Goal: Task Accomplishment & Management: Complete application form

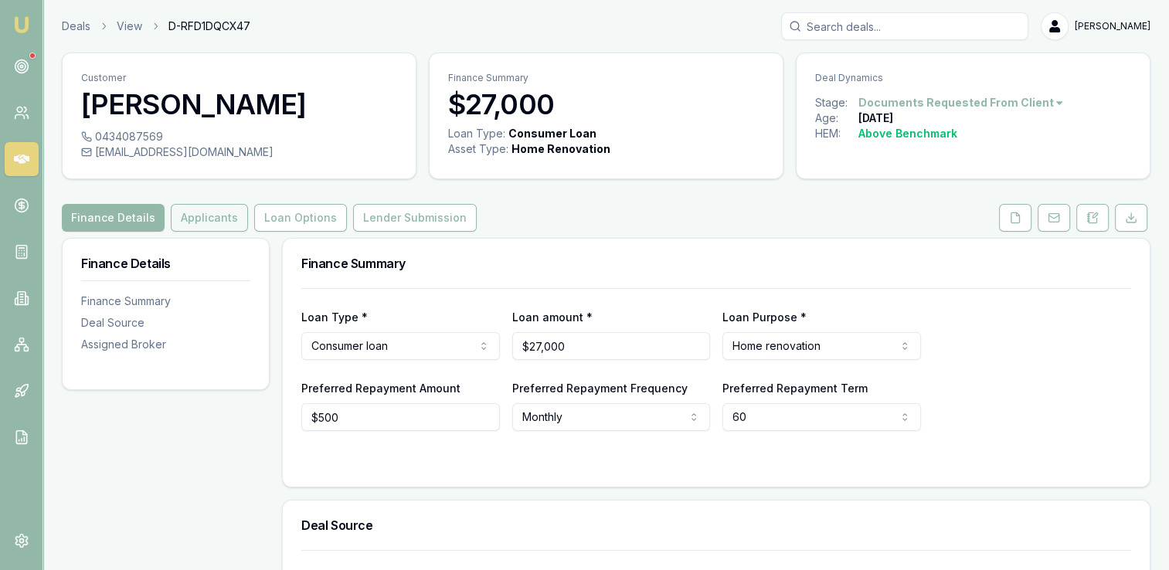
click at [219, 218] on button "Applicants" at bounding box center [209, 218] width 77 height 28
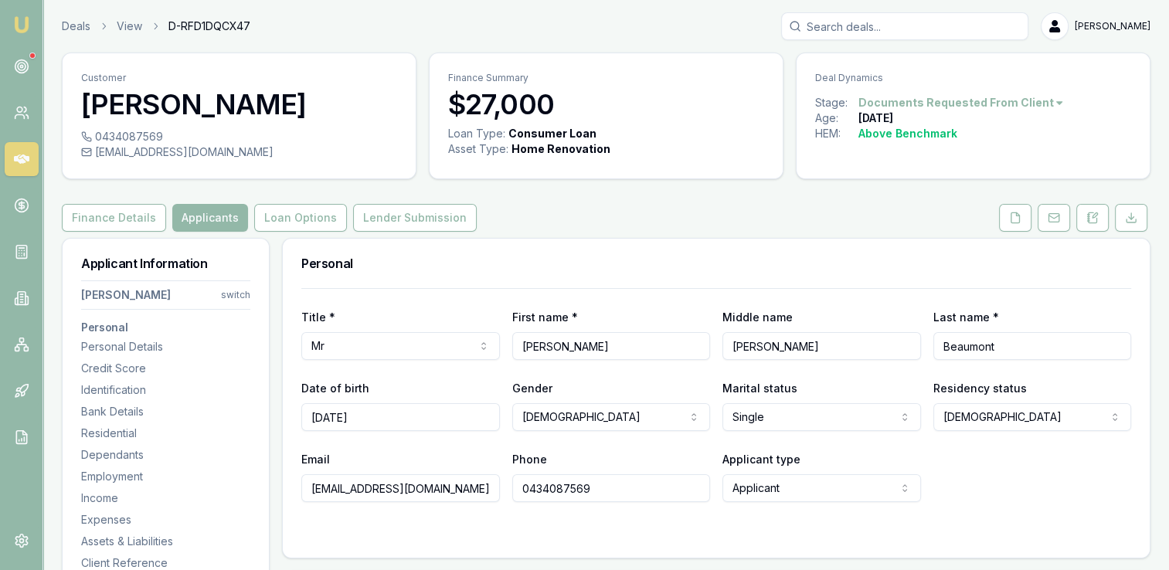
click at [312, 222] on button "Loan Options" at bounding box center [300, 218] width 93 height 28
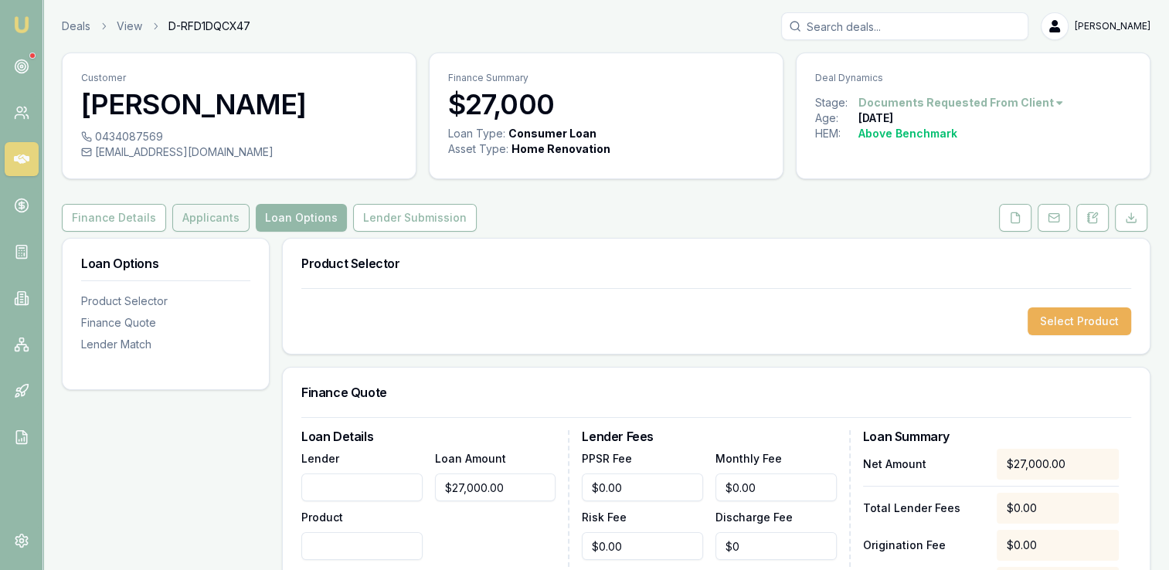
click at [212, 224] on button "Applicants" at bounding box center [210, 218] width 77 height 28
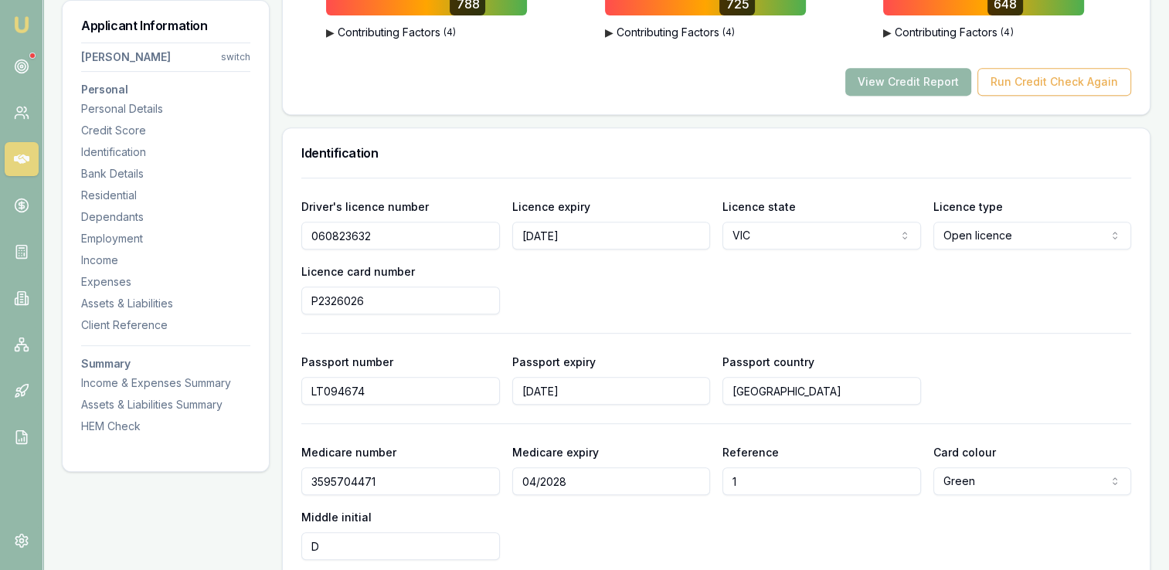
scroll to position [695, 0]
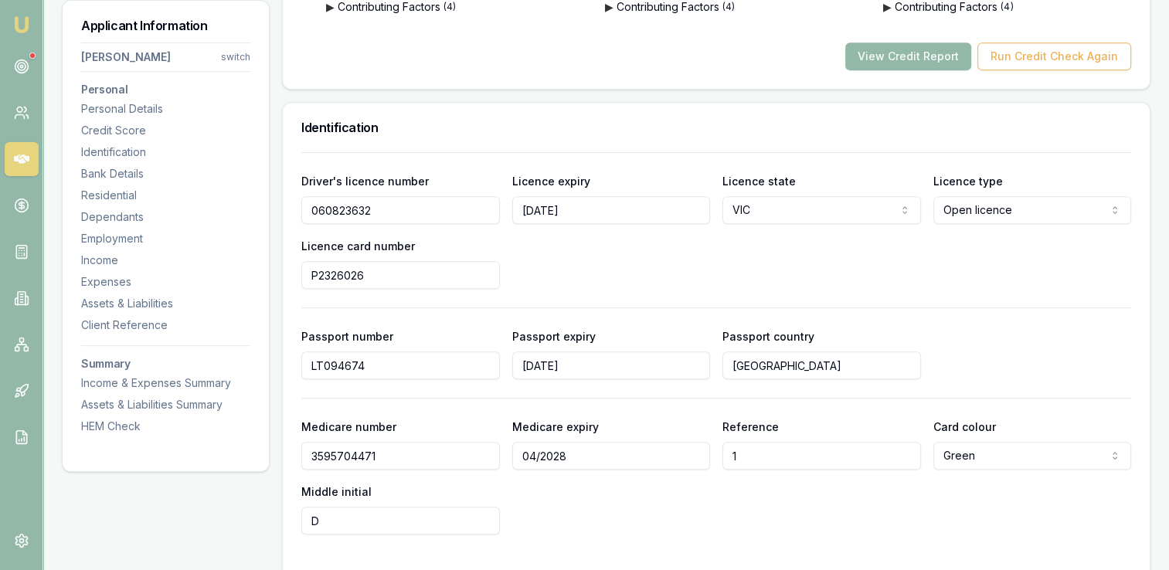
drag, startPoint x: 376, startPoint y: 209, endPoint x: 313, endPoint y: 209, distance: 63.3
click at [313, 209] on input "060823632" at bounding box center [400, 210] width 199 height 28
drag, startPoint x: 363, startPoint y: 275, endPoint x: 312, endPoint y: 277, distance: 51.0
click at [312, 277] on input "P2326026" at bounding box center [400, 275] width 199 height 28
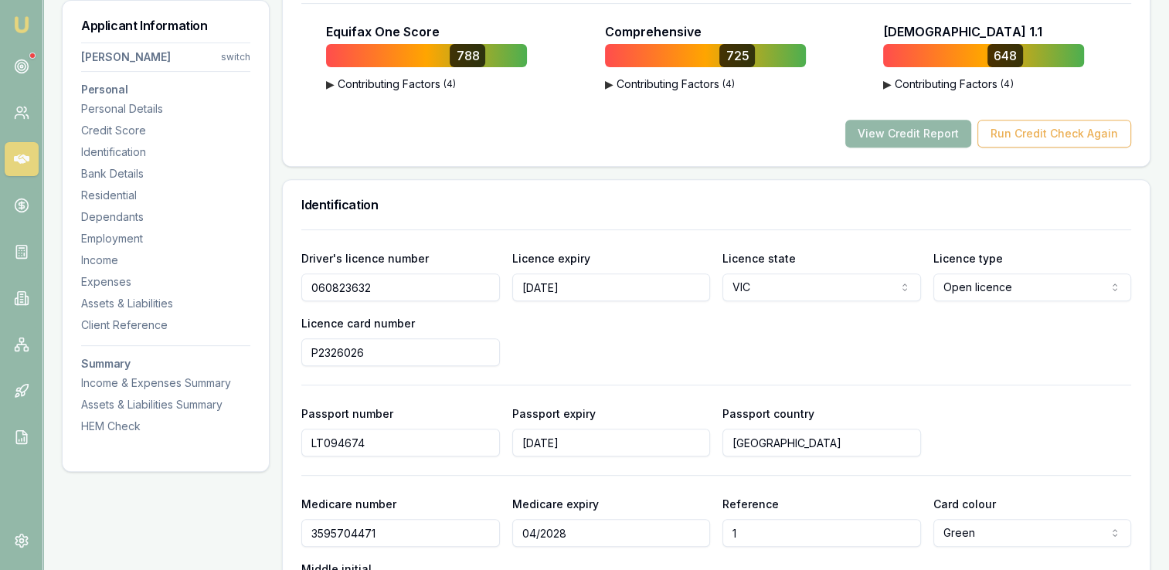
scroll to position [541, 0]
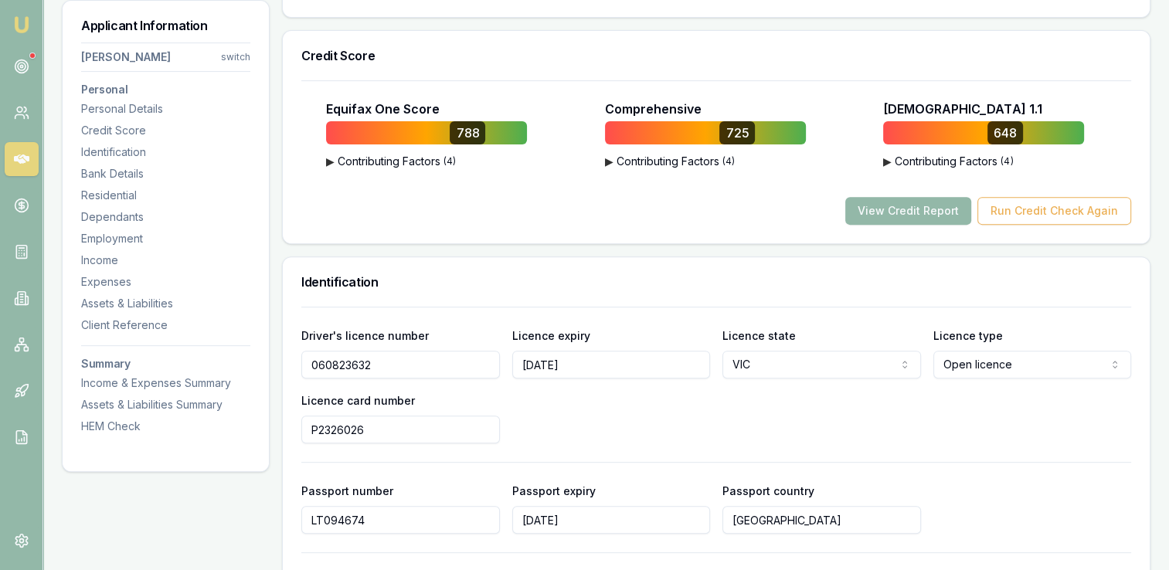
click at [460, 282] on h3 "Identification" at bounding box center [716, 282] width 830 height 12
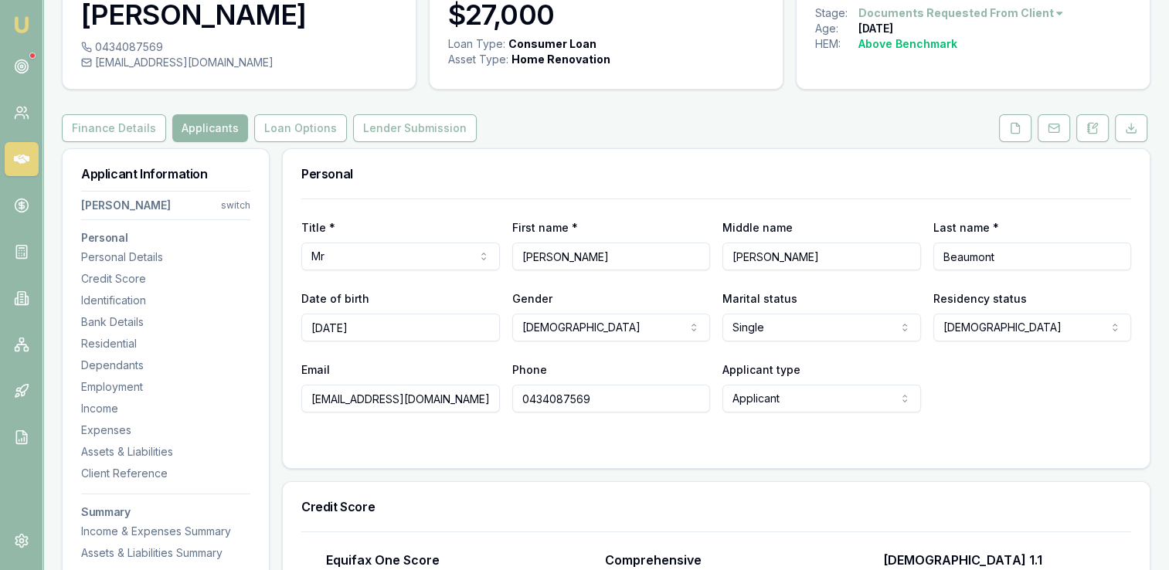
scroll to position [0, 0]
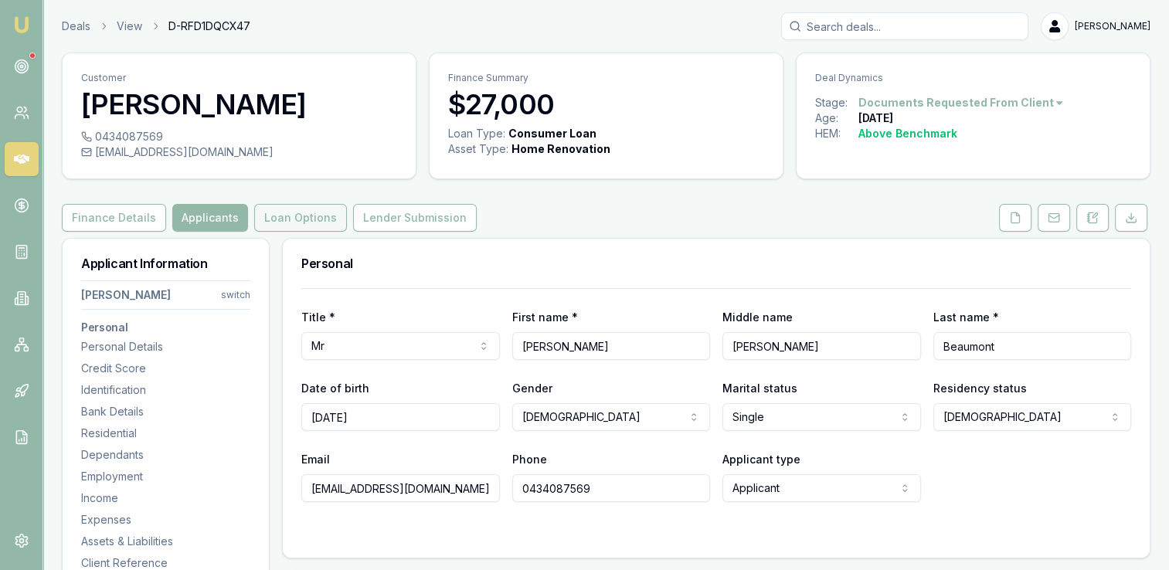
click at [301, 216] on button "Loan Options" at bounding box center [300, 218] width 93 height 28
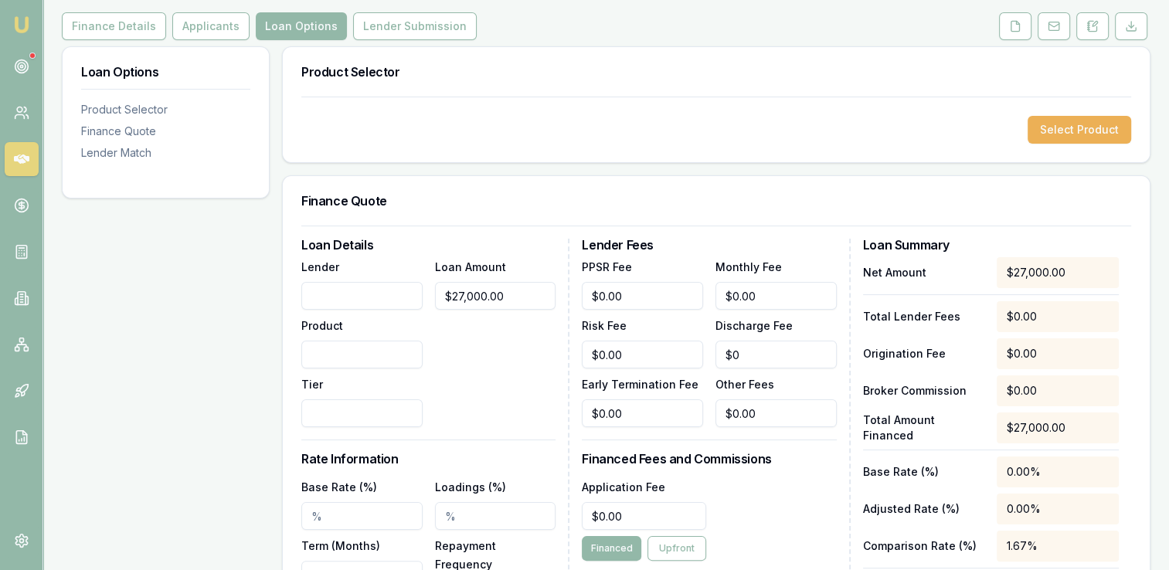
scroll to position [20, 0]
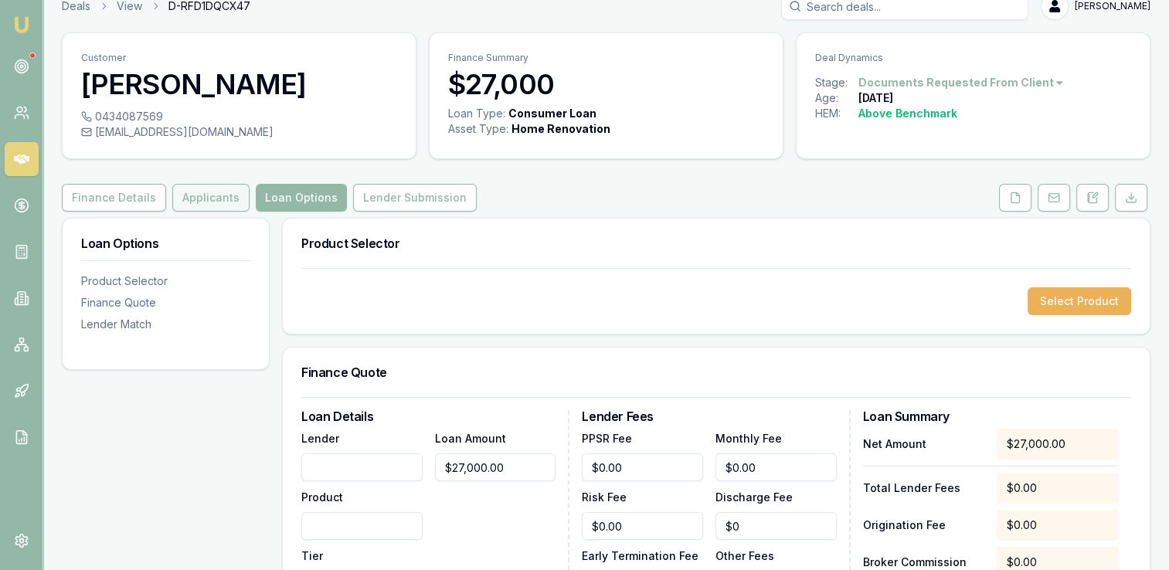
click at [202, 199] on button "Applicants" at bounding box center [210, 198] width 77 height 28
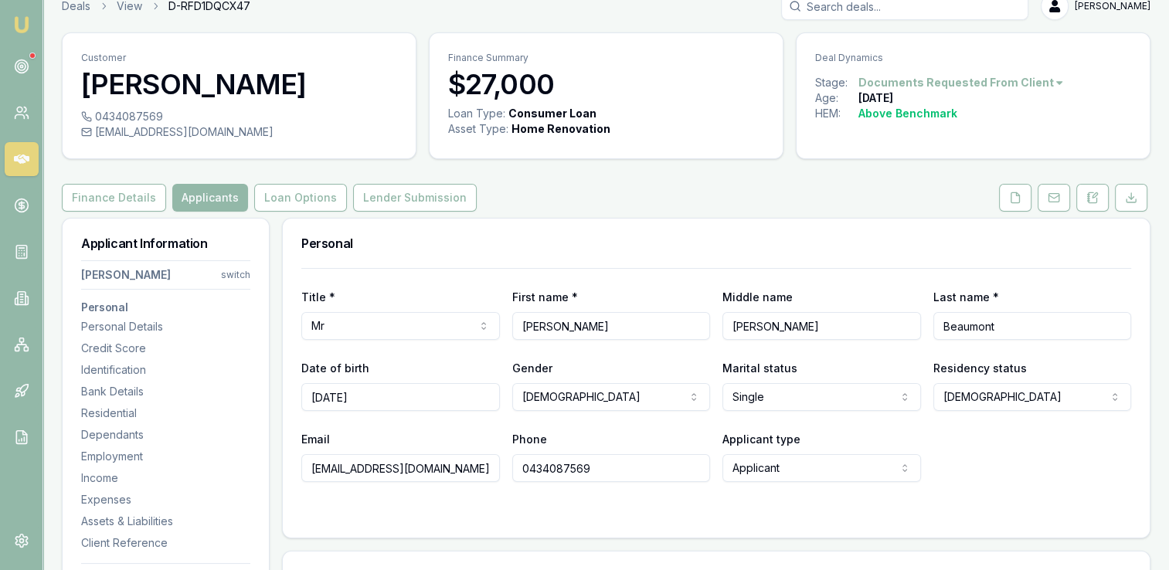
drag, startPoint x: 481, startPoint y: 469, endPoint x: 304, endPoint y: 469, distance: 176.1
click at [307, 470] on input "[EMAIL_ADDRESS][DOMAIN_NAME]" at bounding box center [400, 468] width 199 height 28
drag, startPoint x: 592, startPoint y: 468, endPoint x: 525, endPoint y: 465, distance: 67.3
click at [525, 465] on input "0434087569" at bounding box center [611, 468] width 199 height 28
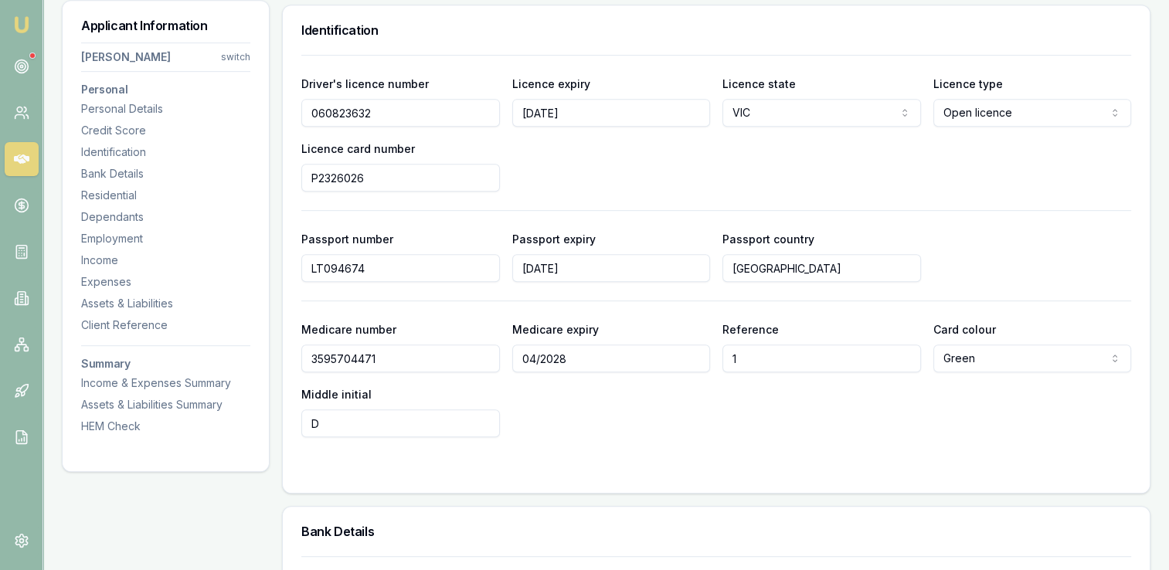
scroll to position [715, 0]
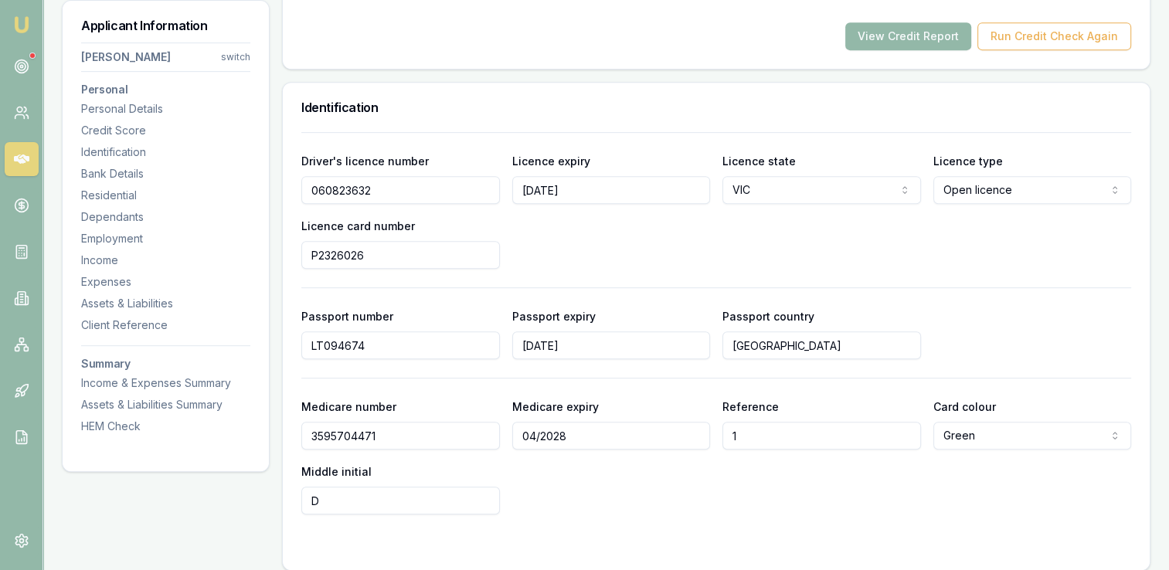
drag, startPoint x: 367, startPoint y: 253, endPoint x: 316, endPoint y: 255, distance: 51.0
click at [314, 255] on input "P2326026" at bounding box center [400, 255] width 199 height 28
drag, startPoint x: 311, startPoint y: 249, endPoint x: 362, endPoint y: 258, distance: 51.8
click at [362, 258] on input "P2326026" at bounding box center [400, 255] width 199 height 28
drag, startPoint x: 371, startPoint y: 189, endPoint x: 314, endPoint y: 189, distance: 57.2
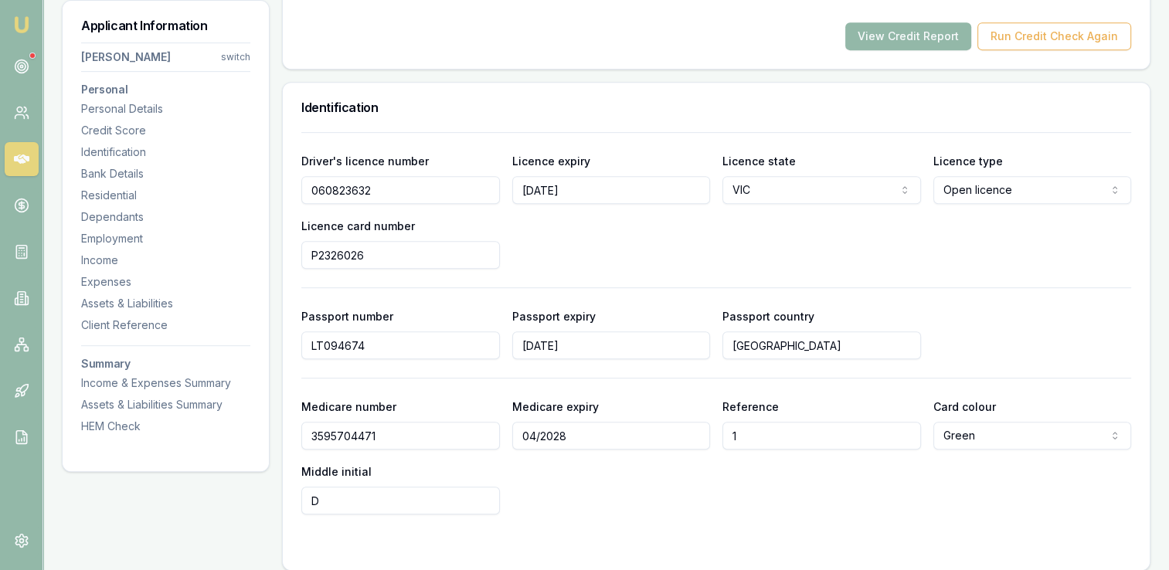
click at [314, 189] on input "060823632" at bounding box center [400, 190] width 199 height 28
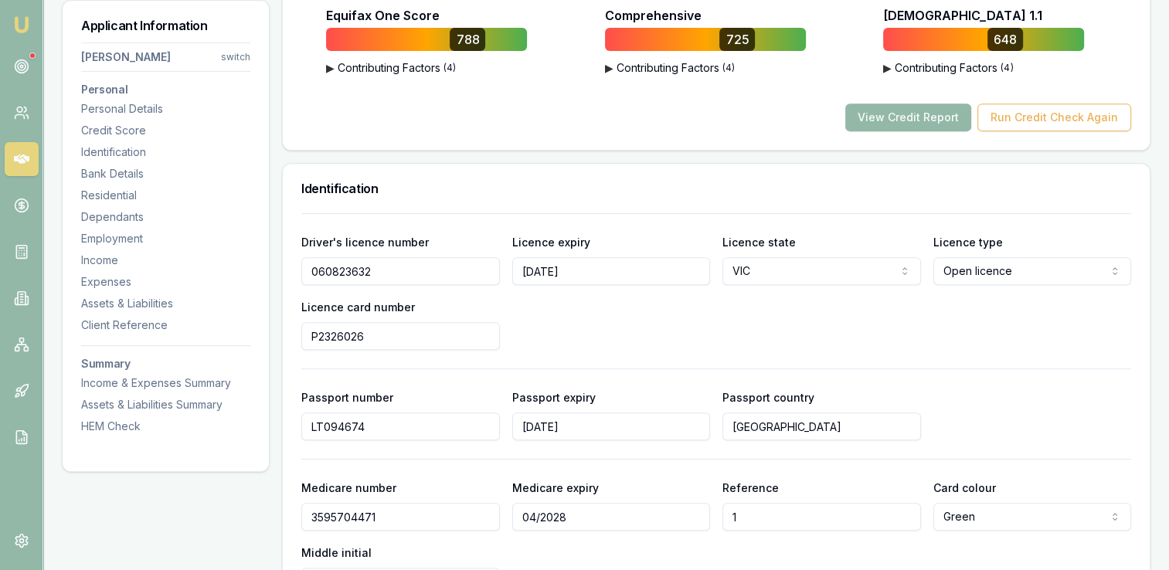
scroll to position [638, 0]
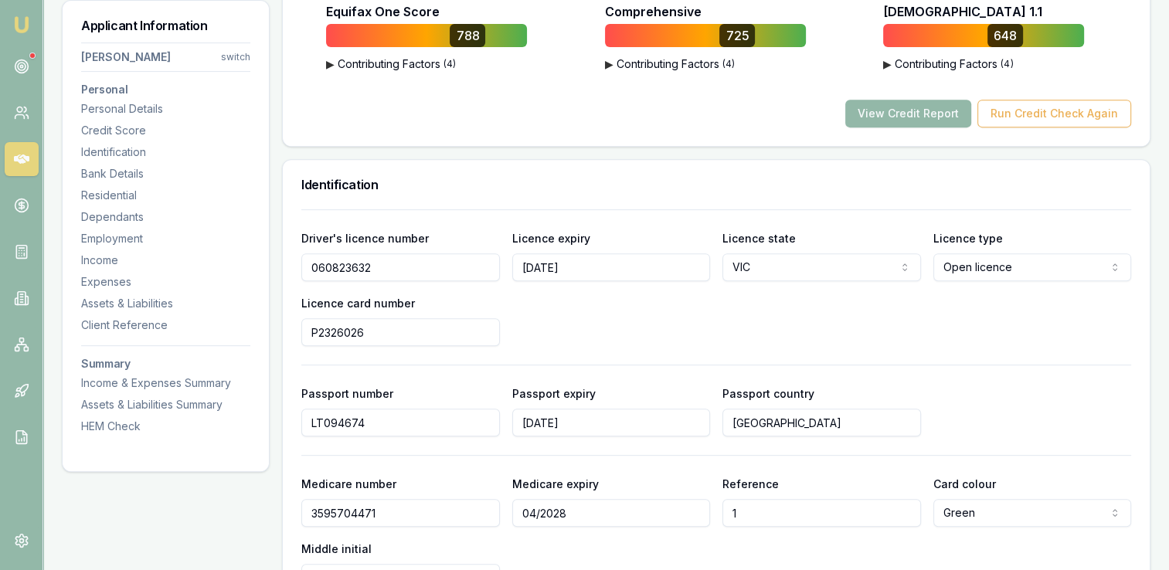
click at [677, 319] on div "Driver's licence number [DRIVERS_LICENSE_NUMBER] Licence expiry [DATE] Licence …" at bounding box center [716, 287] width 830 height 117
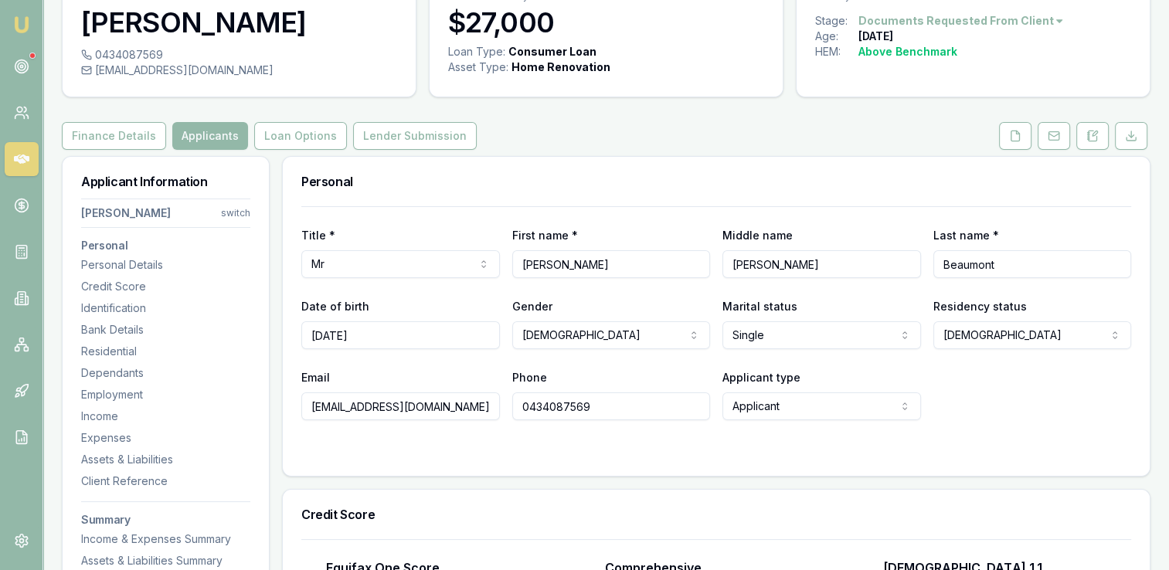
scroll to position [0, 0]
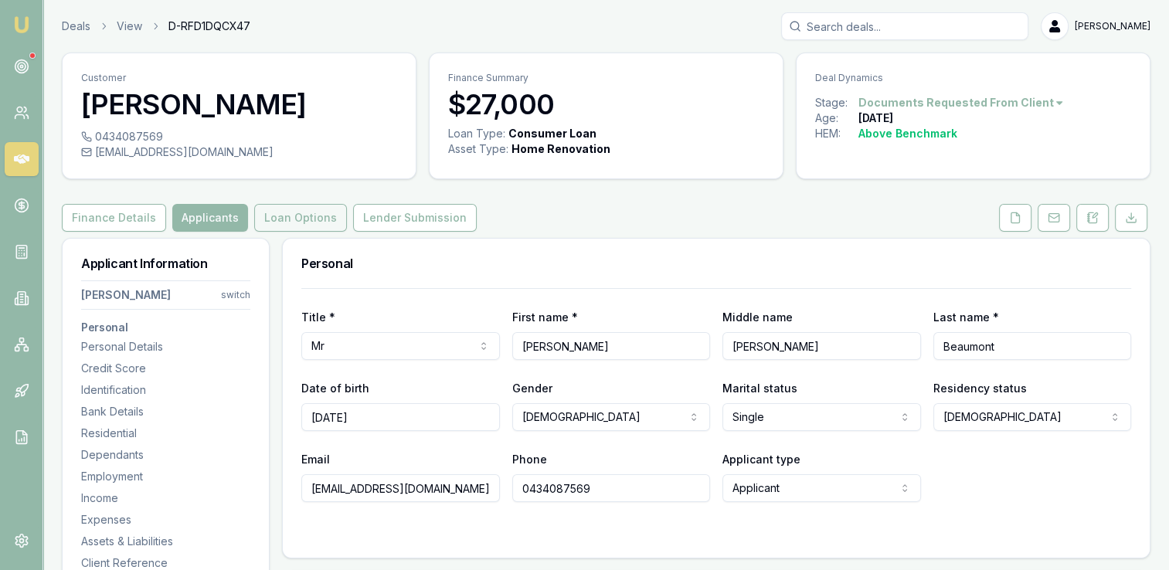
click at [301, 216] on button "Loan Options" at bounding box center [300, 218] width 93 height 28
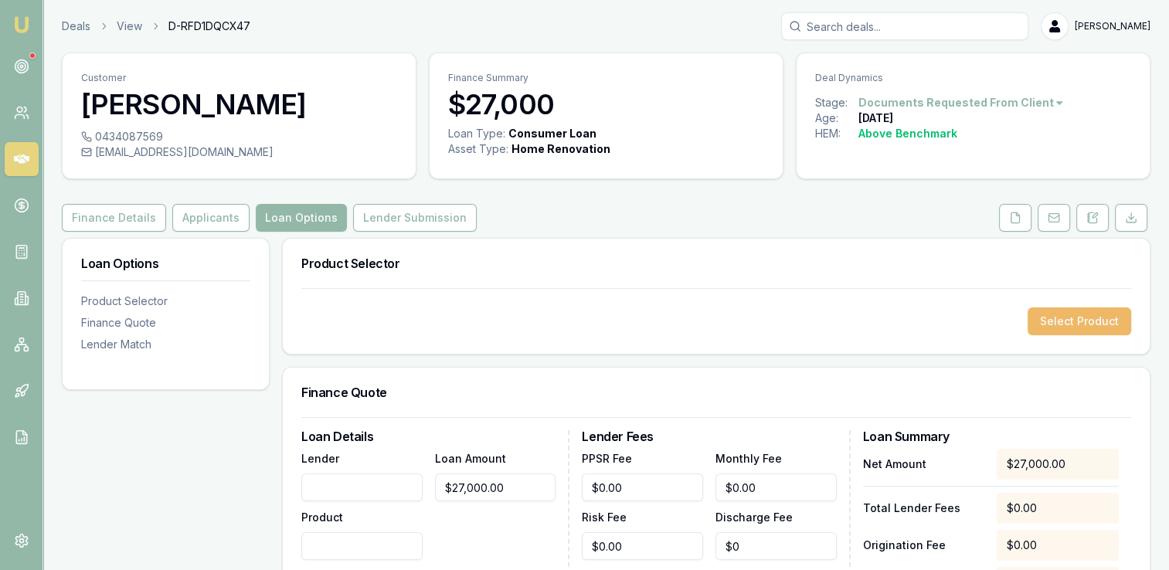
click at [1071, 324] on button "Select Product" at bounding box center [1079, 321] width 104 height 28
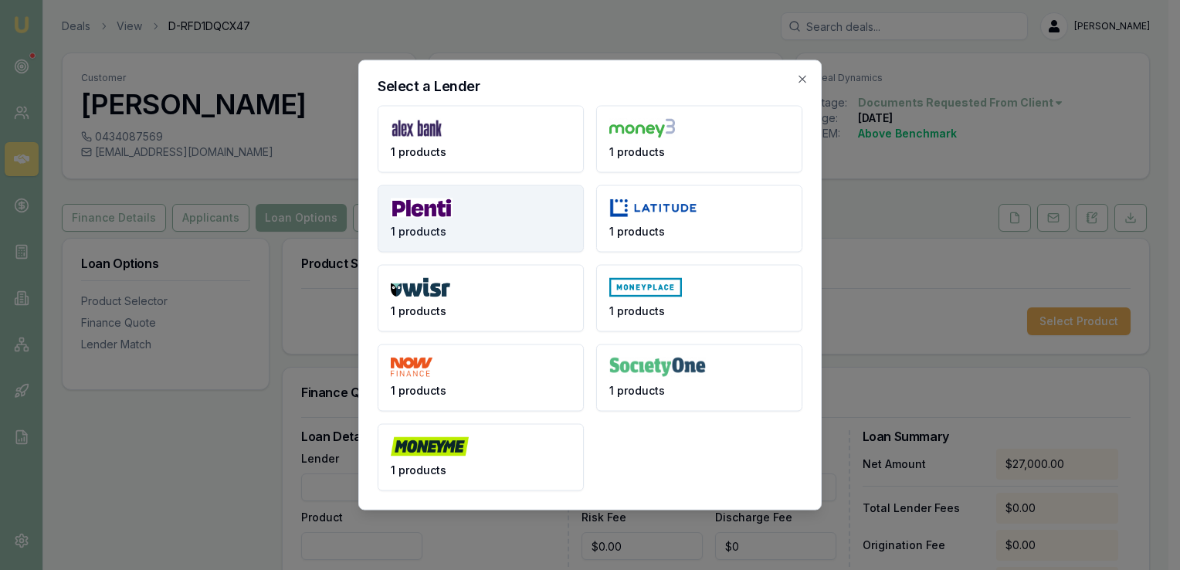
click at [409, 225] on span "1 products" at bounding box center [419, 231] width 56 height 15
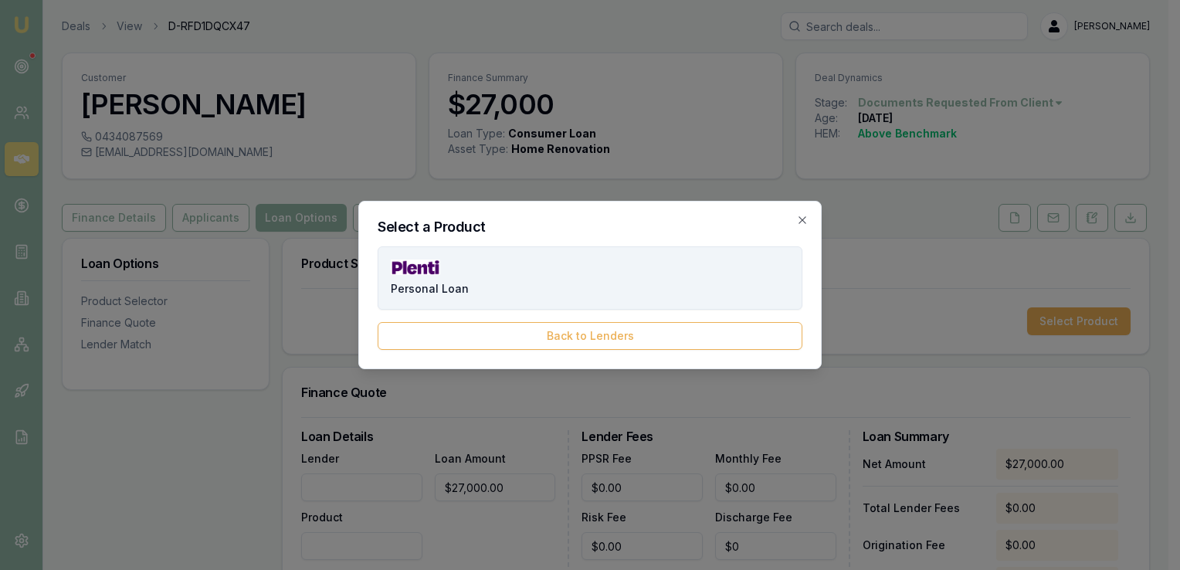
click at [573, 281] on button "Personal Loan" at bounding box center [590, 277] width 425 height 63
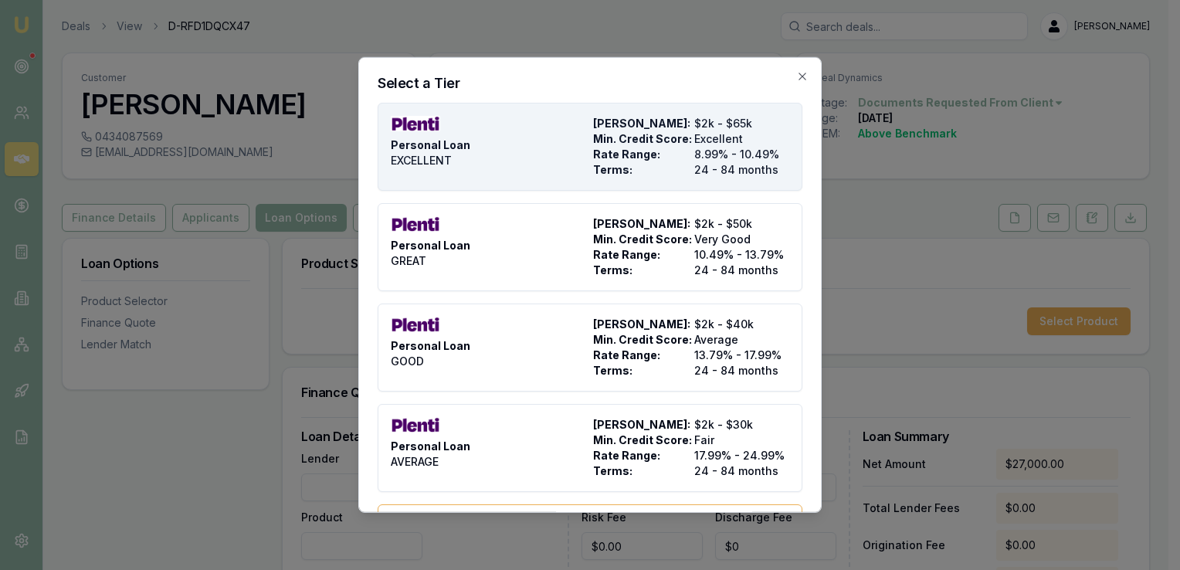
click at [664, 146] on div "Max Loan Amount: $2k - $65k Min. Credit Score: Excellent Rate Range: 8.99% - 10…" at bounding box center [691, 147] width 196 height 62
type input "Plenti"
type input "Personal Loan"
type input "EXCELLENT"
type input "8.99"
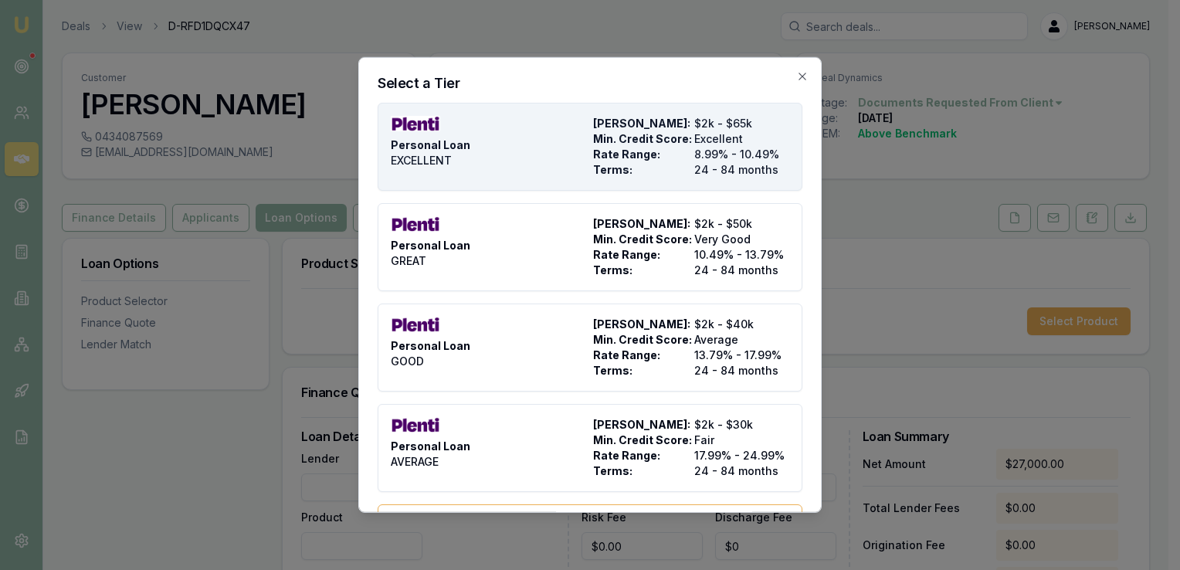
type input "$999.00"
type input "990"
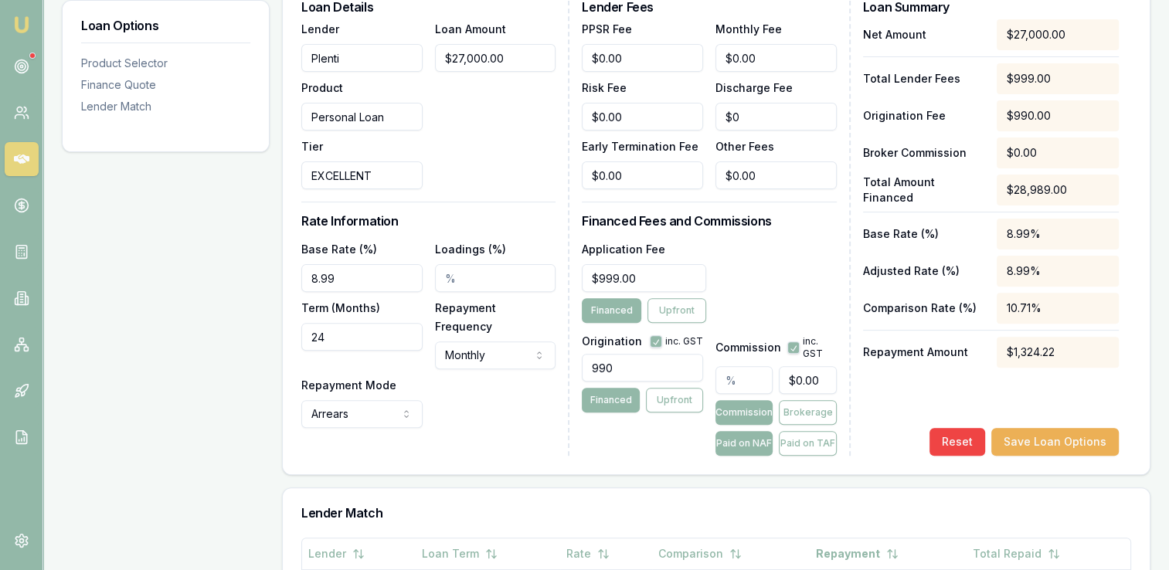
scroll to position [386, 0]
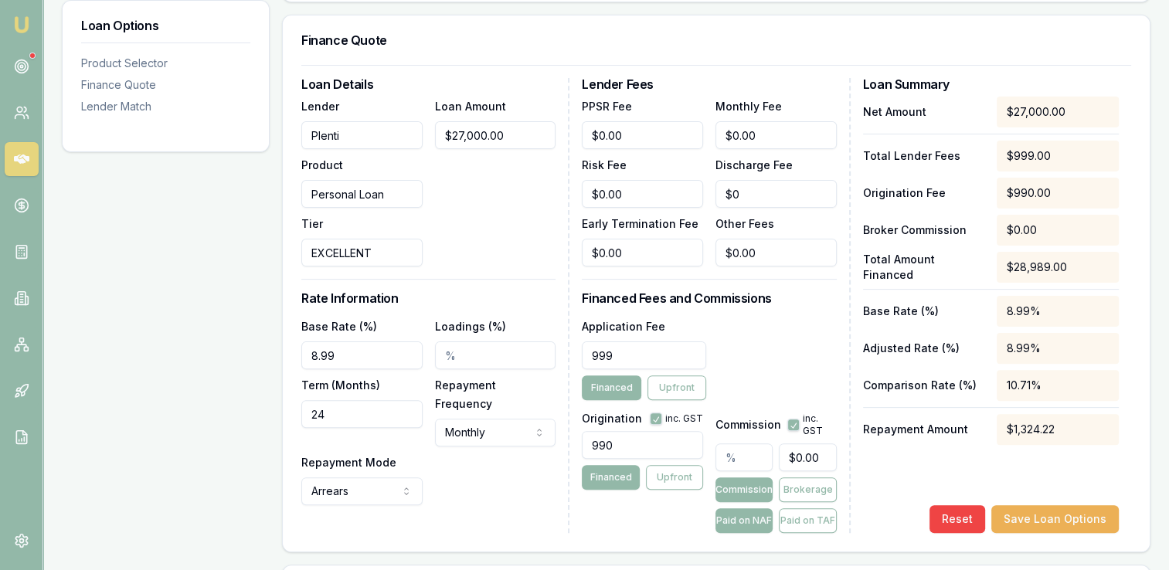
drag, startPoint x: 638, startPoint y: 351, endPoint x: 586, endPoint y: 352, distance: 51.8
click at [586, 352] on input "999" at bounding box center [644, 355] width 124 height 28
type input "$699.00"
click at [608, 384] on button "Financed" at bounding box center [611, 387] width 59 height 25
drag, startPoint x: 615, startPoint y: 441, endPoint x: 591, endPoint y: 440, distance: 24.0
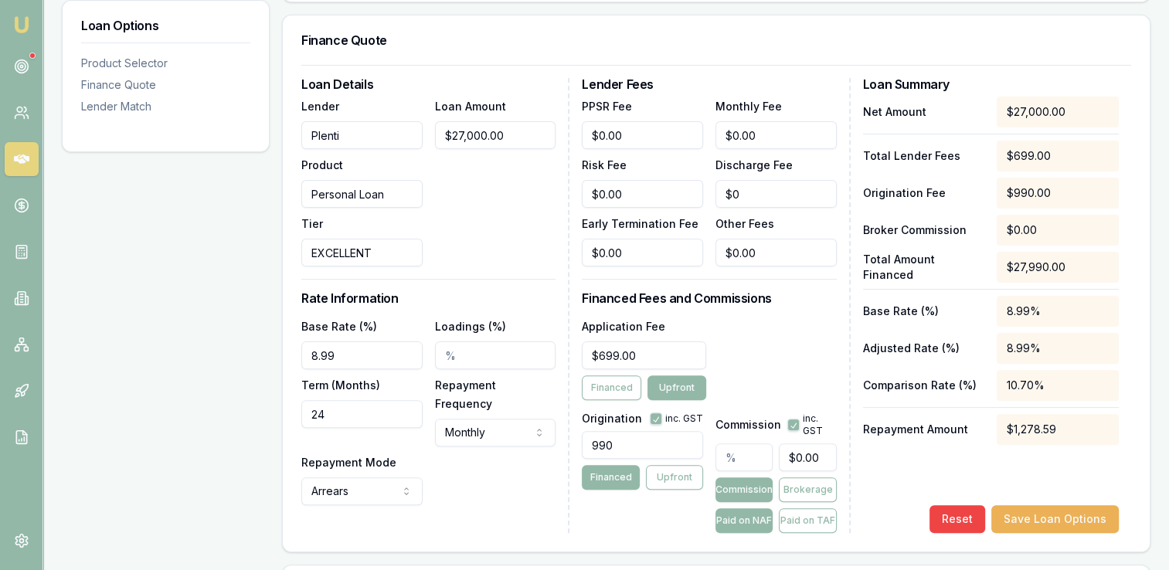
click at [591, 440] on input "990" at bounding box center [642, 445] width 121 height 28
type input "1490.00"
click at [758, 367] on div "Application Fee $699.00 Financed Upfront" at bounding box center [709, 358] width 254 height 83
click at [571, 523] on div "Loan Details Lender Plenti Product Personal Loan Tier EXCELLENT Loan Amount $27…" at bounding box center [716, 305] width 830 height 455
drag, startPoint x: 328, startPoint y: 414, endPoint x: 300, endPoint y: 413, distance: 27.9
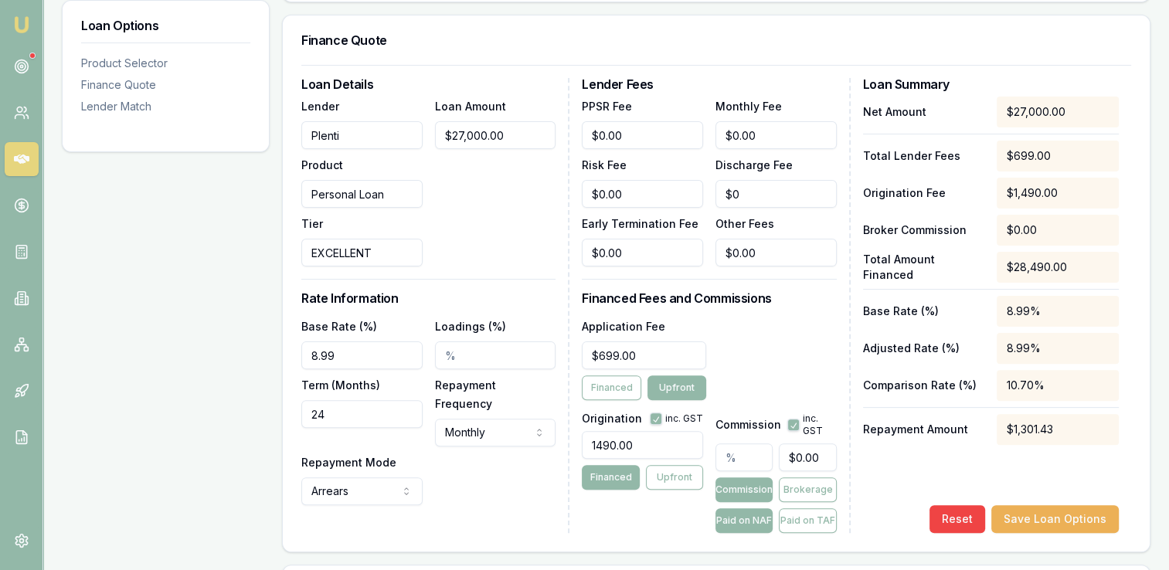
click at [300, 413] on div "Loan Details Lender Plenti Product Personal Loan Tier EXCELLENT Loan Amount $27…" at bounding box center [716, 308] width 867 height 487
type input "60"
click at [230, 445] on div "Loan Options Product Selector Finance Quote Lender Match" at bounding box center [166, 427] width 208 height 1150
click at [600, 381] on button "Financed" at bounding box center [611, 387] width 59 height 25
click at [803, 490] on button "Brokerage" at bounding box center [807, 489] width 57 height 25
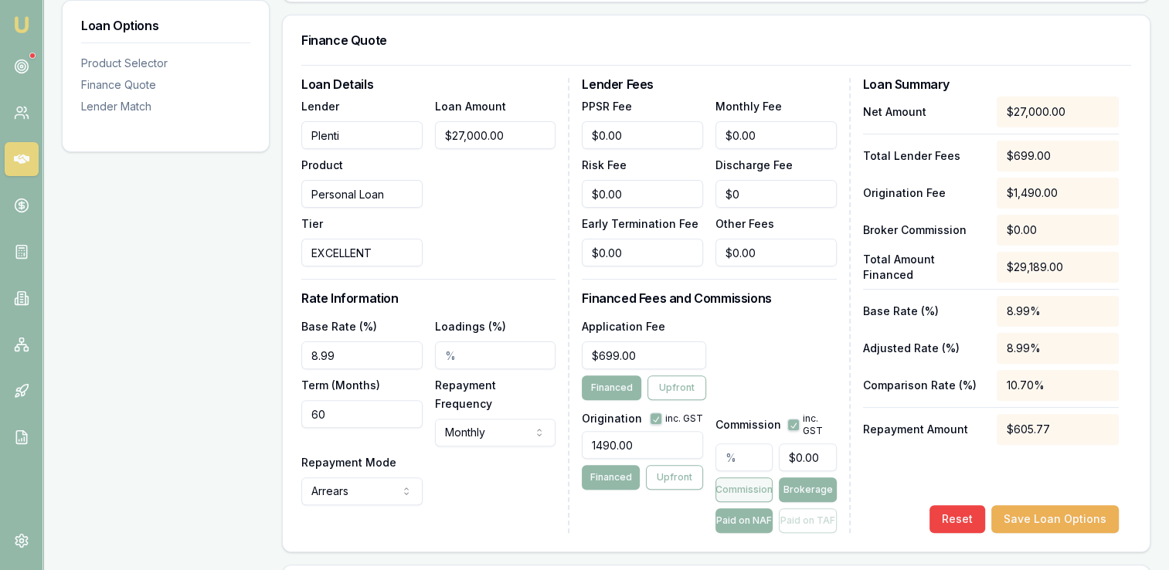
click at [745, 482] on button "Commission" at bounding box center [743, 489] width 57 height 25
drag, startPoint x: 347, startPoint y: 354, endPoint x: 294, endPoint y: 358, distance: 52.7
click at [294, 358] on div "Loan Details Lender Plenti Product Personal Loan Tier EXCELLENT Loan Amount $27…" at bounding box center [716, 308] width 867 height 487
click at [247, 316] on div "Loan Options Product Selector Finance Quote Lender Match" at bounding box center [166, 427] width 208 height 1150
drag, startPoint x: 333, startPoint y: 354, endPoint x: 309, endPoint y: 356, distance: 24.1
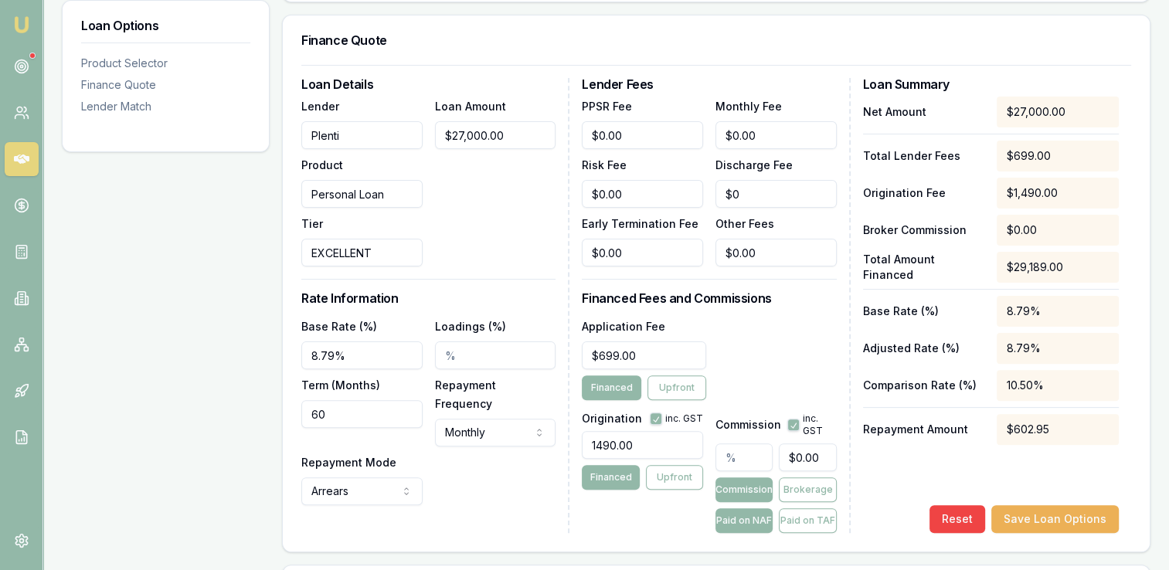
click at [309, 356] on input "8.79%" at bounding box center [361, 355] width 121 height 28
type input "8.99%"
click at [656, 420] on button "button" at bounding box center [656, 419] width 12 height 12
checkbox input "false"
click at [925, 451] on div "Net Amount $27,000.00 Total Lender Fees $699.00 Origination Fee $1,490.00 Broke…" at bounding box center [991, 315] width 256 height 436
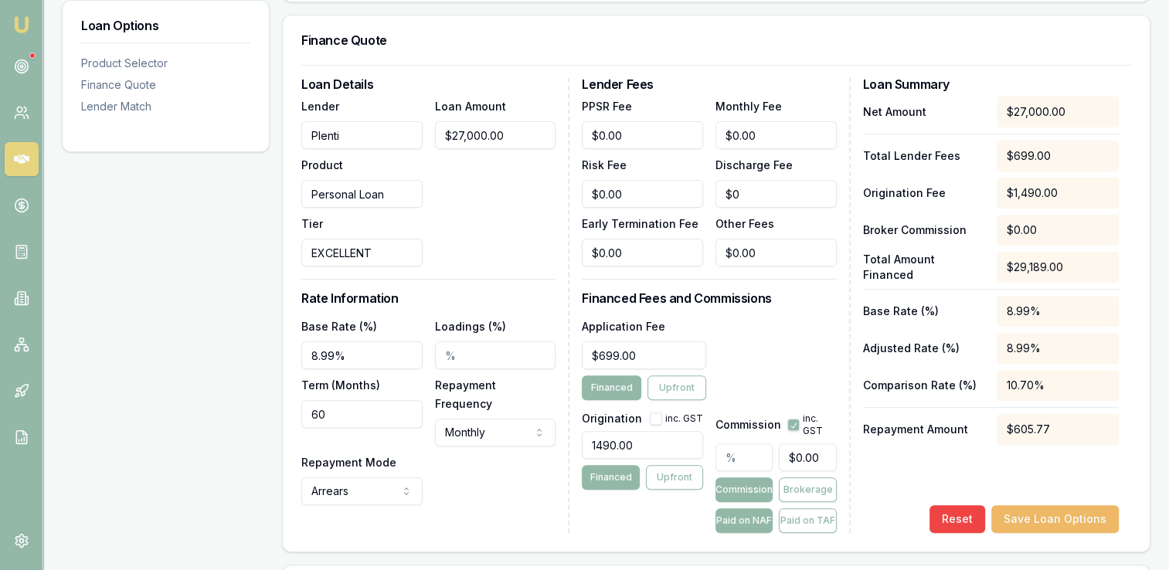
click at [1023, 518] on button "Save Loan Options" at bounding box center [1054, 519] width 127 height 28
click at [791, 425] on button "button" at bounding box center [793, 425] width 12 height 12
checkbox input "false"
click at [959, 515] on button "Reset" at bounding box center [957, 519] width 56 height 28
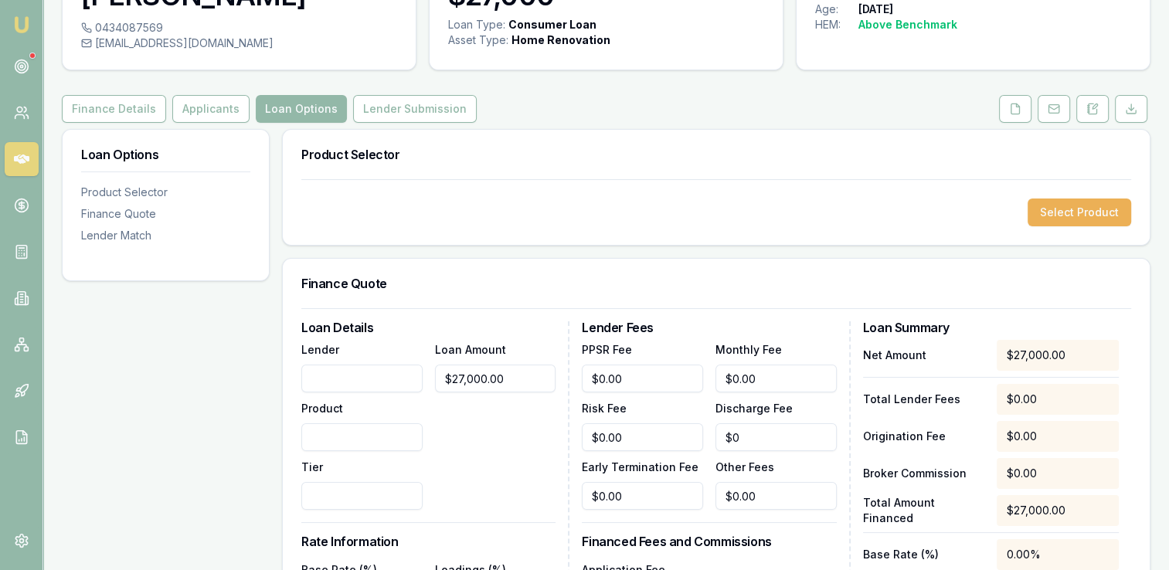
scroll to position [77, 0]
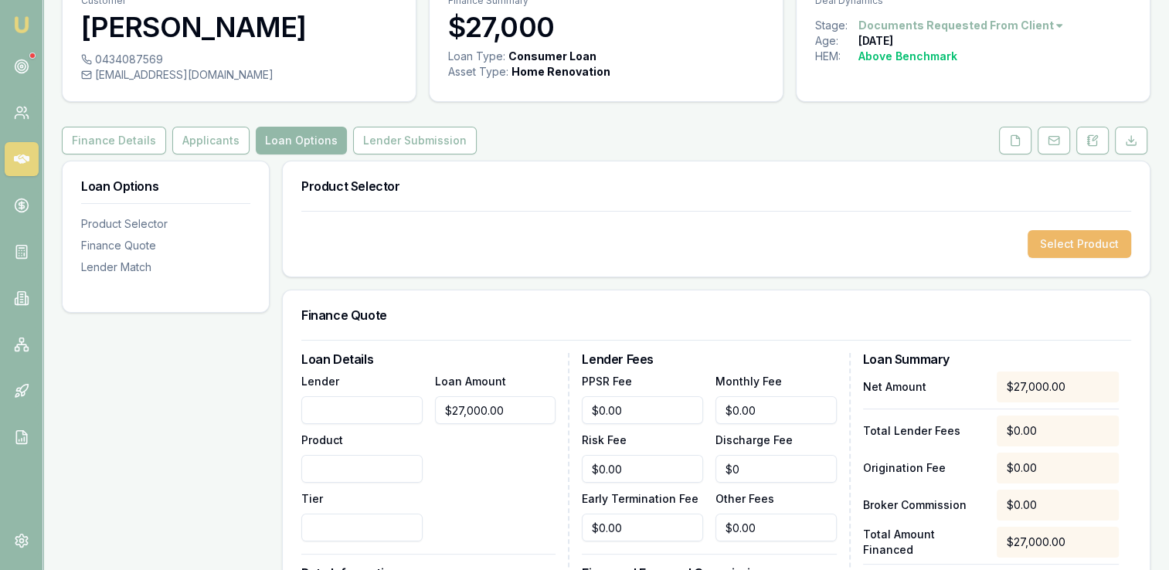
click at [1065, 250] on button "Select Product" at bounding box center [1079, 244] width 104 height 28
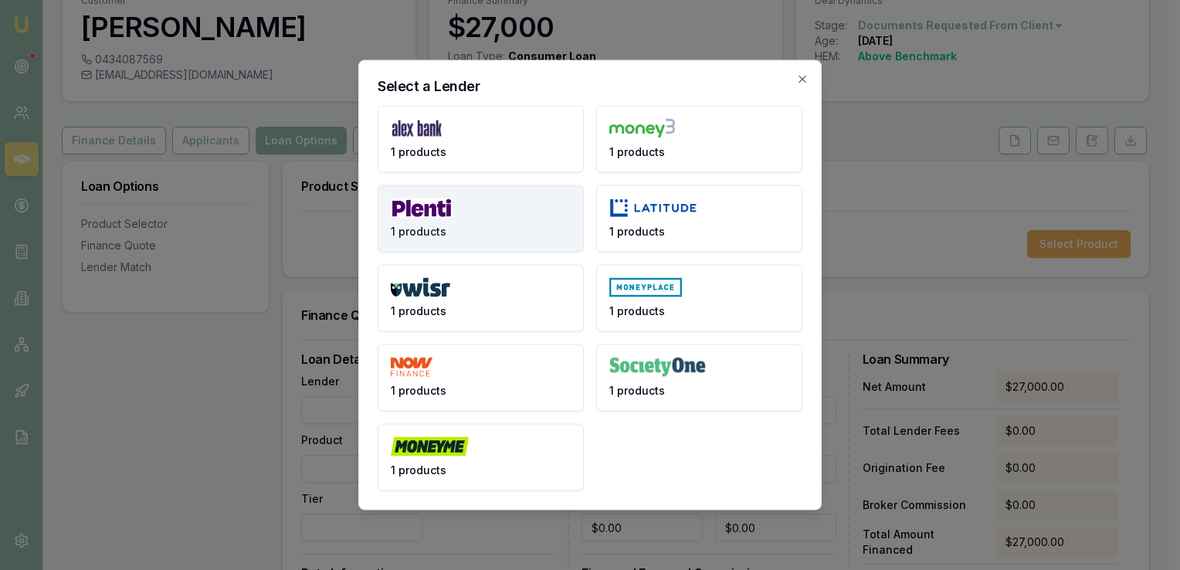
click at [432, 215] on img at bounding box center [422, 208] width 62 height 19
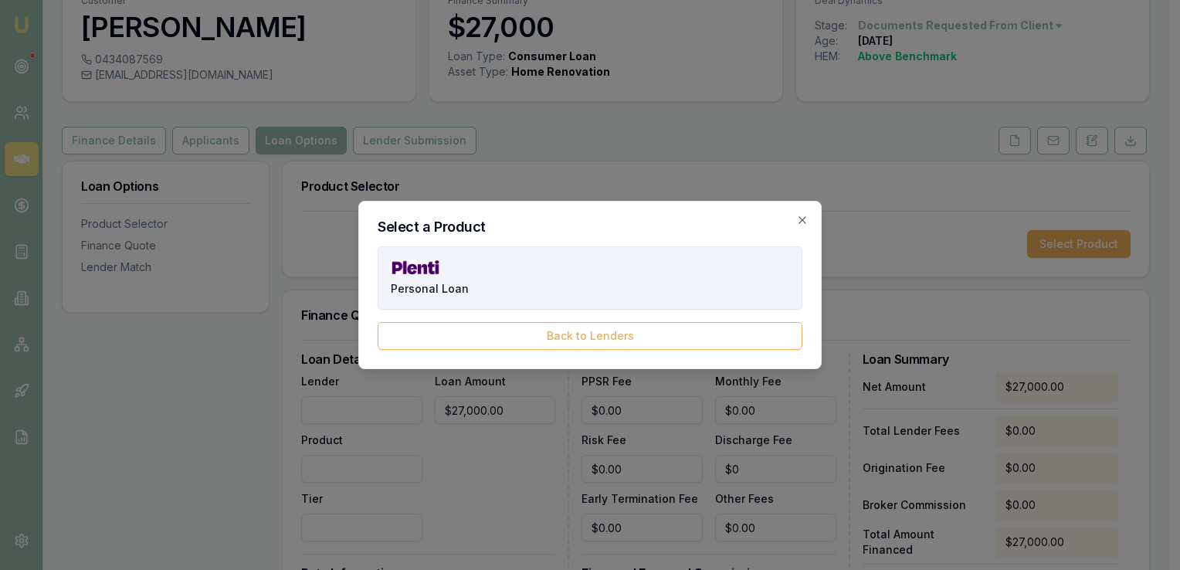
click at [433, 277] on button "Personal Loan" at bounding box center [590, 277] width 425 height 63
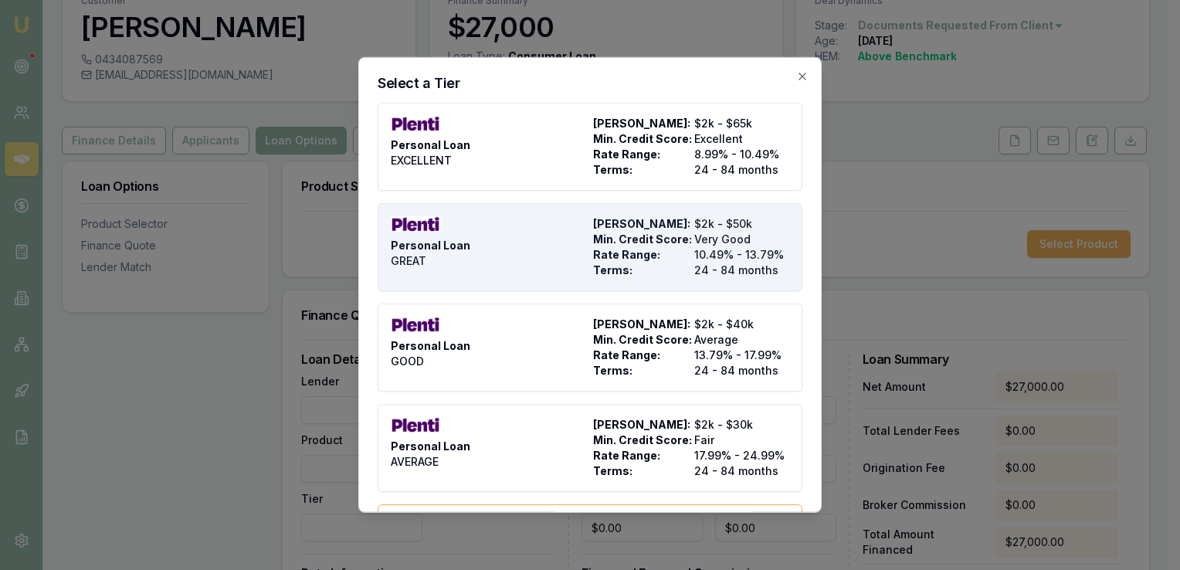
click at [454, 246] on span "Personal Loan" at bounding box center [431, 245] width 80 height 15
type input "Plenti"
type input "Personal Loan"
type input "GREAT"
type input "10.49"
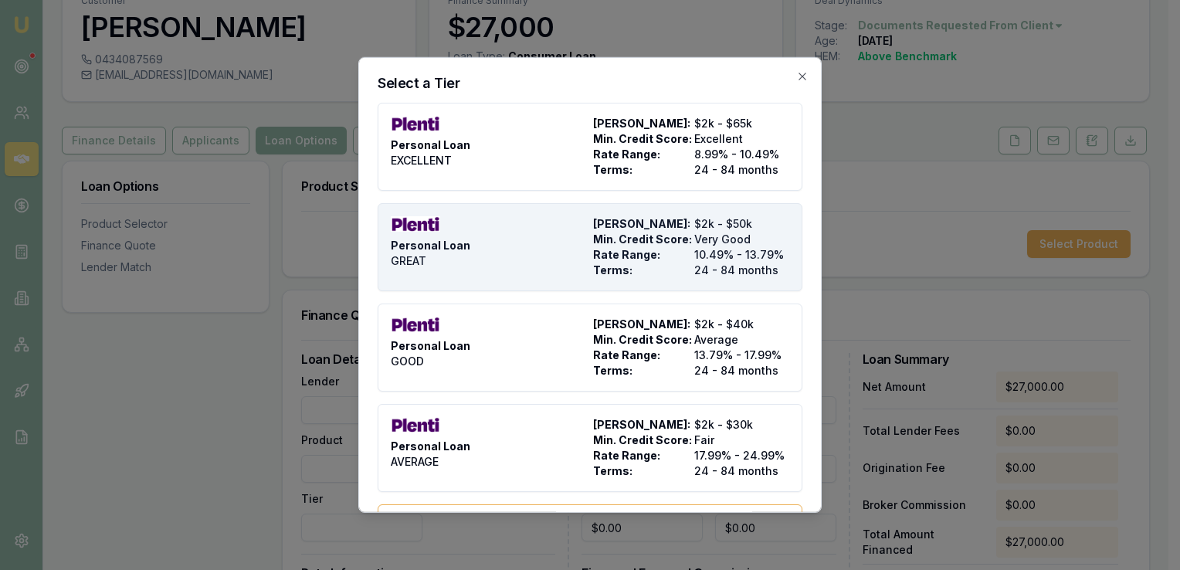
type input "$999.00"
type input "1500"
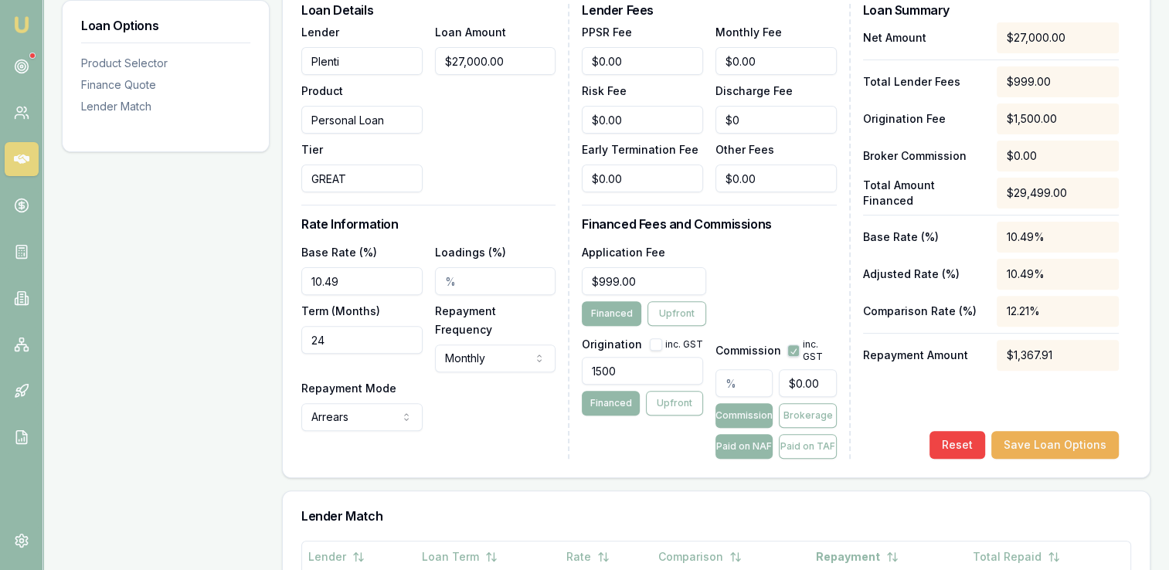
scroll to position [464, 0]
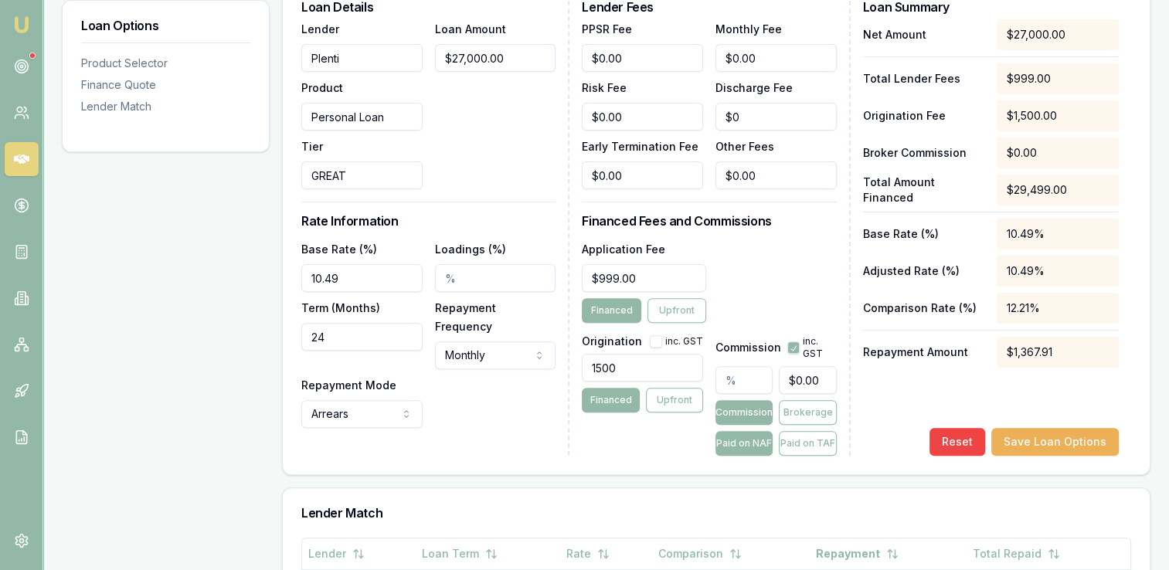
drag, startPoint x: 332, startPoint y: 335, endPoint x: 293, endPoint y: 332, distance: 39.5
click at [293, 332] on div "Loan Details Lender Plenti Product Personal Loan Tier GREAT Loan Amount $27,000…" at bounding box center [716, 231] width 867 height 487
type input "60"
click at [461, 375] on div "Base Rate (%) 10.49 Loadings (%) Term (Months) 60 Repayment Frequency Monthly W…" at bounding box center [428, 333] width 254 height 189
drag, startPoint x: 345, startPoint y: 277, endPoint x: 296, endPoint y: 277, distance: 49.4
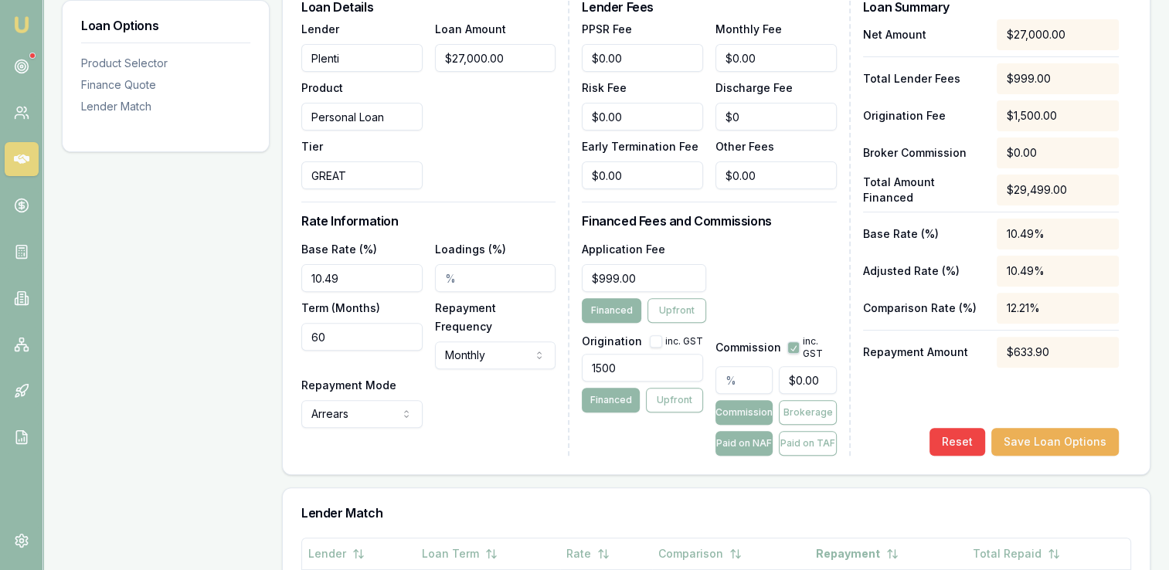
click at [296, 277] on div "Loan Details Lender Plenti Product Personal Loan Tier GREAT Loan Amount $27,000…" at bounding box center [716, 231] width 867 height 487
type input "8.99%"
click at [501, 403] on div "Base Rate (%) 8.99% Loadings (%) Term (Months) 60 Repayment Frequency Monthly W…" at bounding box center [428, 333] width 254 height 189
drag, startPoint x: 637, startPoint y: 367, endPoint x: 578, endPoint y: 370, distance: 58.8
click at [578, 371] on div "Loan Details Lender Plenti Product Personal Loan Tier GREAT Loan Amount $27,000…" at bounding box center [716, 228] width 830 height 455
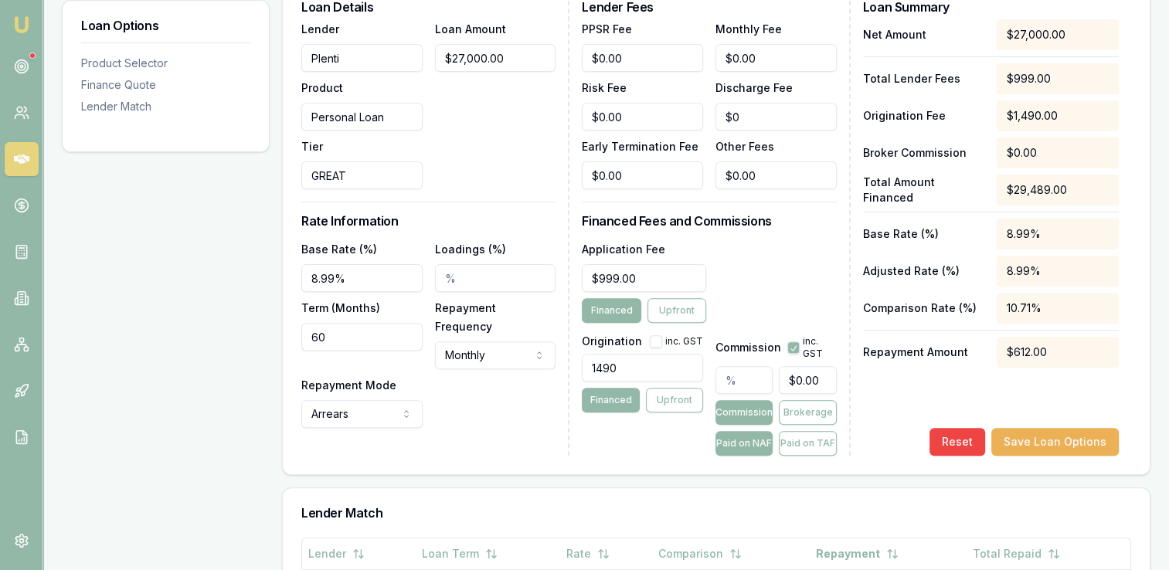
type input "1490.00"
click at [760, 277] on div "Application Fee $999.00 Financed Upfront" at bounding box center [709, 280] width 254 height 83
drag, startPoint x: 637, startPoint y: 281, endPoint x: 581, endPoint y: 277, distance: 56.6
click at [581, 277] on div "Loan Details Lender Plenti Product Personal Loan Tier GREAT Loan Amount $27,000…" at bounding box center [716, 228] width 830 height 455
type input "$699.00"
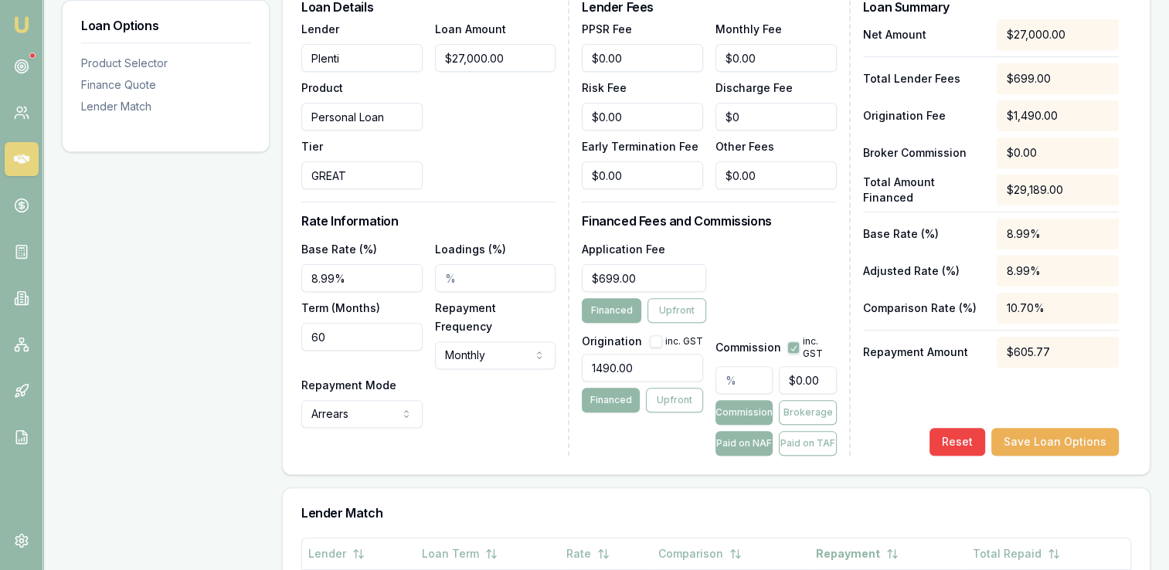
click at [766, 252] on div "Application Fee $699.00 Financed Upfront" at bounding box center [709, 280] width 254 height 83
click at [328, 274] on input "8.99%" at bounding box center [361, 278] width 121 height 28
type input "8.79%"
click at [493, 379] on div "Base Rate (%) 8.79% Loadings (%) Term (Months) 60 Repayment Frequency Monthly W…" at bounding box center [428, 333] width 254 height 189
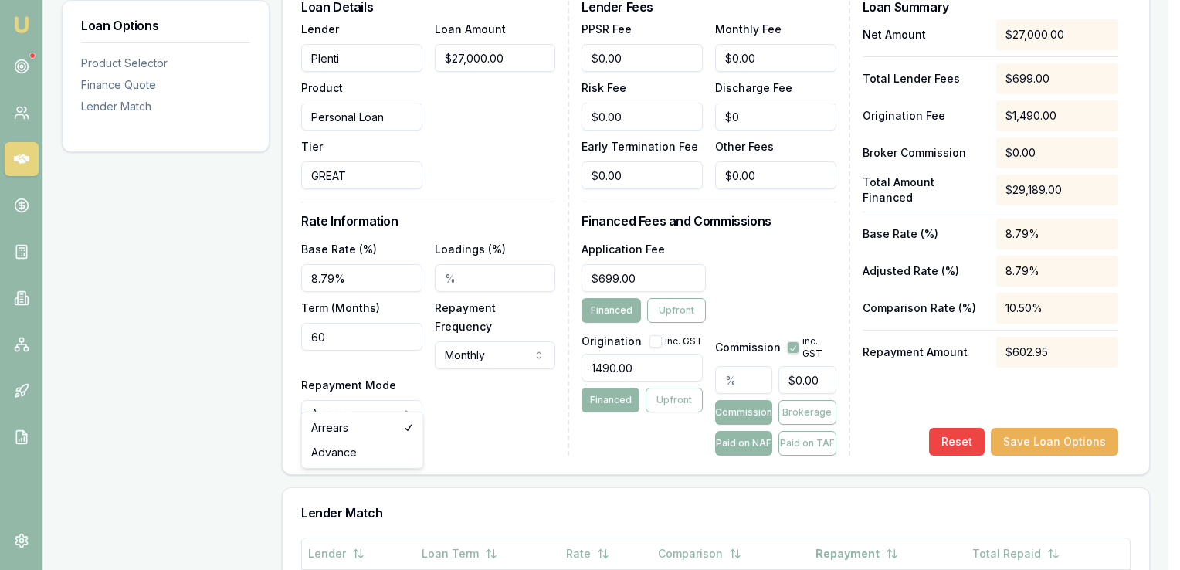
select select "ARREARS"
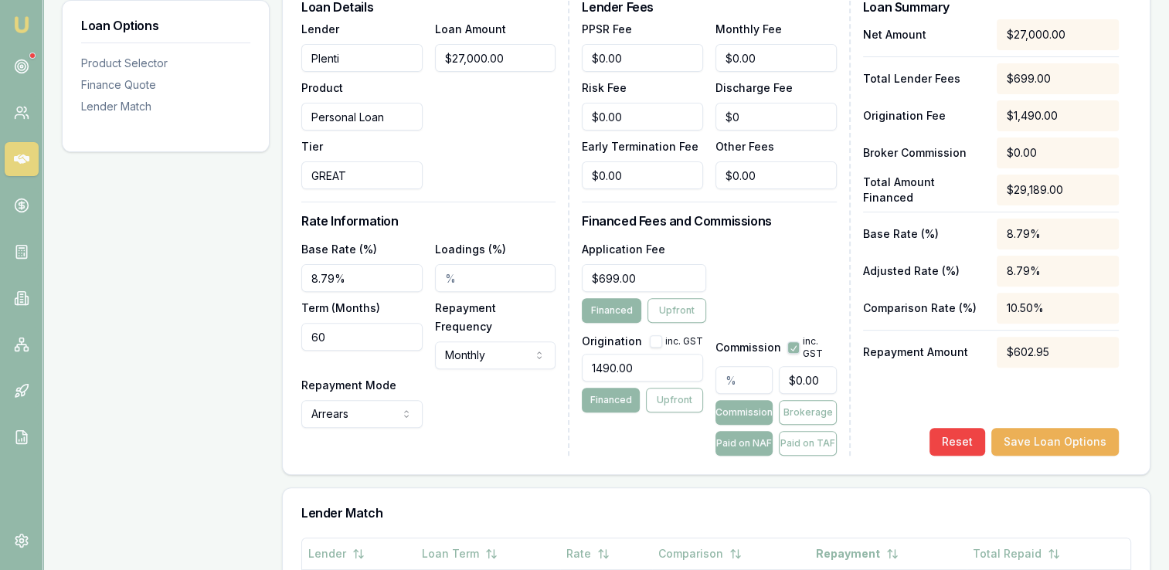
click at [658, 341] on button "button" at bounding box center [656, 341] width 12 height 12
click at [655, 339] on button "button" at bounding box center [656, 341] width 12 height 12
checkbox input "false"
click at [1035, 436] on button "Save Loan Options" at bounding box center [1054, 442] width 127 height 28
click at [790, 348] on button "button" at bounding box center [793, 347] width 12 height 12
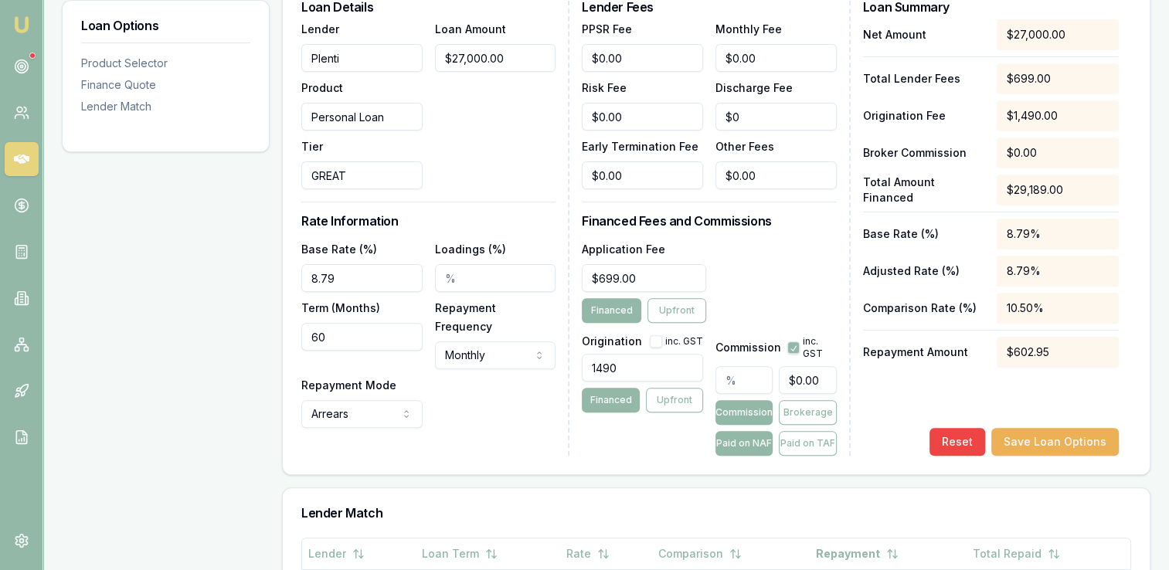
checkbox input "false"
click at [656, 344] on button "button" at bounding box center [656, 341] width 12 height 12
checkbox input "true"
click at [791, 348] on button "button" at bounding box center [793, 347] width 12 height 12
checkbox input "true"
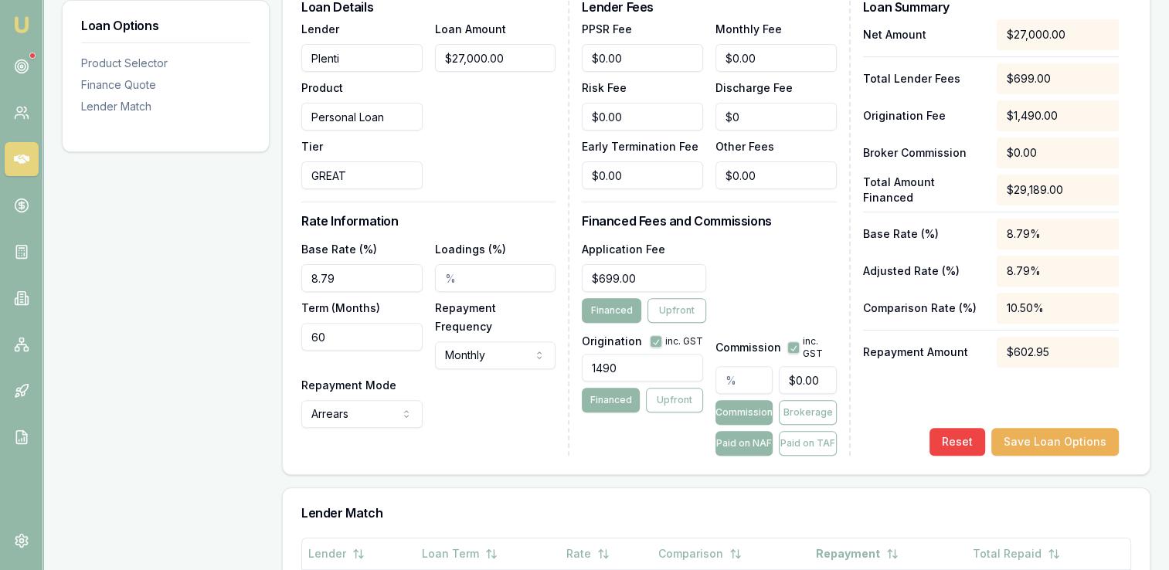
drag, startPoint x: 342, startPoint y: 280, endPoint x: 288, endPoint y: 274, distance: 54.4
click at [288, 274] on div "Loan Details Lender Plenti Product Personal Loan Tier GREAT Loan Amount $27,000…" at bounding box center [716, 231] width 867 height 487
type input "10.39%"
click at [481, 375] on div "Base Rate (%) 10.39% Loadings (%) Term (Months) 60 Repayment Frequency Monthly …" at bounding box center [428, 333] width 254 height 189
click at [1051, 443] on button "Save Loan Options" at bounding box center [1054, 442] width 127 height 28
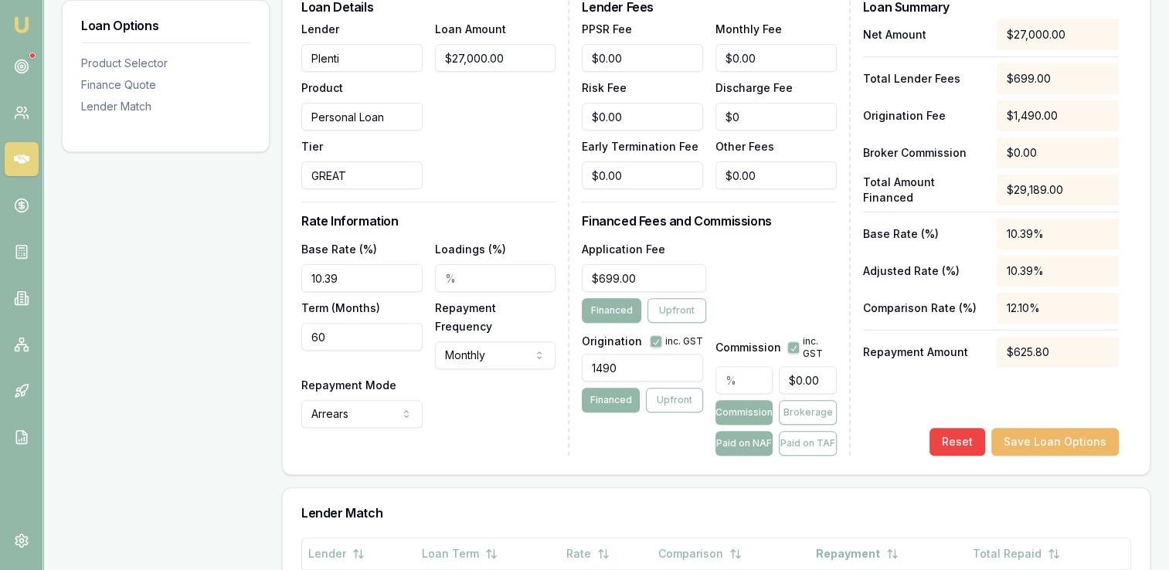
click at [1032, 437] on button "Save Loan Options" at bounding box center [1054, 442] width 127 height 28
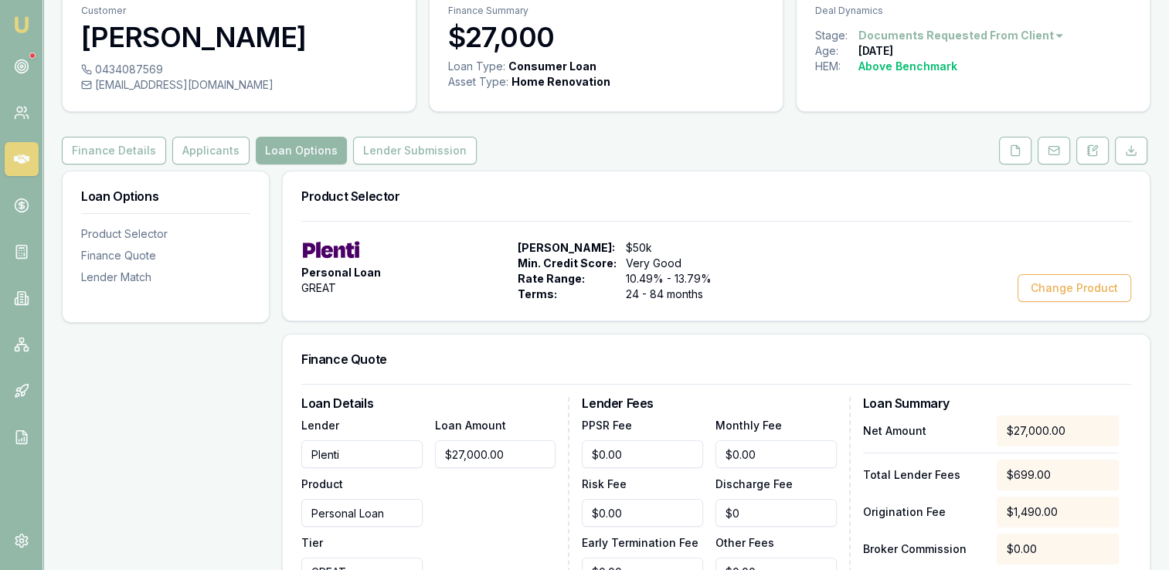
scroll to position [0, 0]
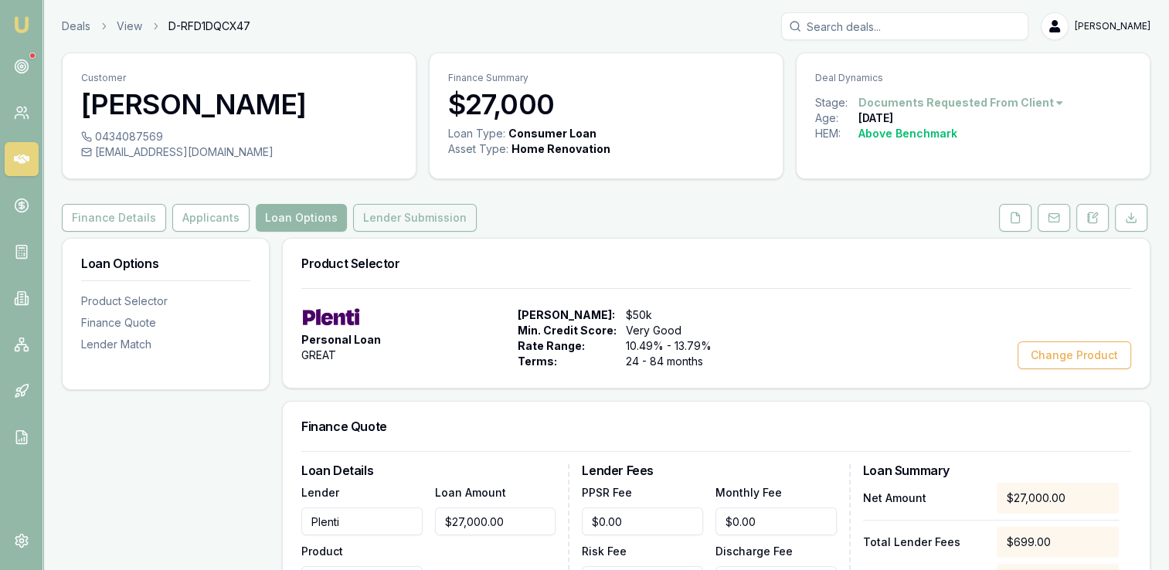
click at [376, 219] on button "Lender Submission" at bounding box center [415, 218] width 124 height 28
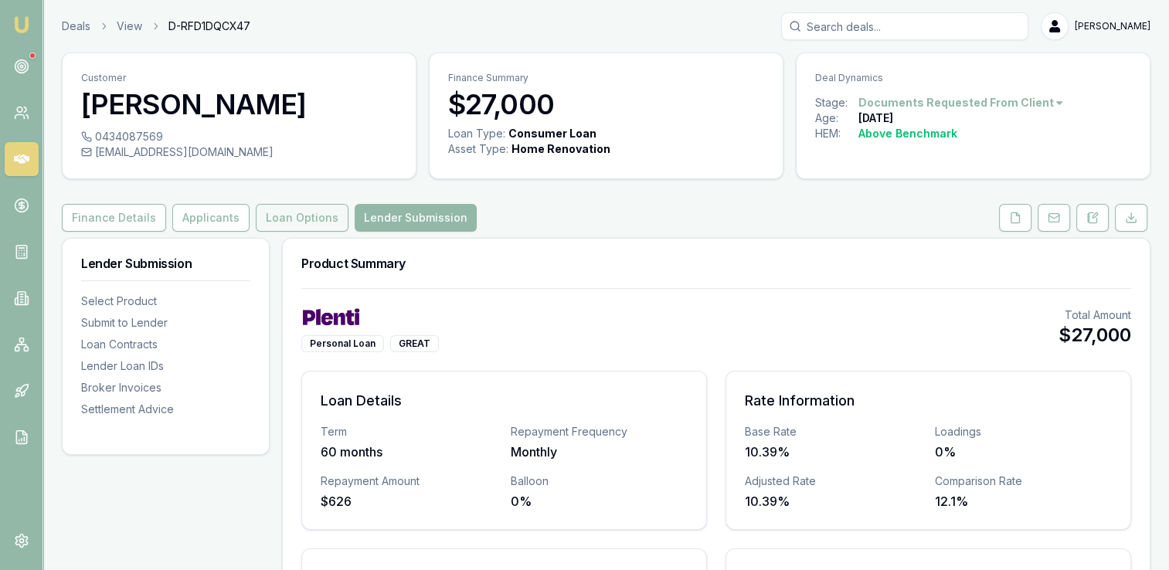
click at [287, 216] on button "Loan Options" at bounding box center [302, 218] width 93 height 28
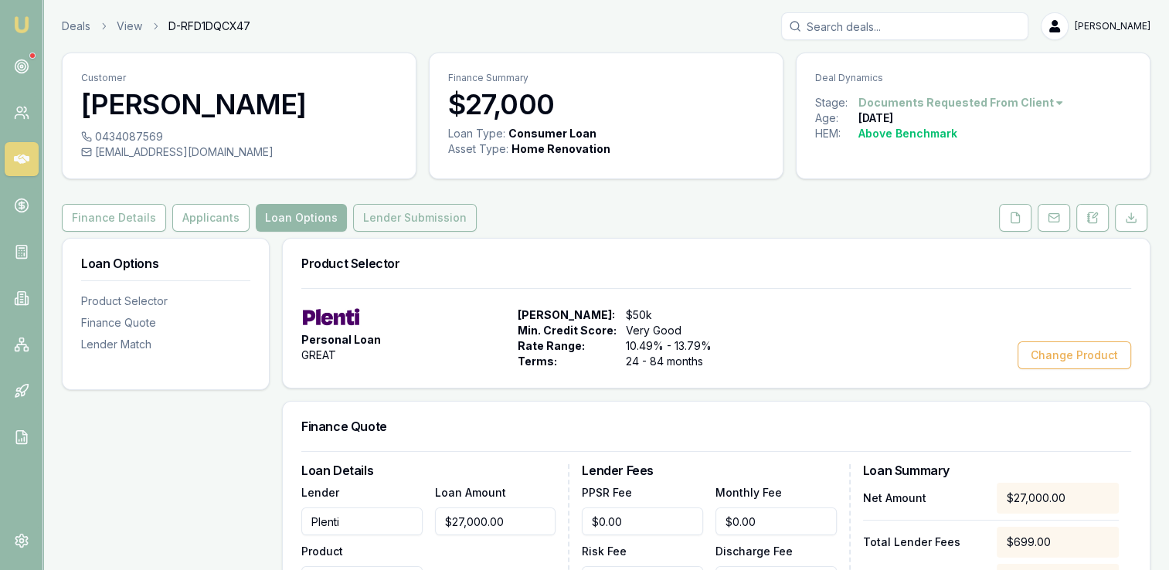
click at [444, 212] on button "Lender Submission" at bounding box center [415, 218] width 124 height 28
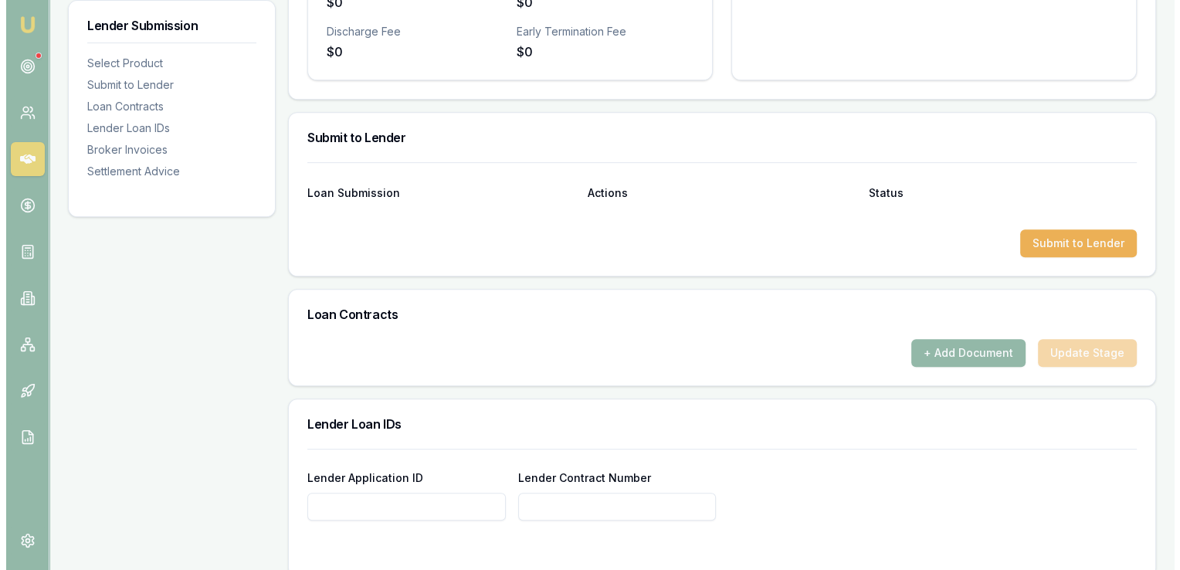
scroll to position [773, 0]
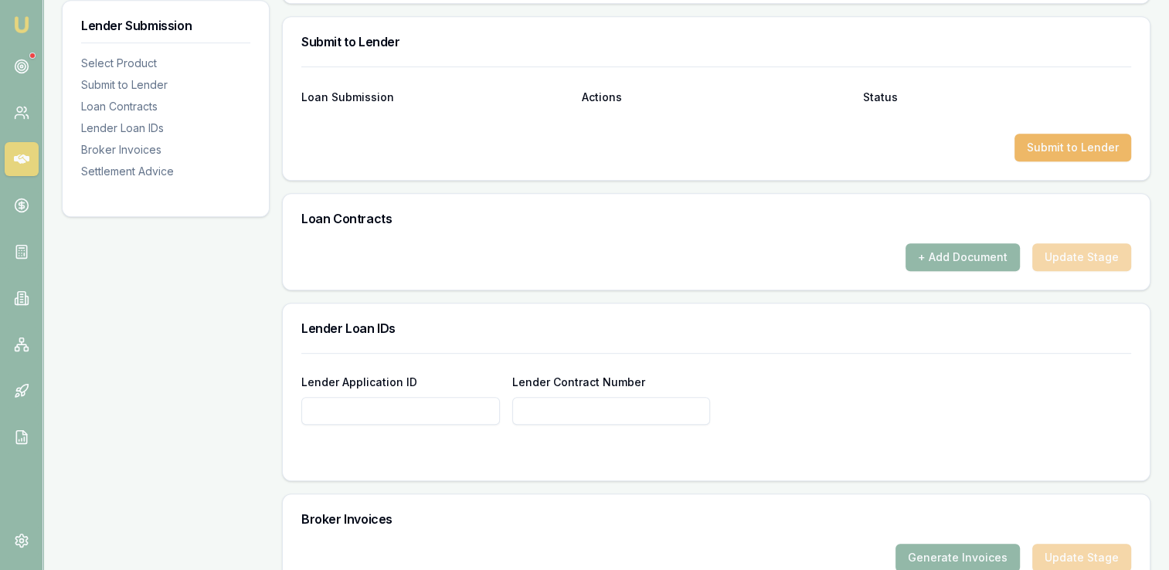
click at [1038, 149] on button "Submit to Lender" at bounding box center [1072, 148] width 117 height 28
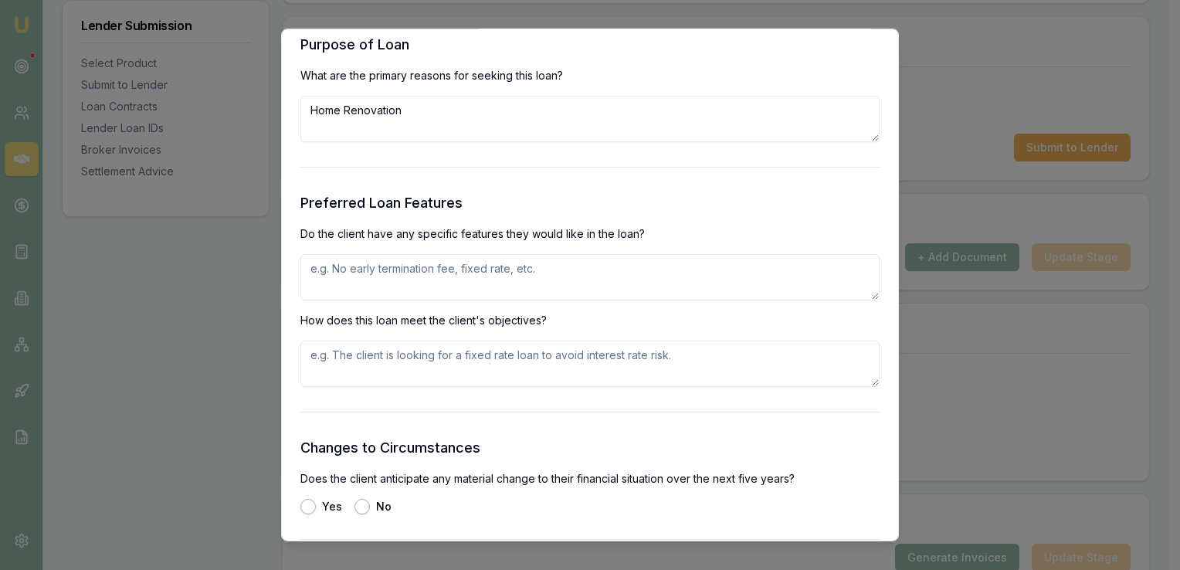
scroll to position [1622, 0]
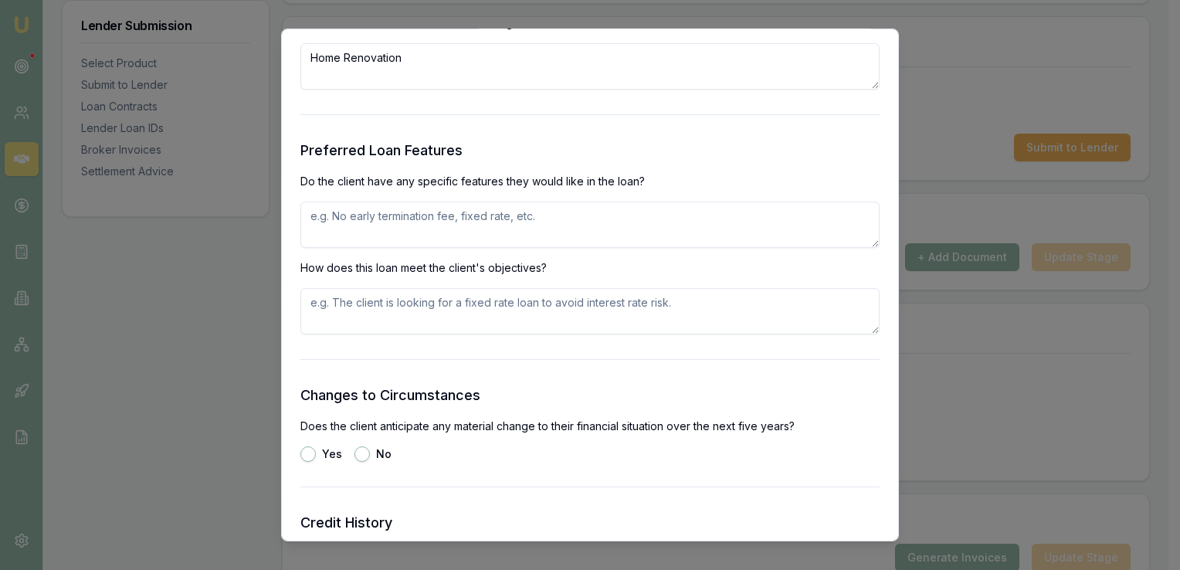
click at [398, 221] on textarea at bounding box center [590, 225] width 579 height 46
click at [356, 304] on textarea at bounding box center [590, 311] width 579 height 46
type textarea "No monthly fees and a 5-year loan term"
click at [356, 305] on textarea at bounding box center [590, 311] width 579 height 46
type textarea "Meets all objectives, has no early termination fees and no ongoing monthly fees"
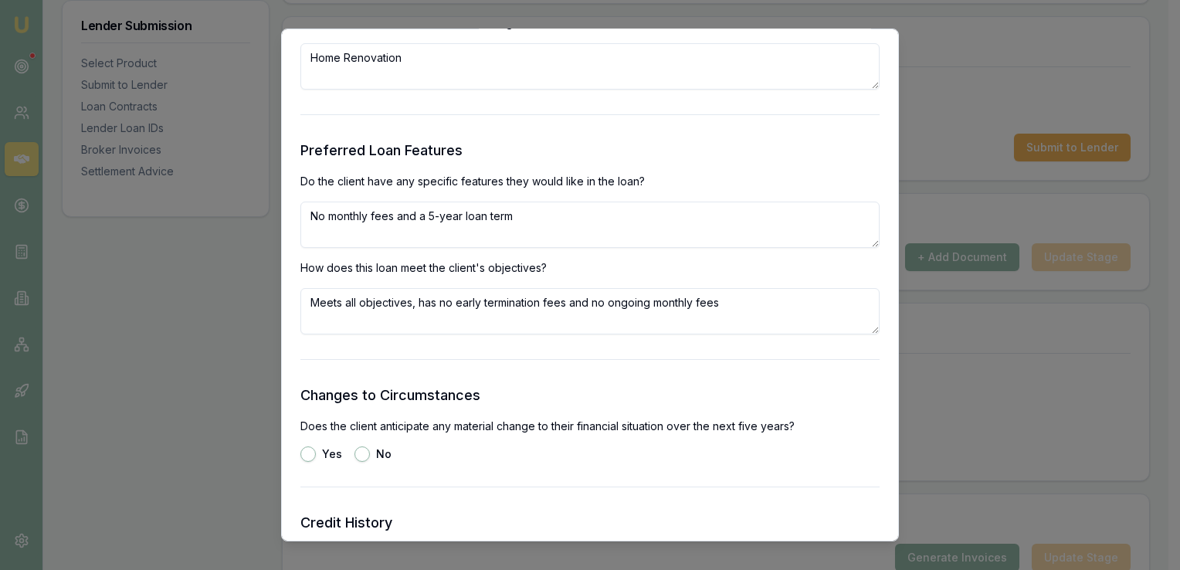
click at [362, 457] on button "No" at bounding box center [362, 454] width 15 height 15
radio input "true"
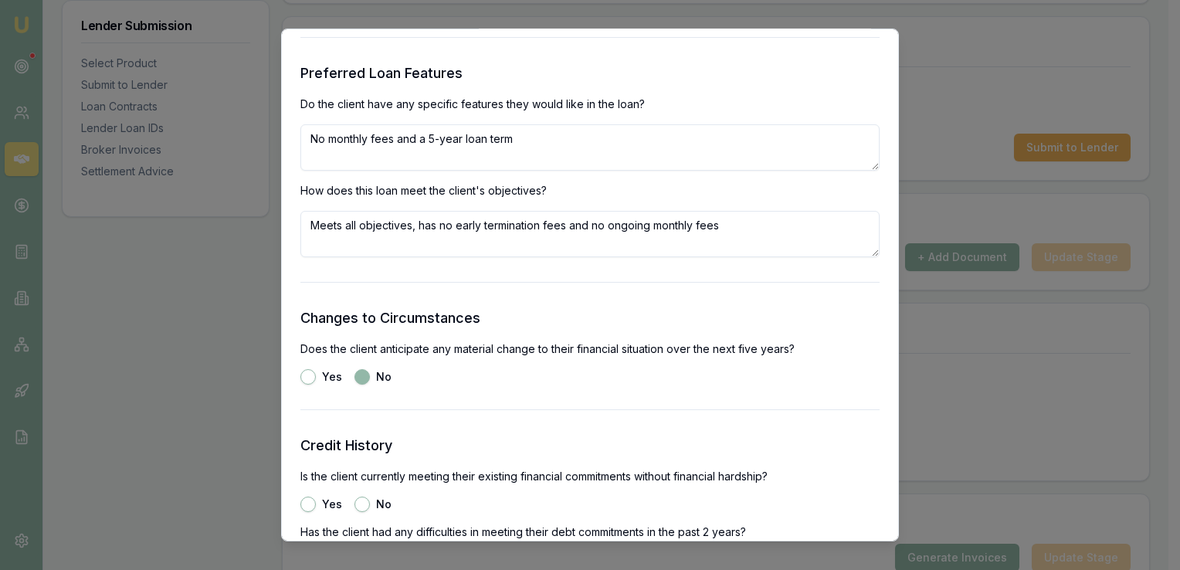
scroll to position [1777, 0]
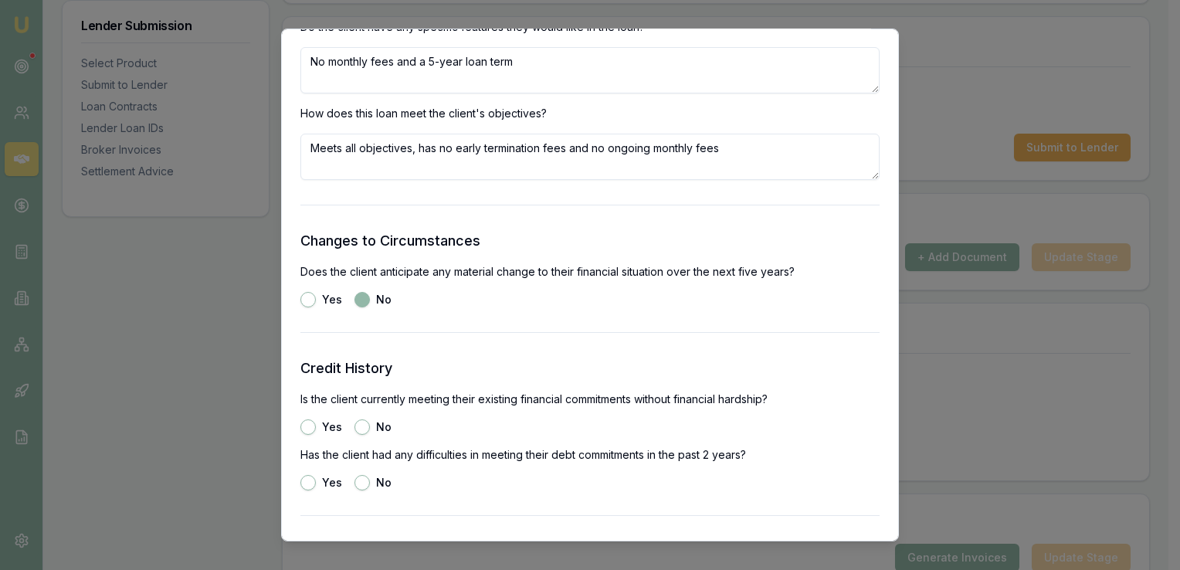
click at [312, 424] on button "Yes" at bounding box center [308, 426] width 15 height 15
radio input "true"
click at [357, 485] on button "No" at bounding box center [362, 482] width 15 height 15
radio input "true"
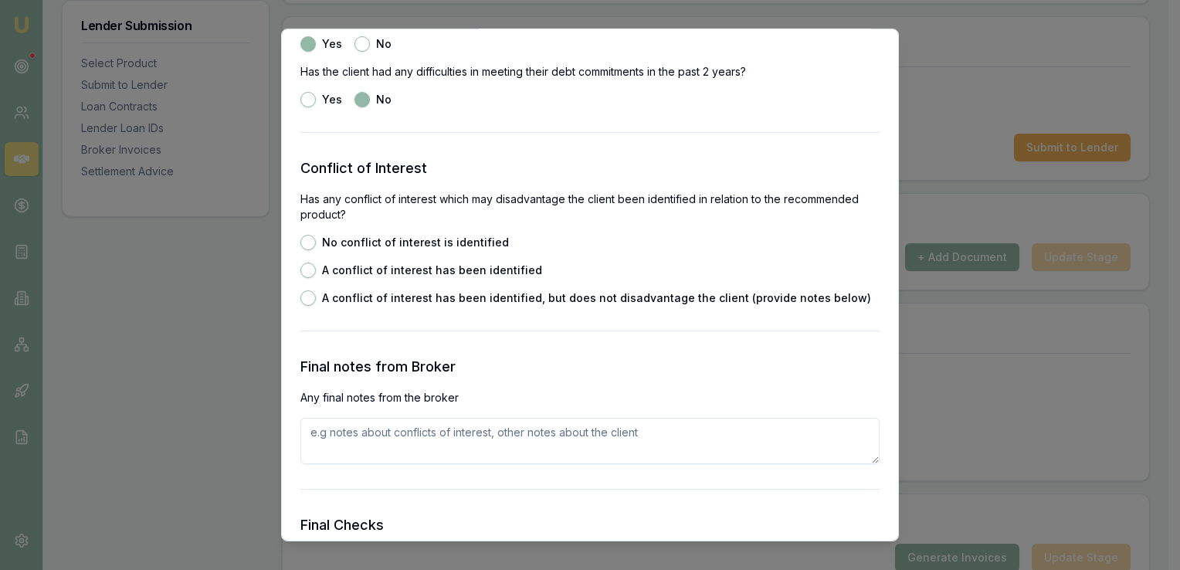
scroll to position [2163, 0]
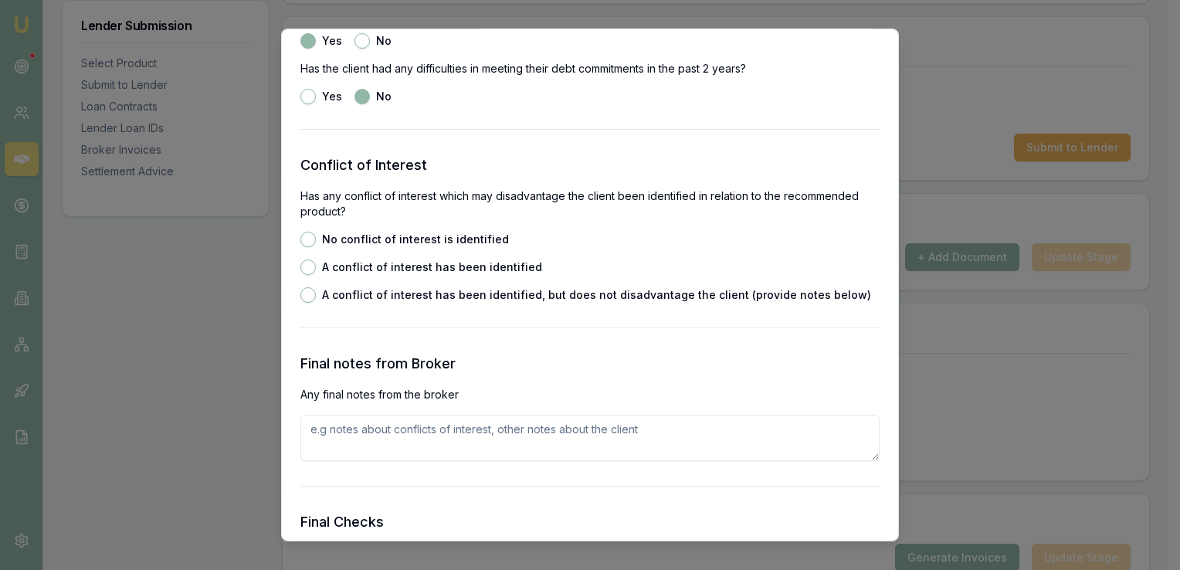
click at [441, 238] on label "No conflict of interest is identified" at bounding box center [415, 239] width 187 height 11
click at [316, 238] on button "No conflict of interest is identified" at bounding box center [308, 239] width 15 height 15
radio input "true"
click at [354, 426] on textarea at bounding box center [590, 438] width 579 height 46
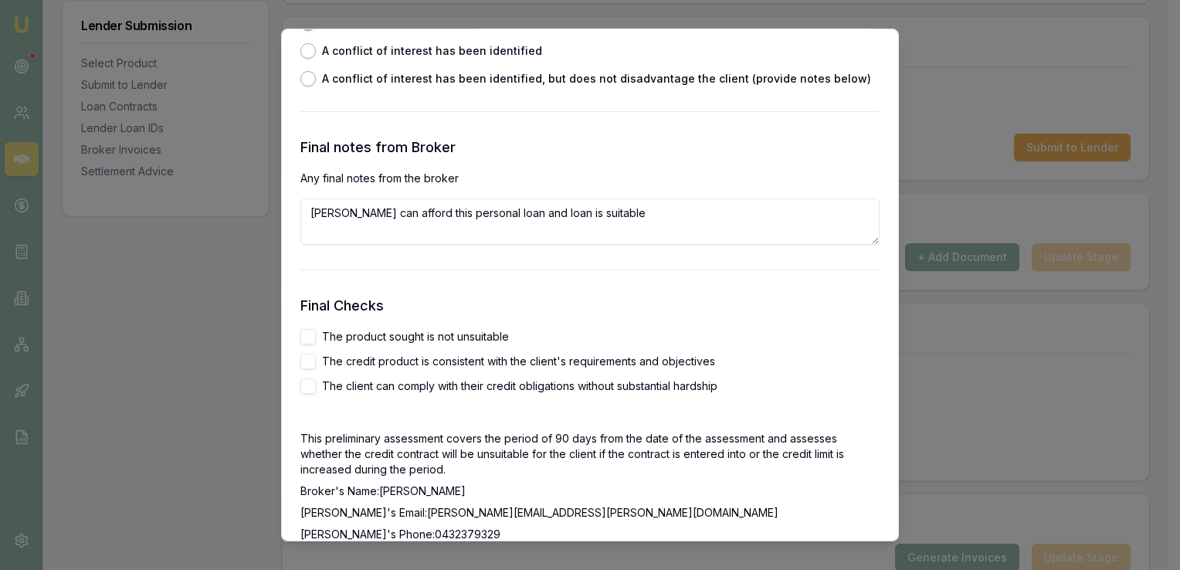
scroll to position [2472, 0]
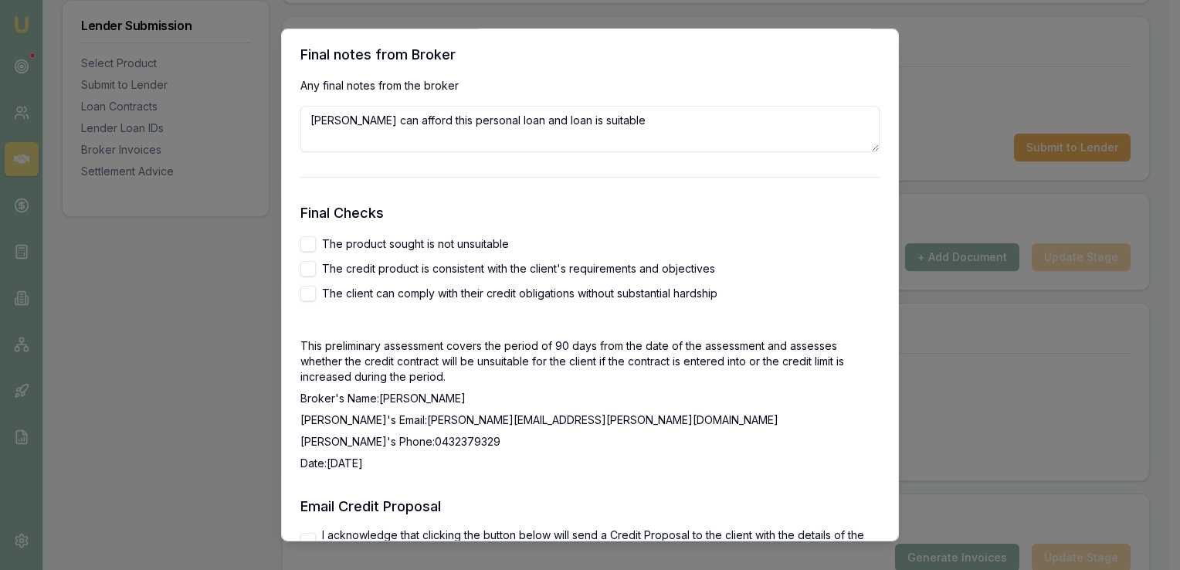
type textarea "[PERSON_NAME] can afford this personal loan and loan is suitable"
click at [380, 244] on label "The product sought is not unsuitable" at bounding box center [415, 244] width 187 height 11
click at [316, 244] on button "The product sought is not unsuitable" at bounding box center [308, 243] width 15 height 15
checkbox input "true"
click at [391, 271] on label "The credit product is consistent with the client's requirements and objectives" at bounding box center [518, 268] width 393 height 11
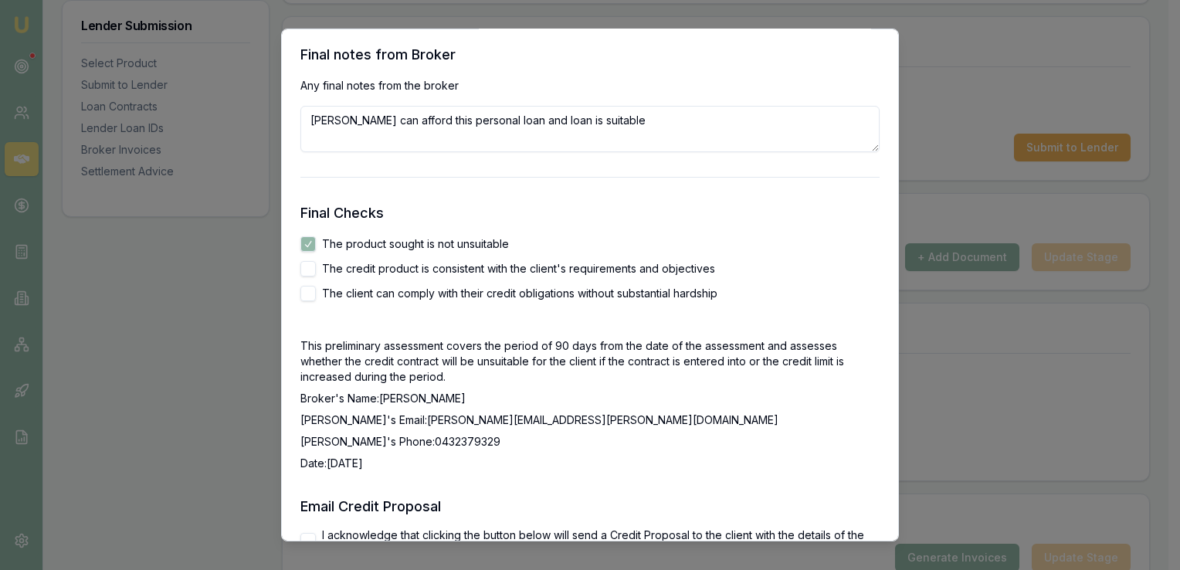
click at [316, 271] on button "The credit product is consistent with the client's requirements and objectives" at bounding box center [308, 268] width 15 height 15
checkbox input "true"
click at [401, 295] on label "The client can comply with their credit obligations without substantial hardship" at bounding box center [520, 293] width 396 height 11
click at [316, 295] on button "The client can comply with their credit obligations without substantial hardship" at bounding box center [308, 293] width 15 height 15
checkbox input "true"
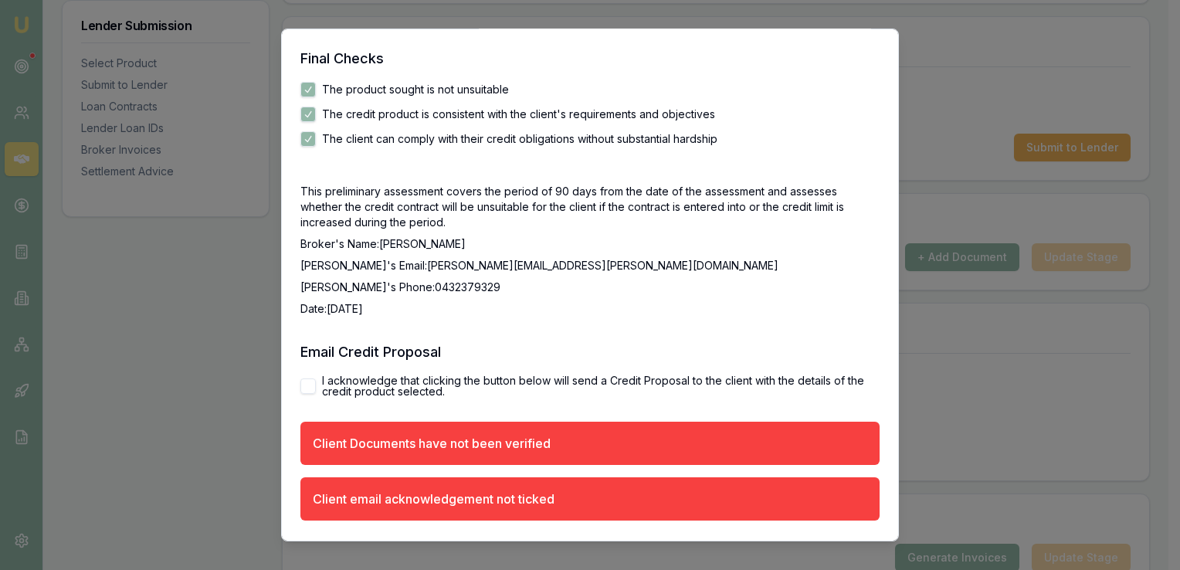
scroll to position [2676, 0]
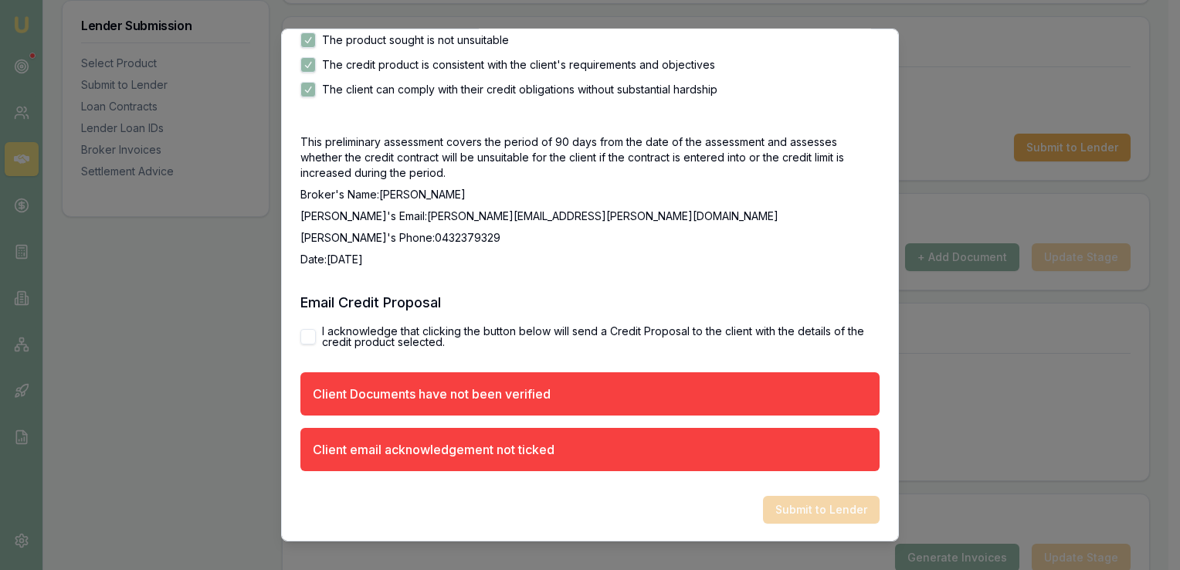
click at [306, 342] on button "I acknowledge that clicking the button below will send a Credit Proposal to the…" at bounding box center [308, 336] width 15 height 15
checkbox input "true"
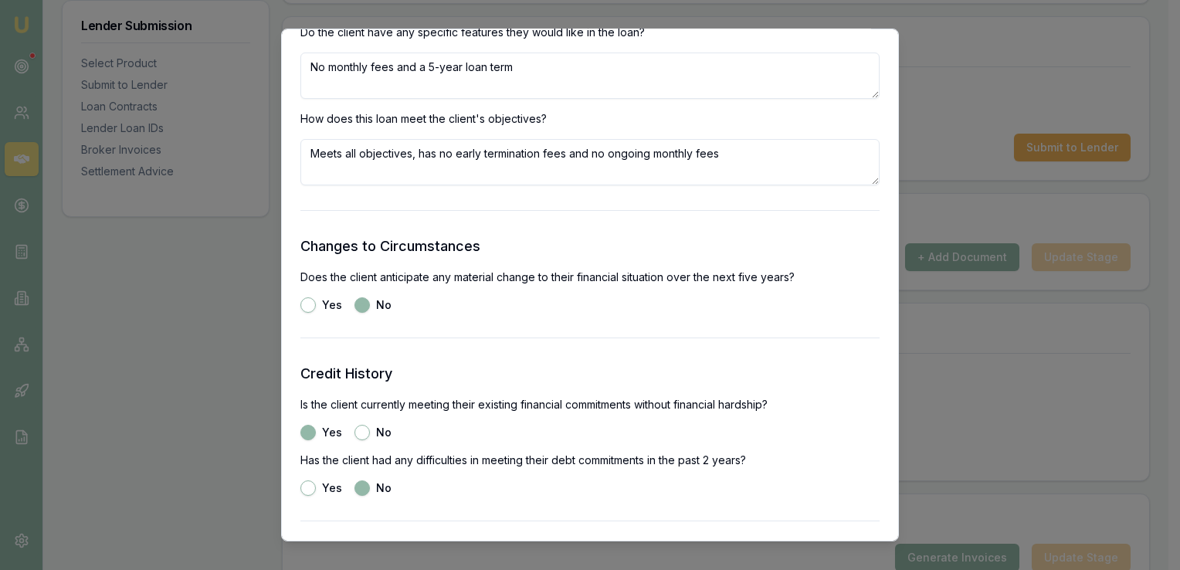
scroll to position [1694, 0]
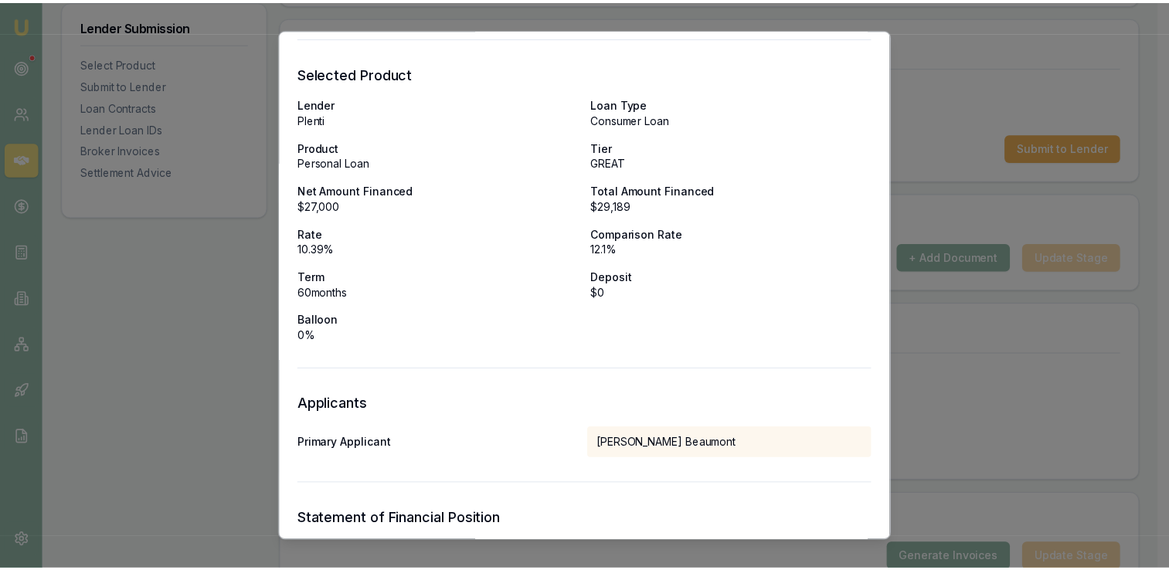
scroll to position [0, 0]
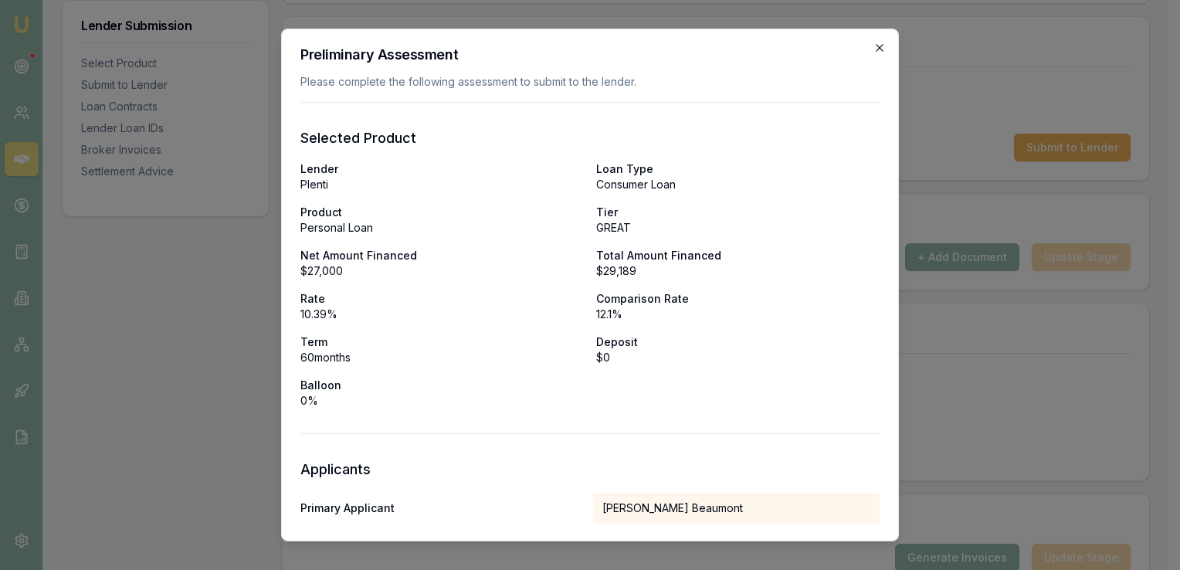
click at [876, 48] on icon "button" at bounding box center [879, 47] width 7 height 7
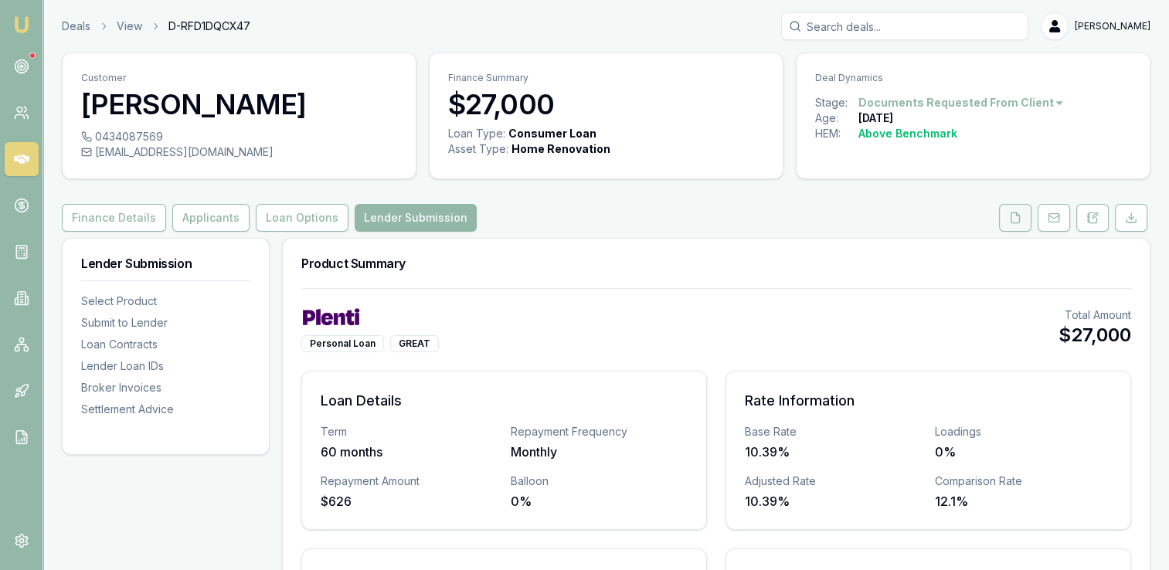
click at [1011, 215] on icon at bounding box center [1015, 218] width 12 height 12
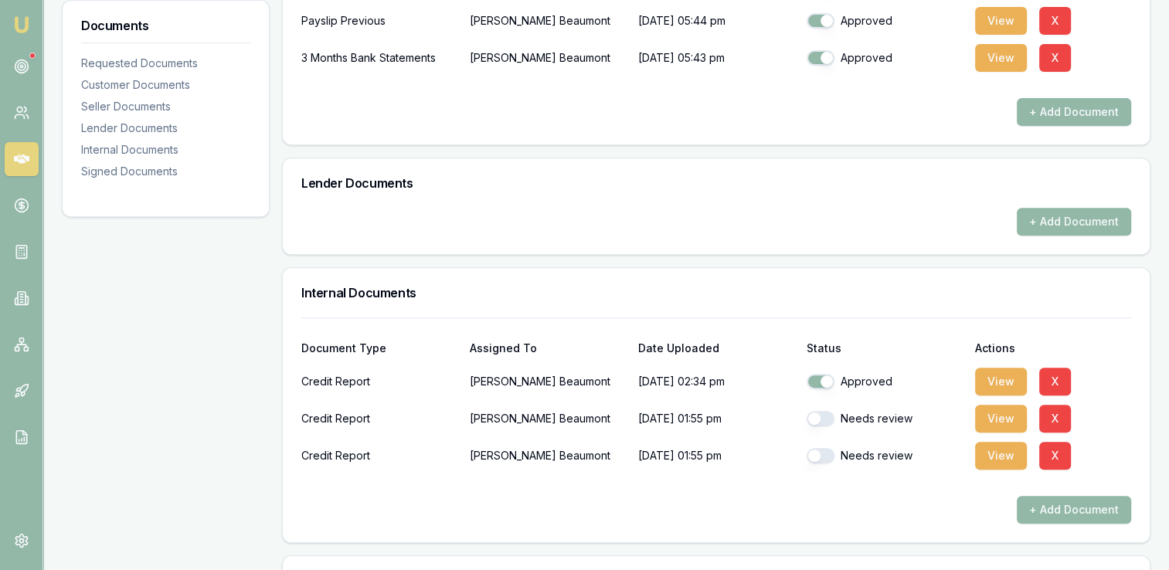
scroll to position [618, 0]
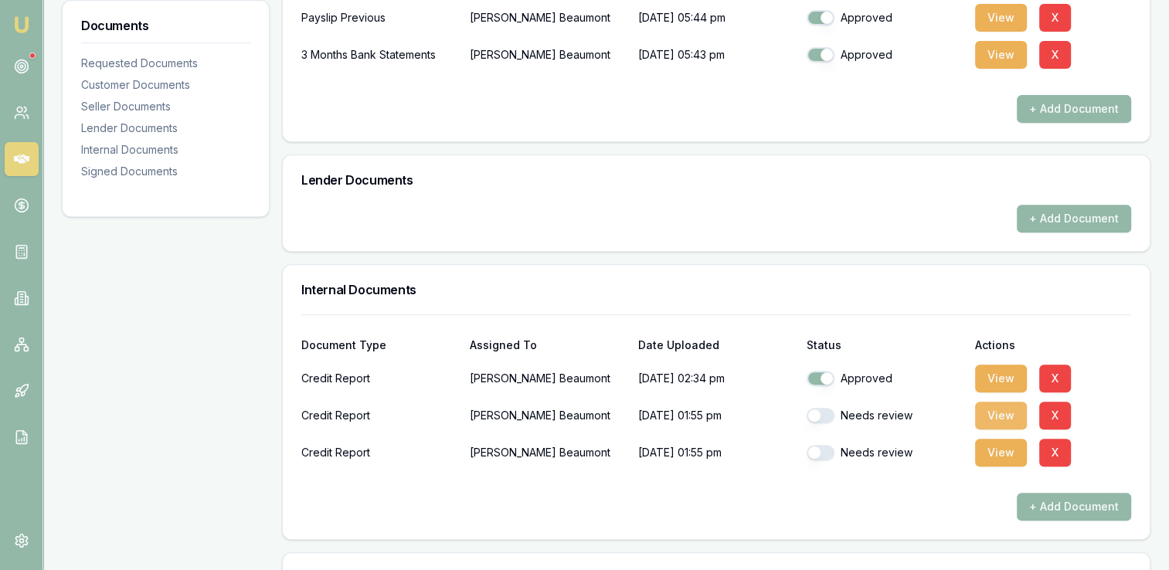
click at [989, 416] on button "View" at bounding box center [1001, 416] width 52 height 28
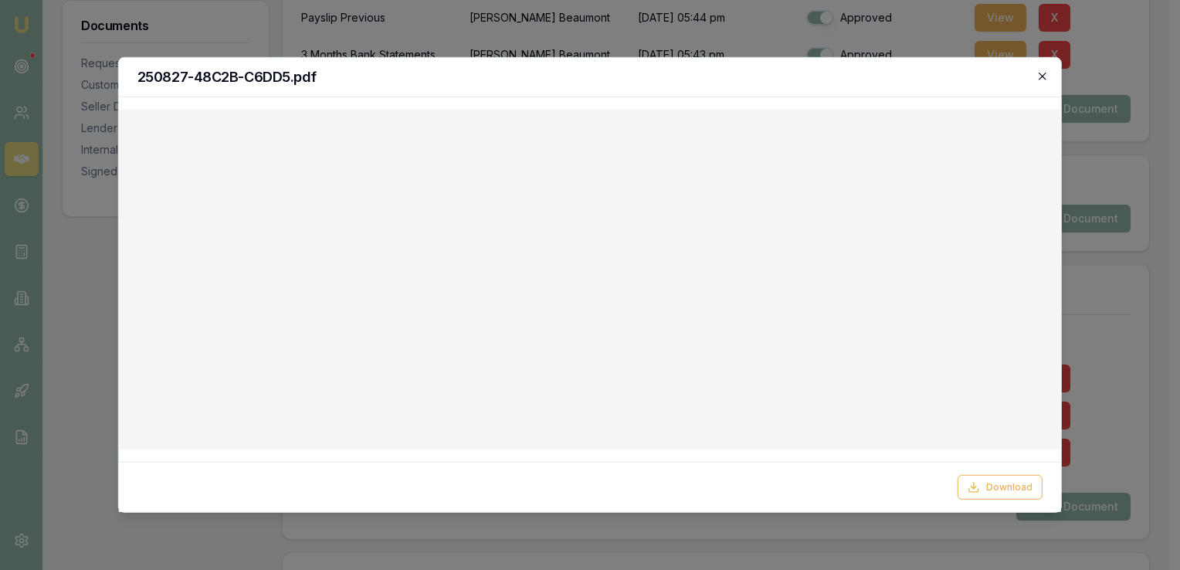
click at [1044, 76] on icon "button" at bounding box center [1042, 76] width 7 height 7
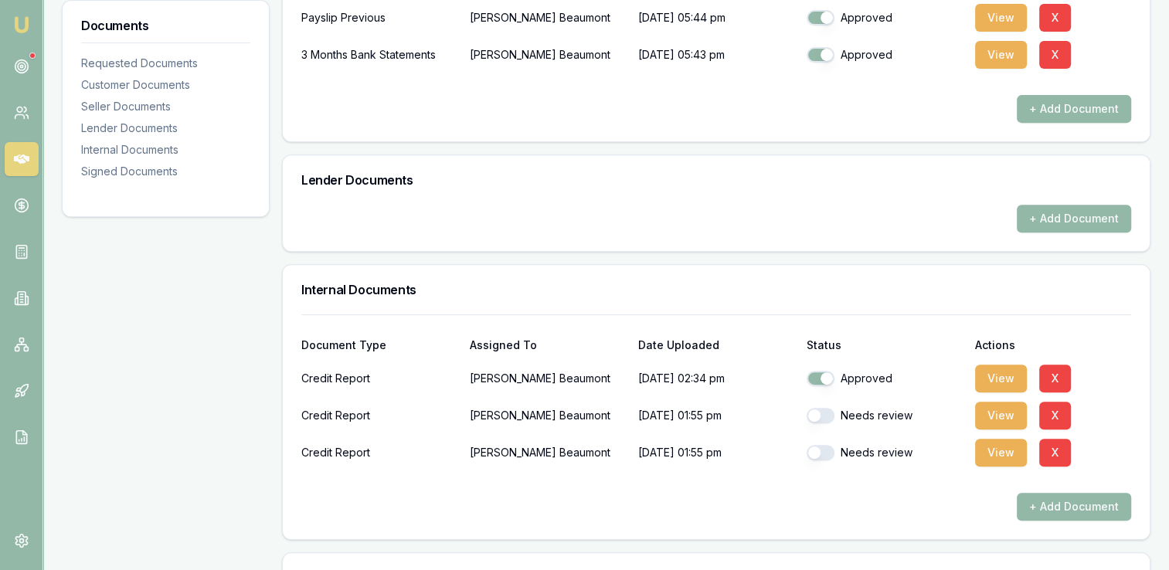
click at [826, 416] on button "button" at bounding box center [821, 415] width 28 height 15
click at [994, 455] on button "View" at bounding box center [1001, 453] width 52 height 28
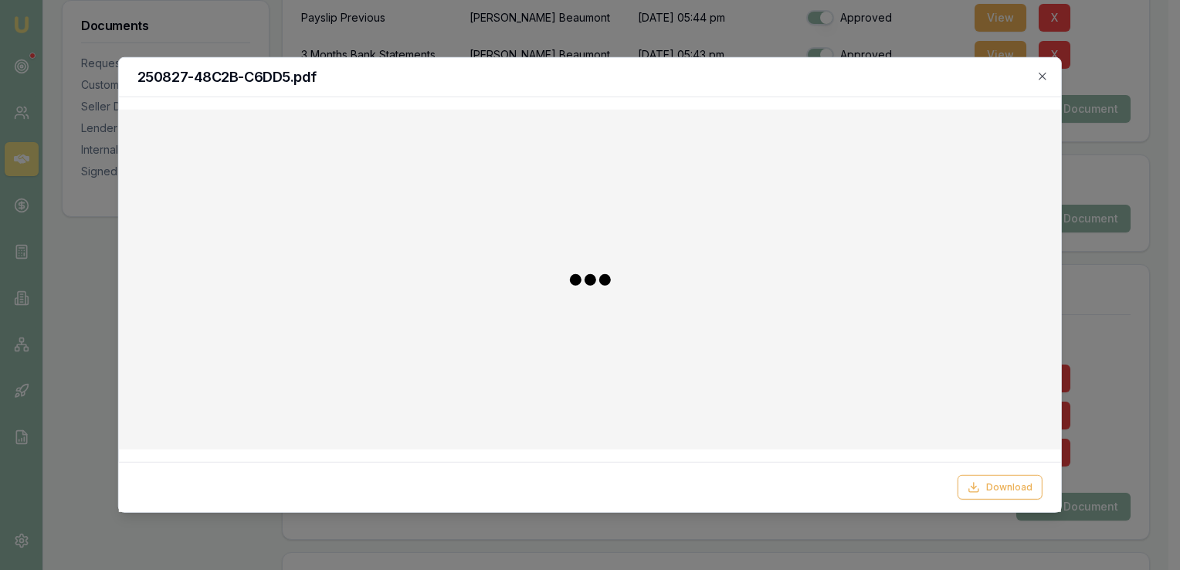
checkbox input "false"
checkbox input "true"
click at [1042, 79] on icon "button" at bounding box center [1043, 76] width 12 height 12
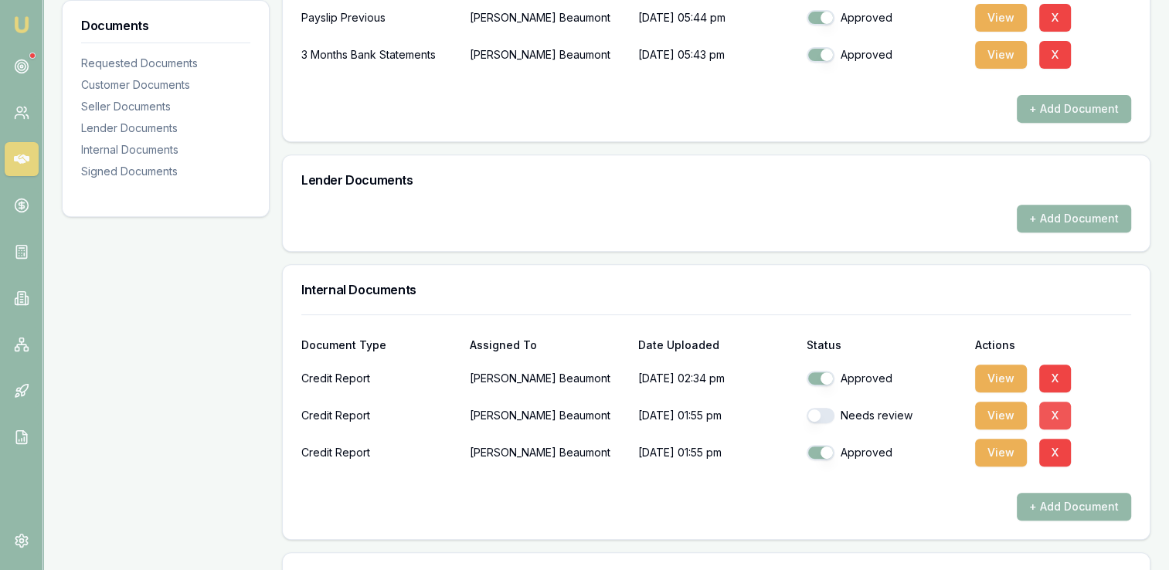
click at [1053, 412] on button "X" at bounding box center [1055, 416] width 32 height 28
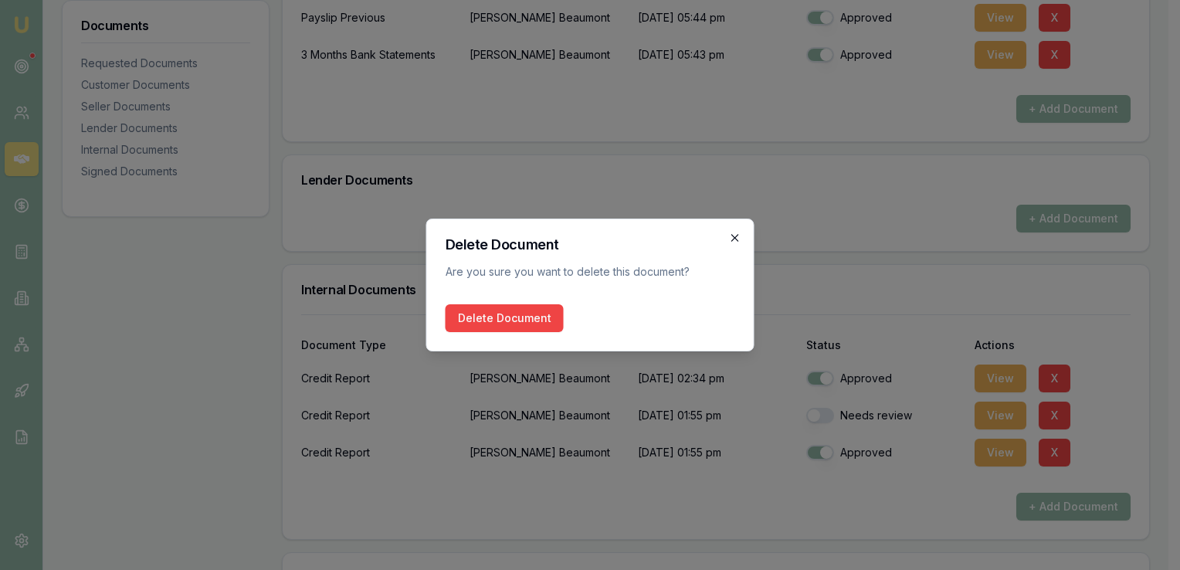
click at [734, 237] on icon "button" at bounding box center [735, 237] width 7 height 7
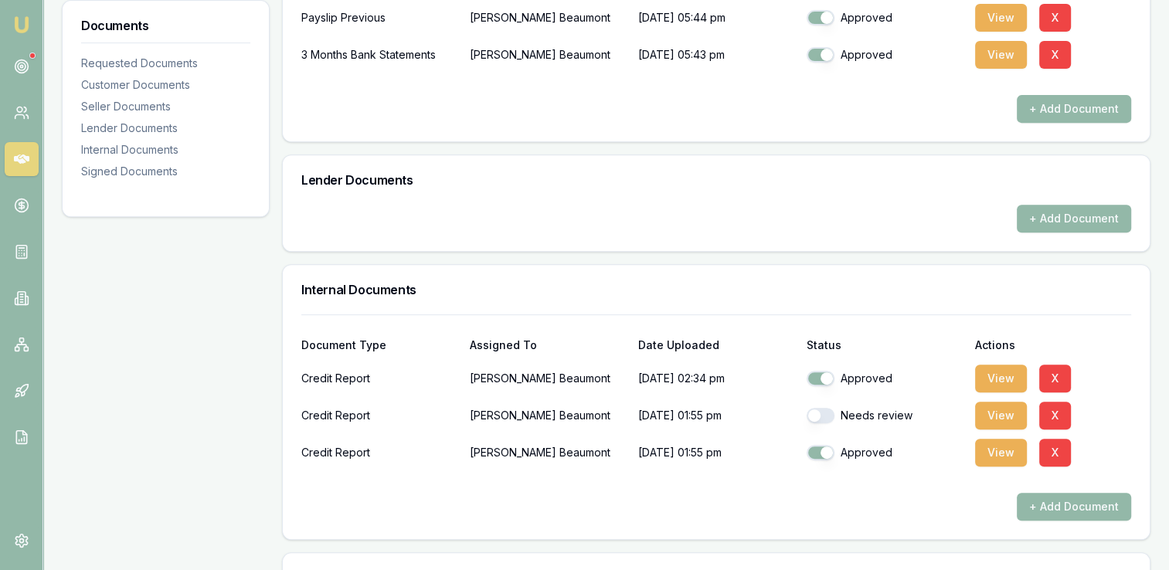
click at [829, 418] on button "button" at bounding box center [821, 415] width 28 height 15
checkbox input "true"
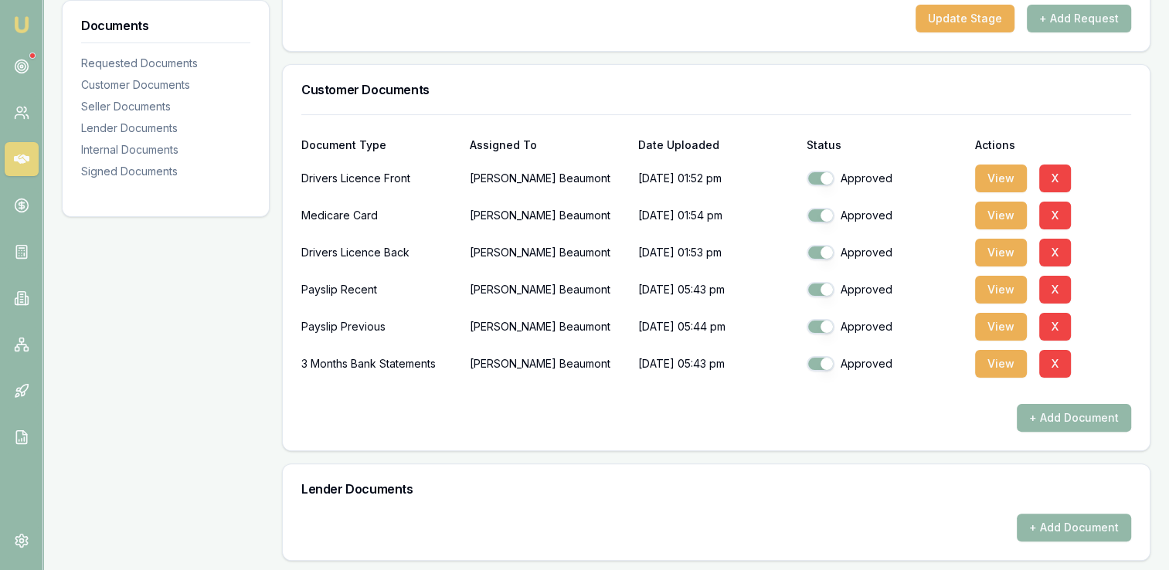
scroll to position [0, 0]
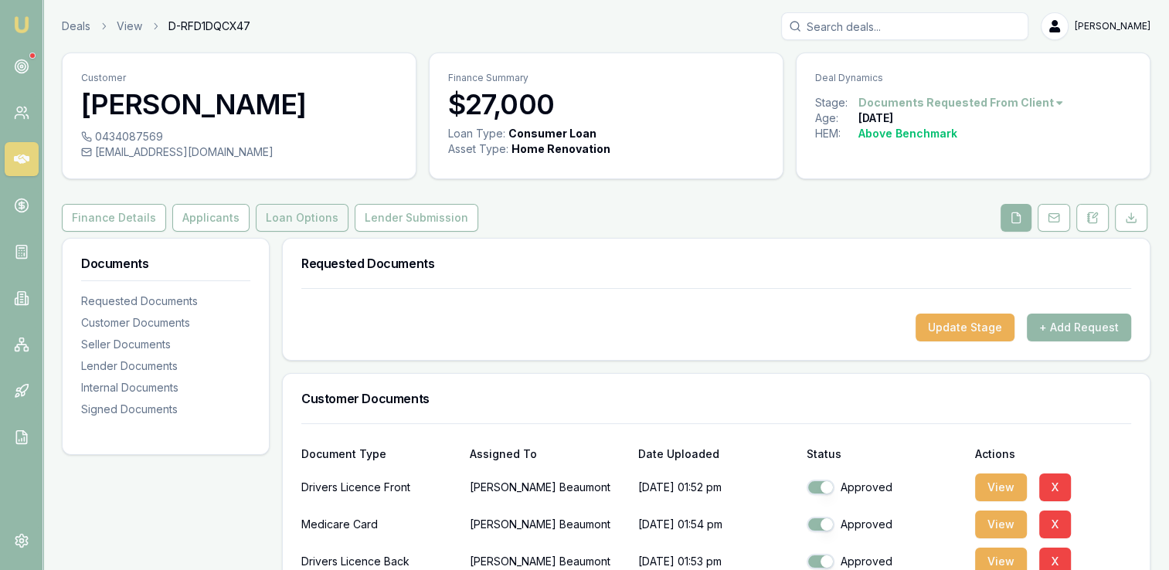
click at [297, 216] on button "Loan Options" at bounding box center [302, 218] width 93 height 28
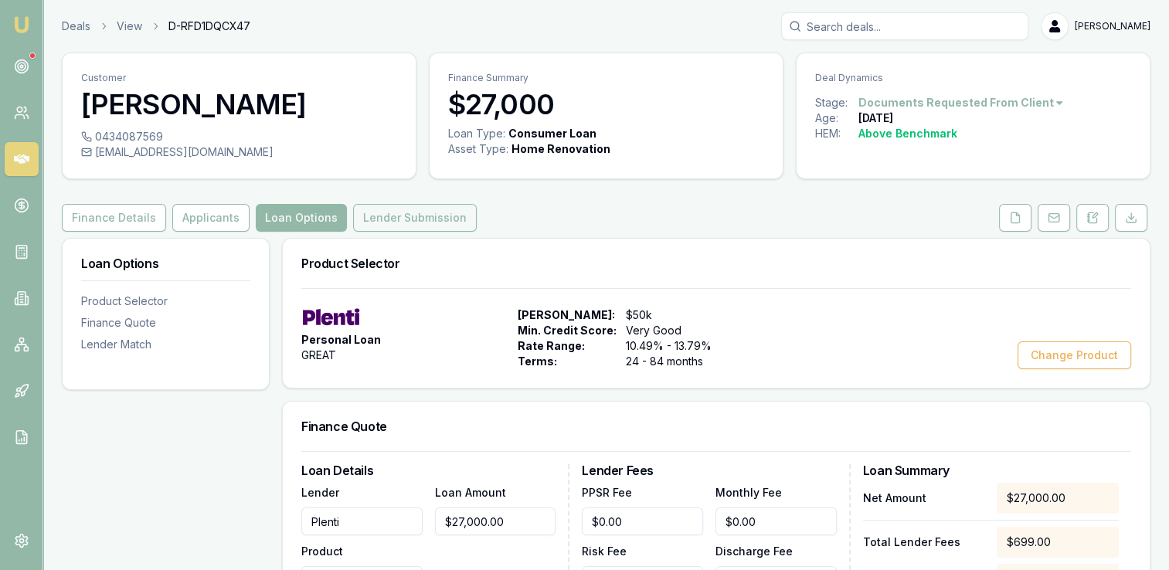
click at [409, 217] on button "Lender Submission" at bounding box center [415, 218] width 124 height 28
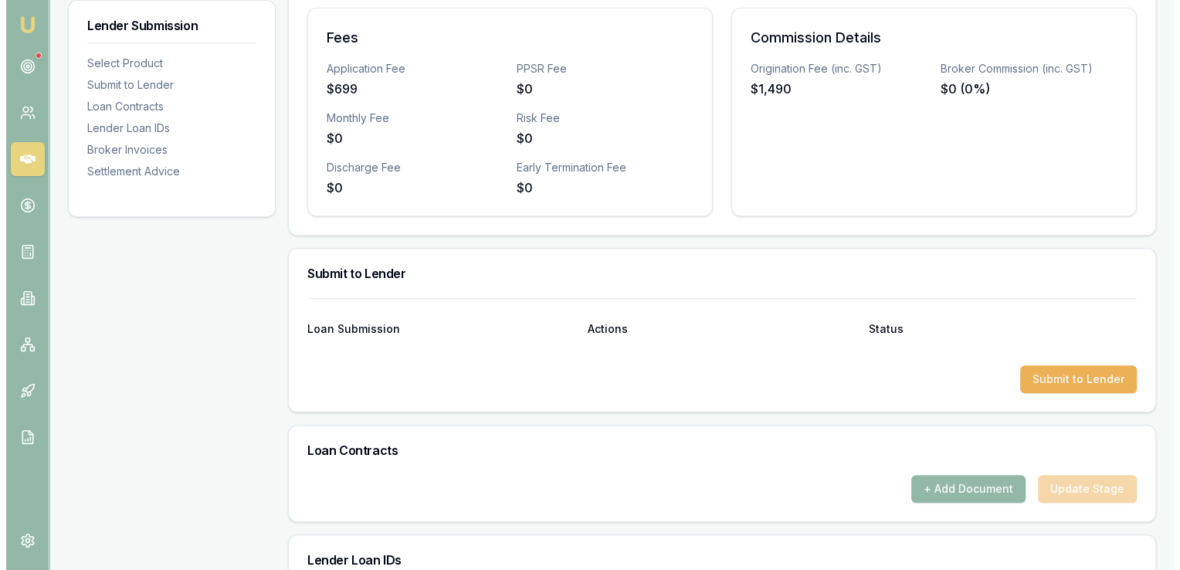
scroll to position [618, 0]
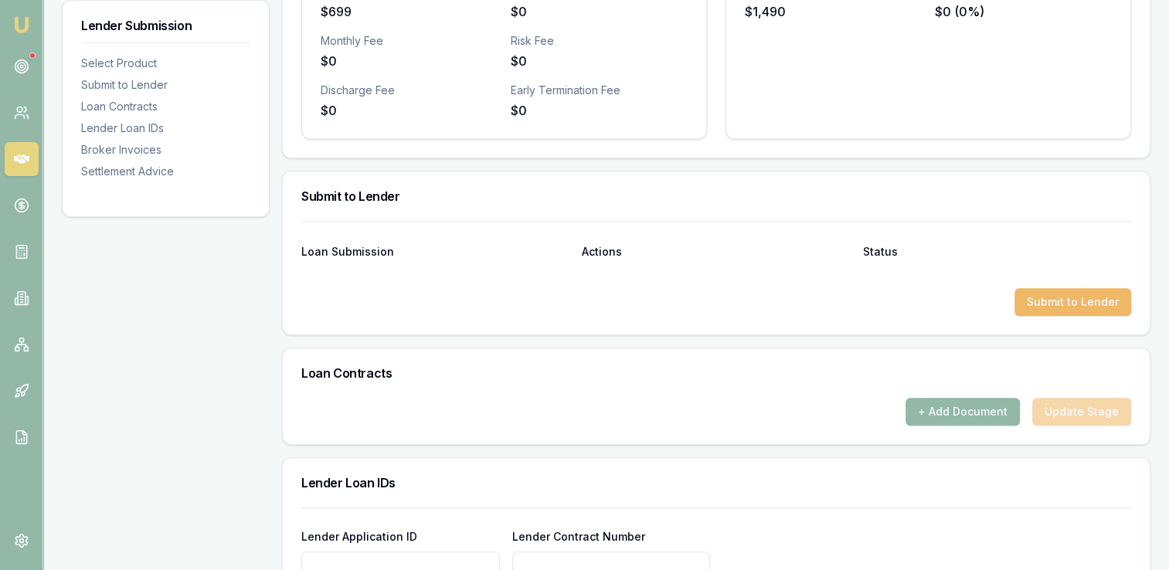
click at [1049, 297] on button "Submit to Lender" at bounding box center [1072, 302] width 117 height 28
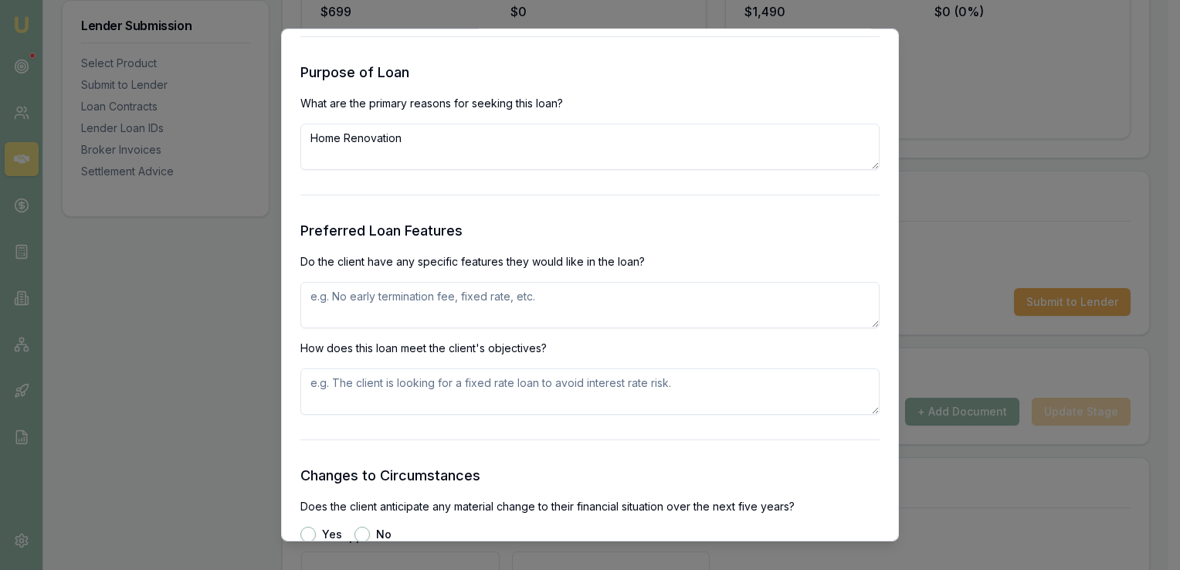
scroll to position [1545, 0]
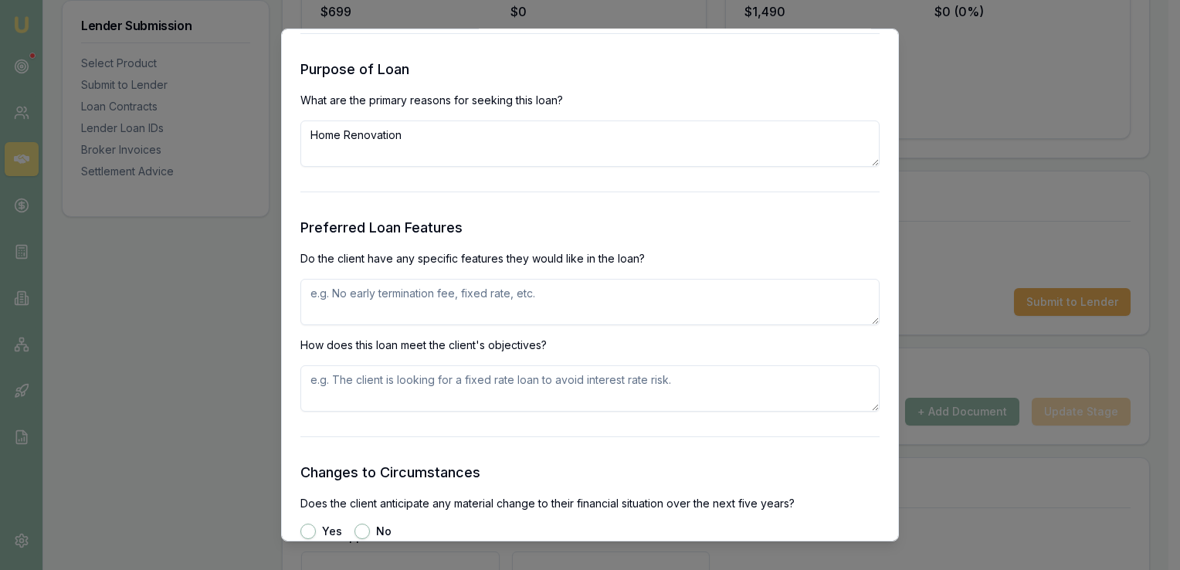
click at [324, 293] on textarea at bounding box center [590, 302] width 579 height 46
click at [324, 297] on textarea at bounding box center [590, 302] width 579 height 46
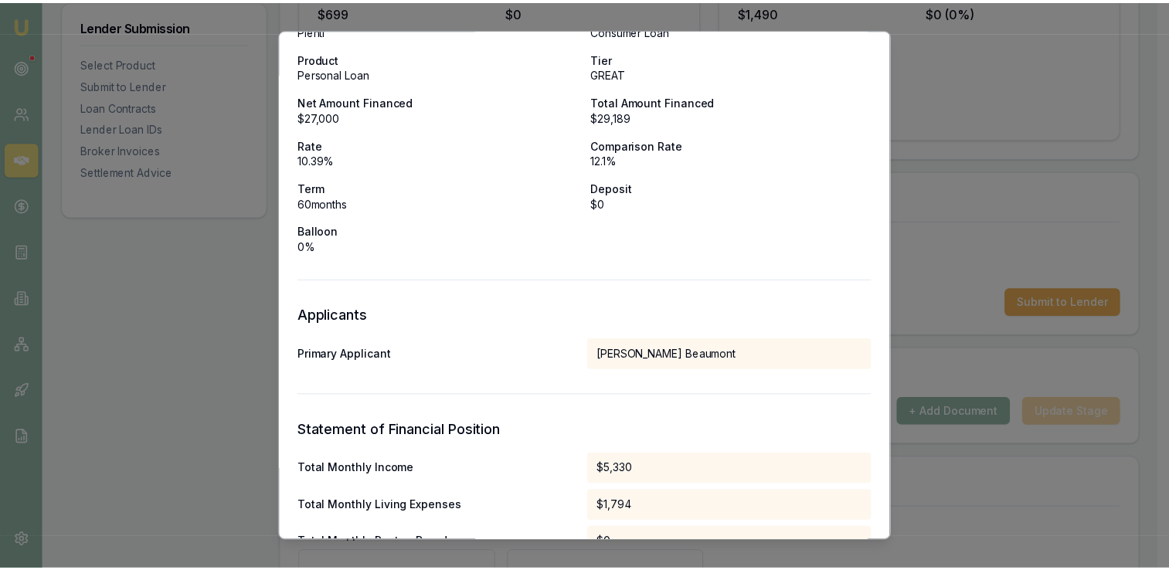
scroll to position [0, 0]
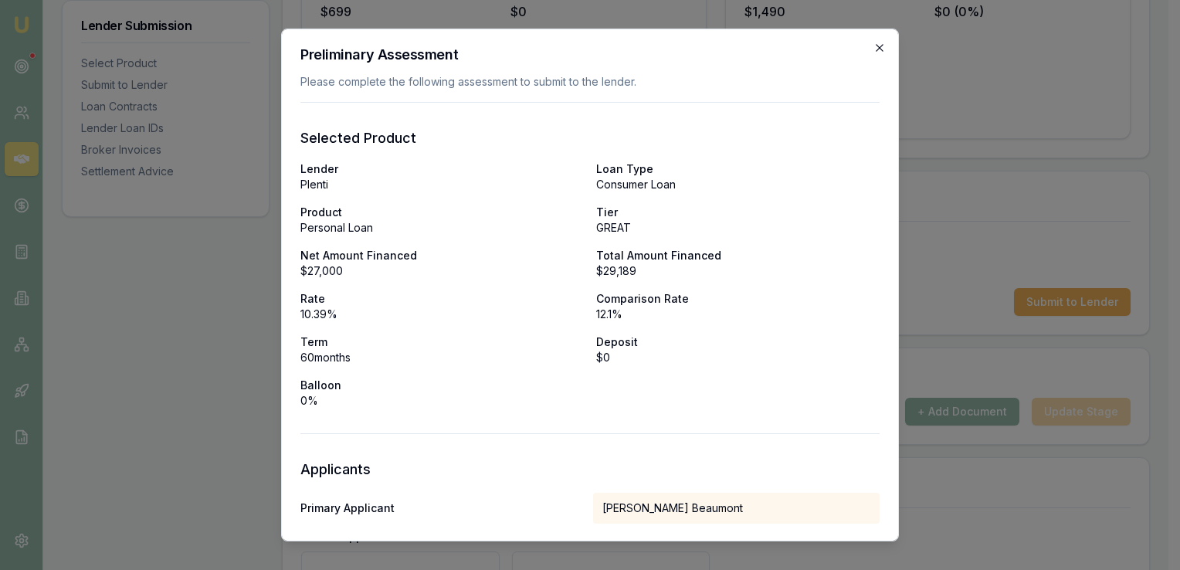
type textarea "No early termination fees and no monthly fees if possible"
click at [874, 50] on icon "button" at bounding box center [880, 48] width 12 height 12
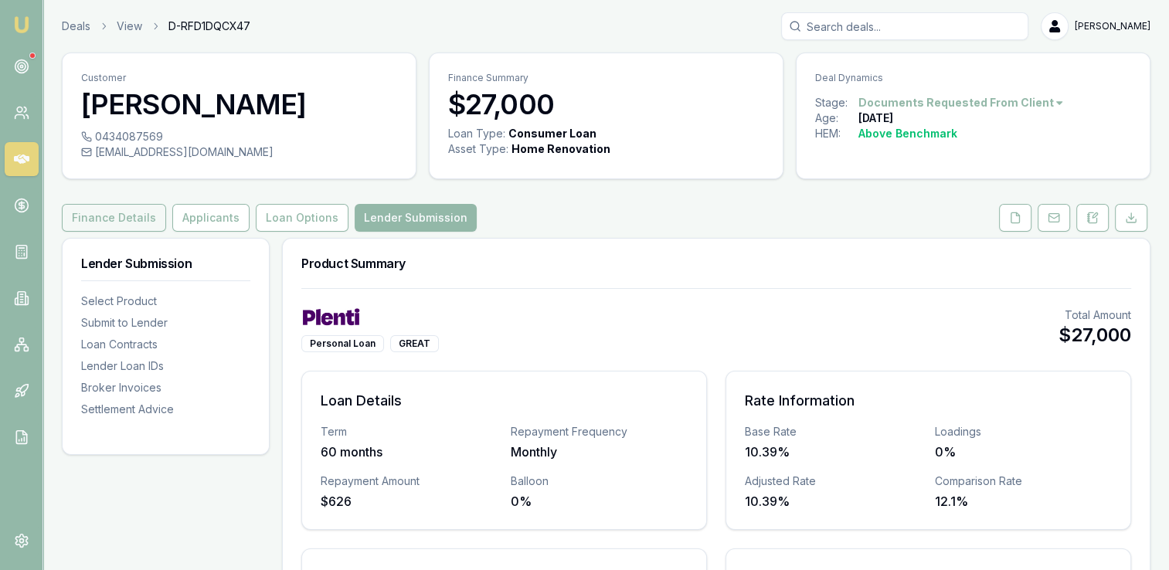
click at [118, 214] on button "Finance Details" at bounding box center [114, 218] width 104 height 28
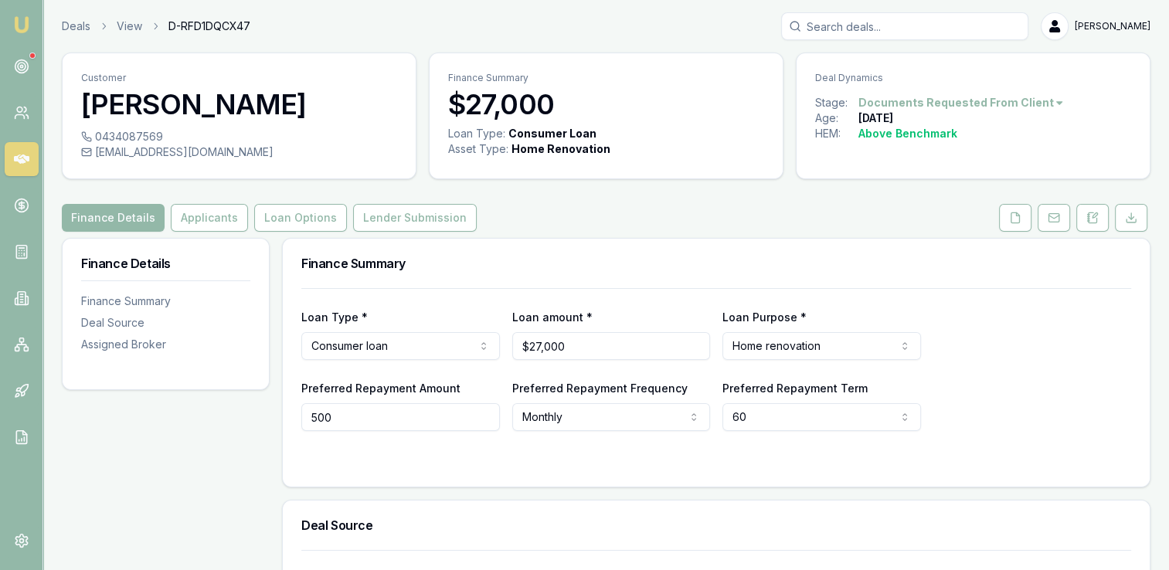
drag, startPoint x: 352, startPoint y: 418, endPoint x: 290, endPoint y: 418, distance: 61.8
click at [290, 418] on div "Loan Type * Consumer loan Consumer loan Consumer asset Commercial loan Commerci…" at bounding box center [716, 387] width 867 height 199
type input "$650"
click at [538, 457] on div at bounding box center [716, 462] width 830 height 12
click at [185, 215] on button "Applicants" at bounding box center [209, 218] width 77 height 28
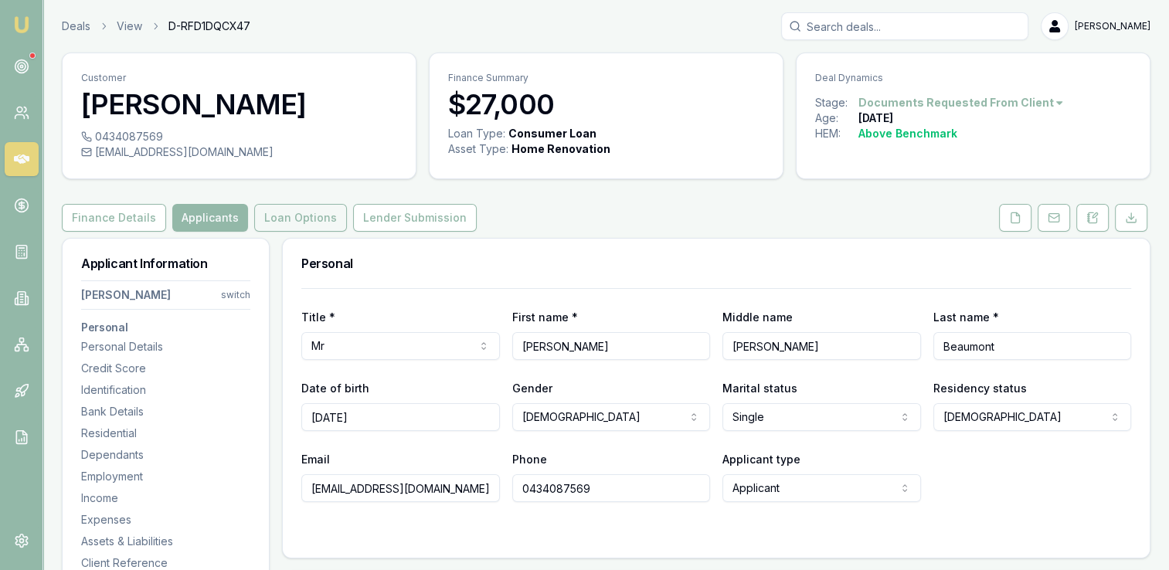
click at [272, 215] on button "Loan Options" at bounding box center [300, 218] width 93 height 28
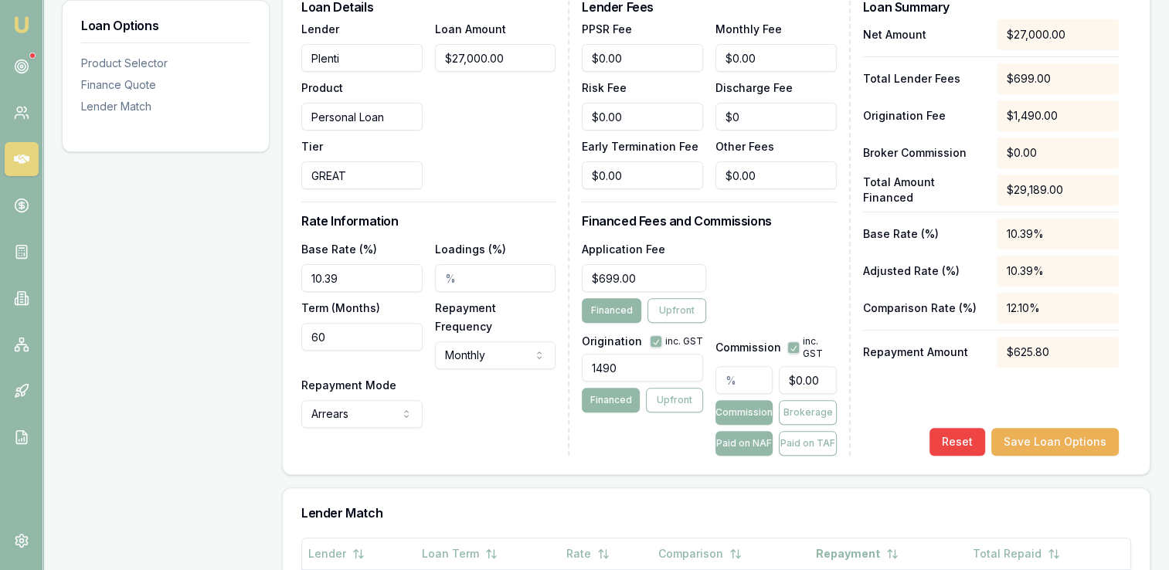
scroll to position [77, 0]
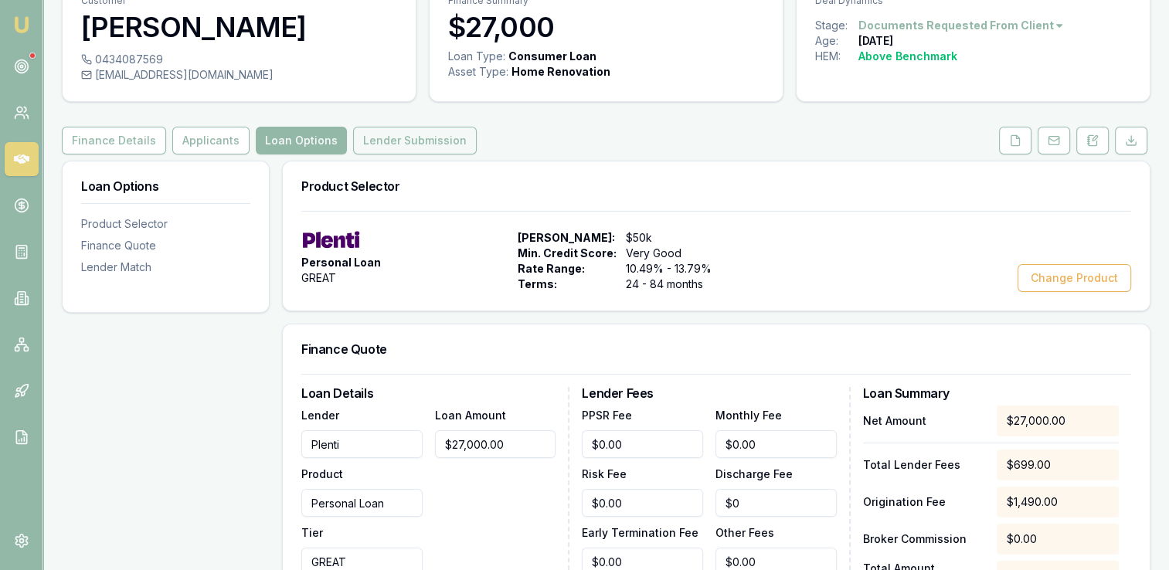
click at [389, 147] on button "Lender Submission" at bounding box center [415, 141] width 124 height 28
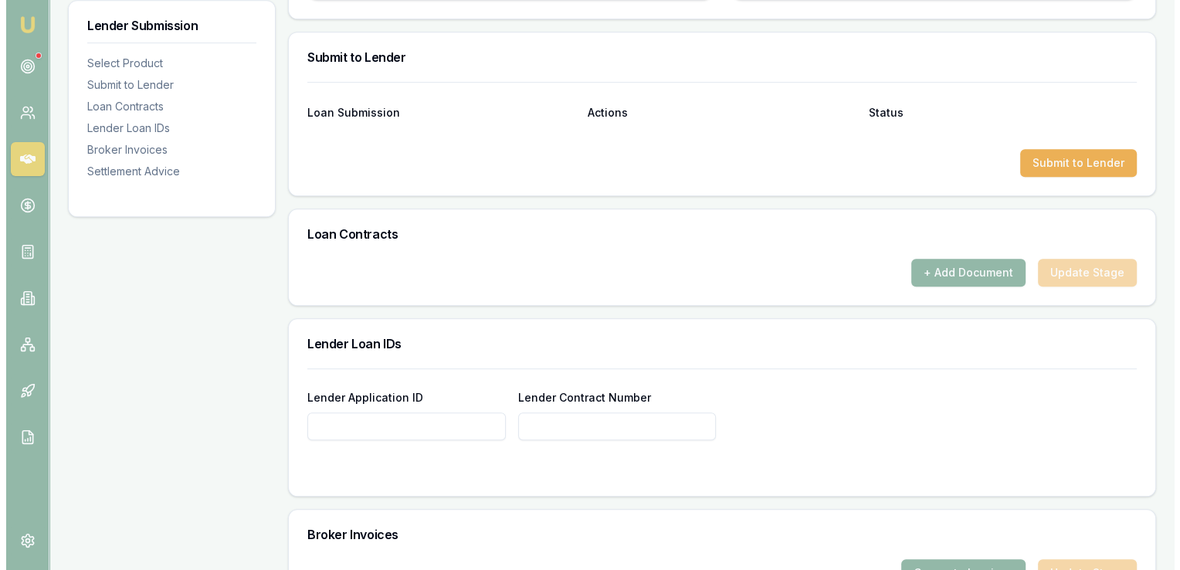
scroll to position [773, 0]
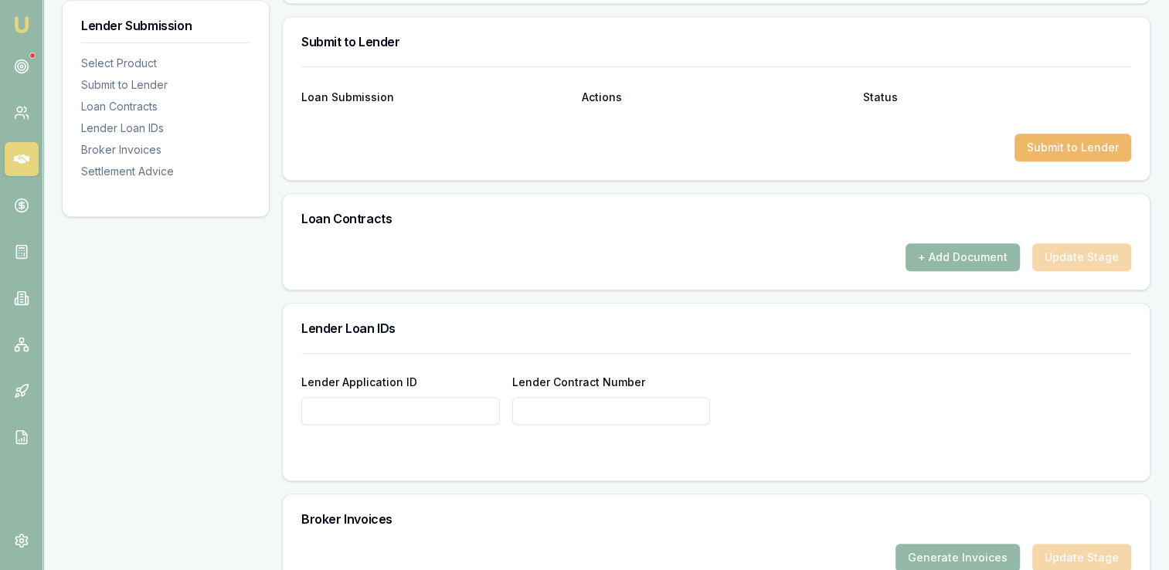
click at [1041, 144] on button "Submit to Lender" at bounding box center [1072, 148] width 117 height 28
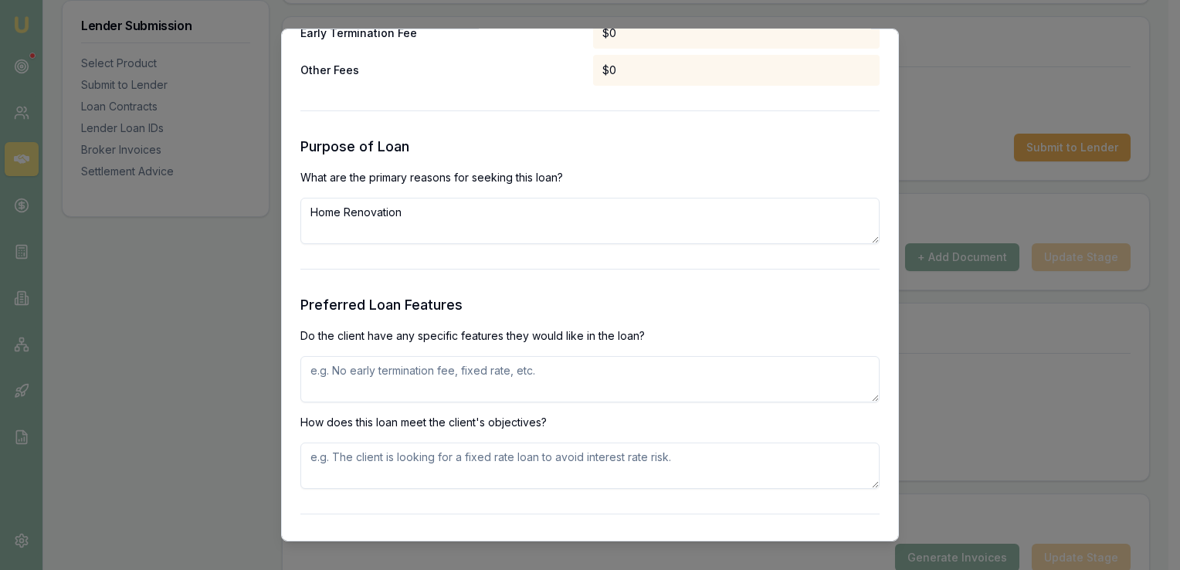
scroll to position [1622, 0]
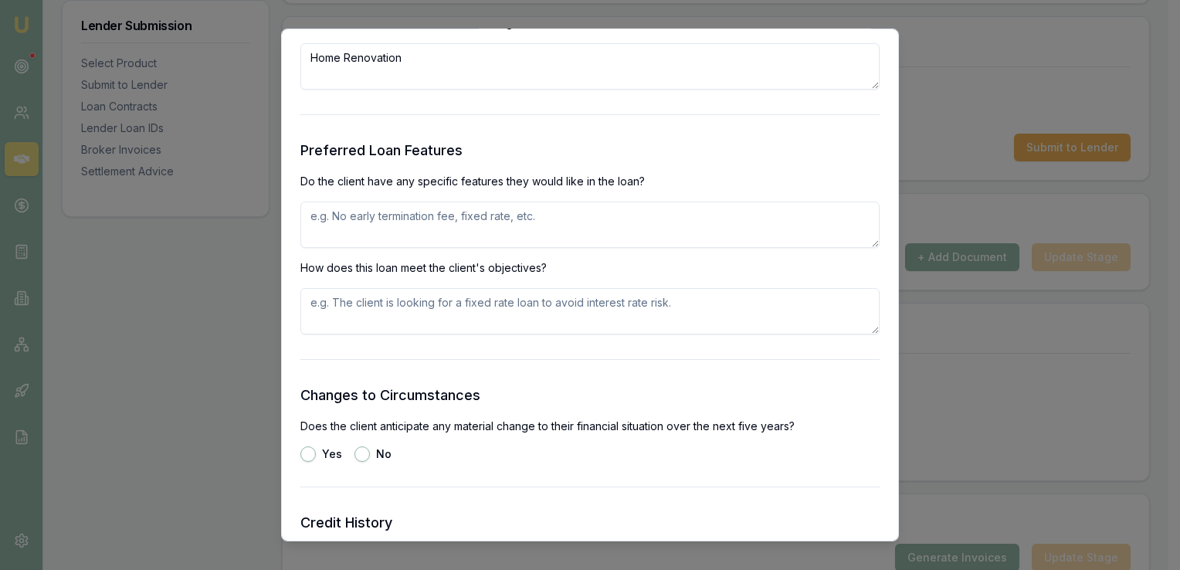
click at [328, 218] on textarea at bounding box center [590, 225] width 579 height 46
type textarea "No early termination fees and no ongoing fees if possible."
click at [352, 301] on textarea at bounding box center [590, 311] width 579 height 46
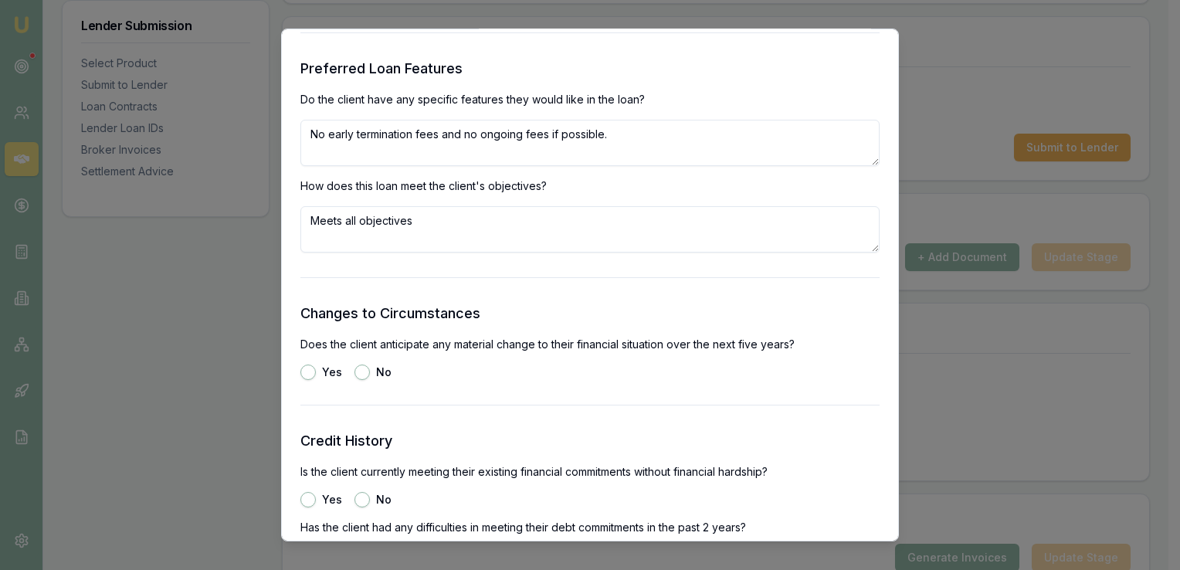
scroll to position [1854, 0]
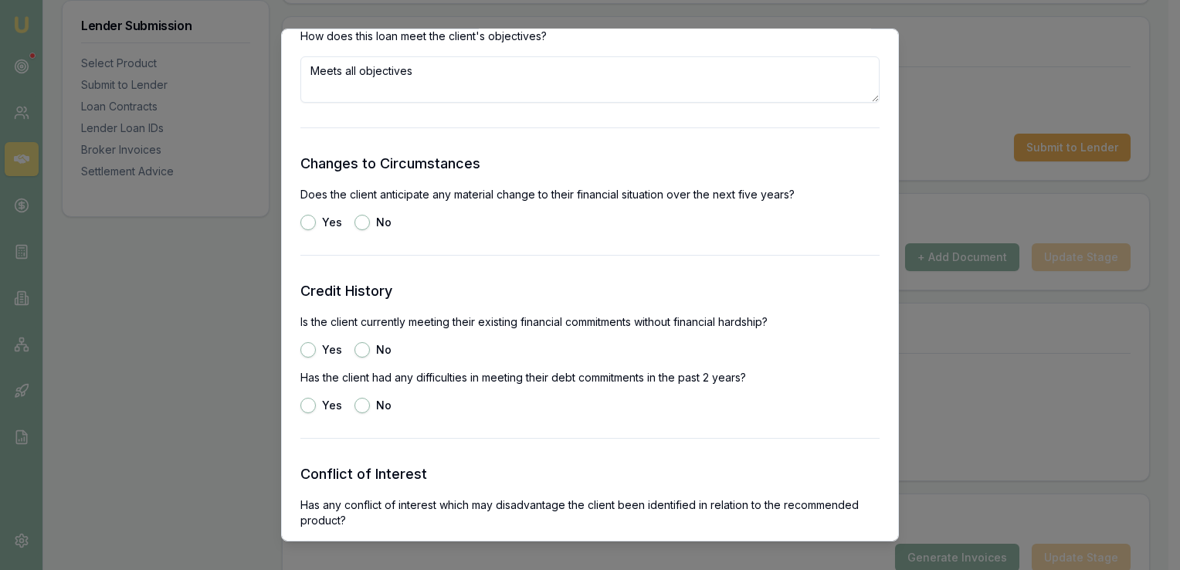
type textarea "Meets all objectives"
click at [362, 221] on button "No" at bounding box center [362, 222] width 15 height 15
radio input "true"
click at [308, 353] on button "Yes" at bounding box center [308, 349] width 15 height 15
radio input "true"
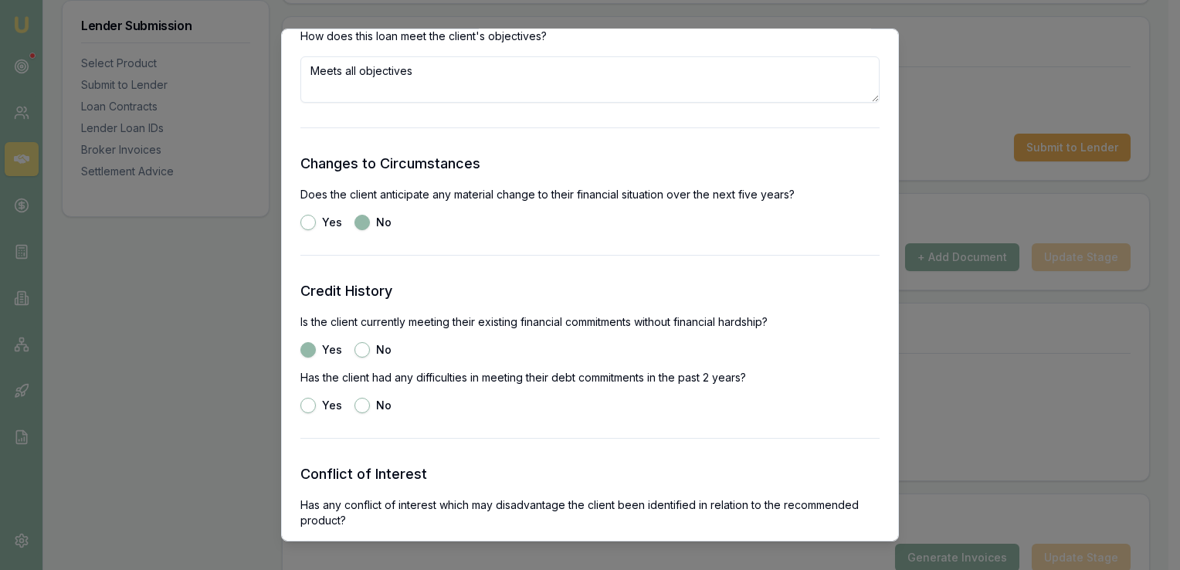
click at [363, 406] on button "No" at bounding box center [362, 405] width 15 height 15
radio input "true"
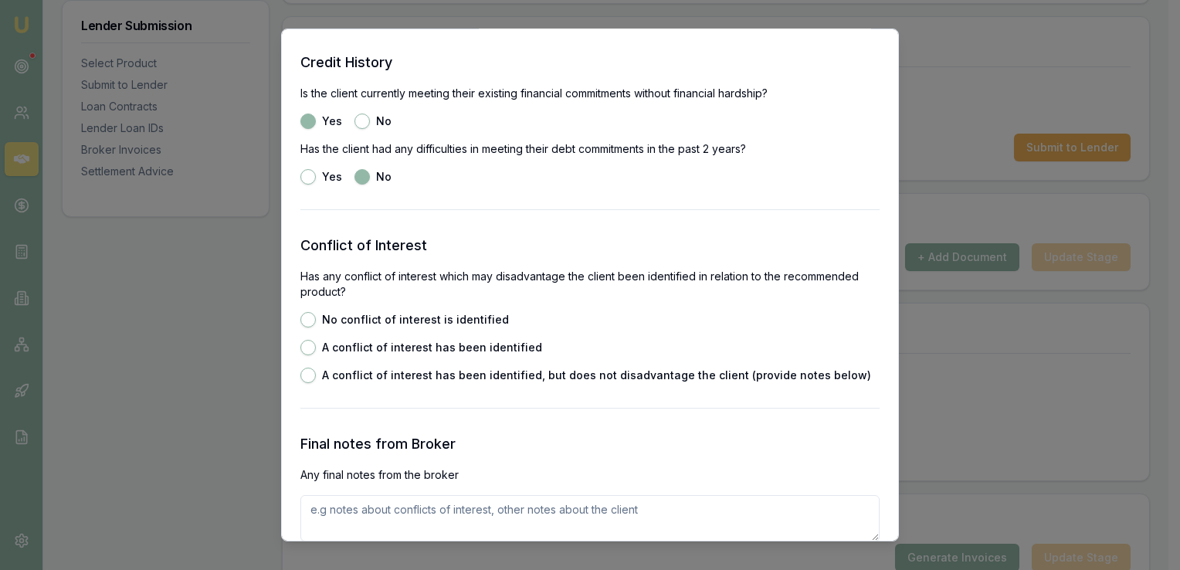
scroll to position [2086, 0]
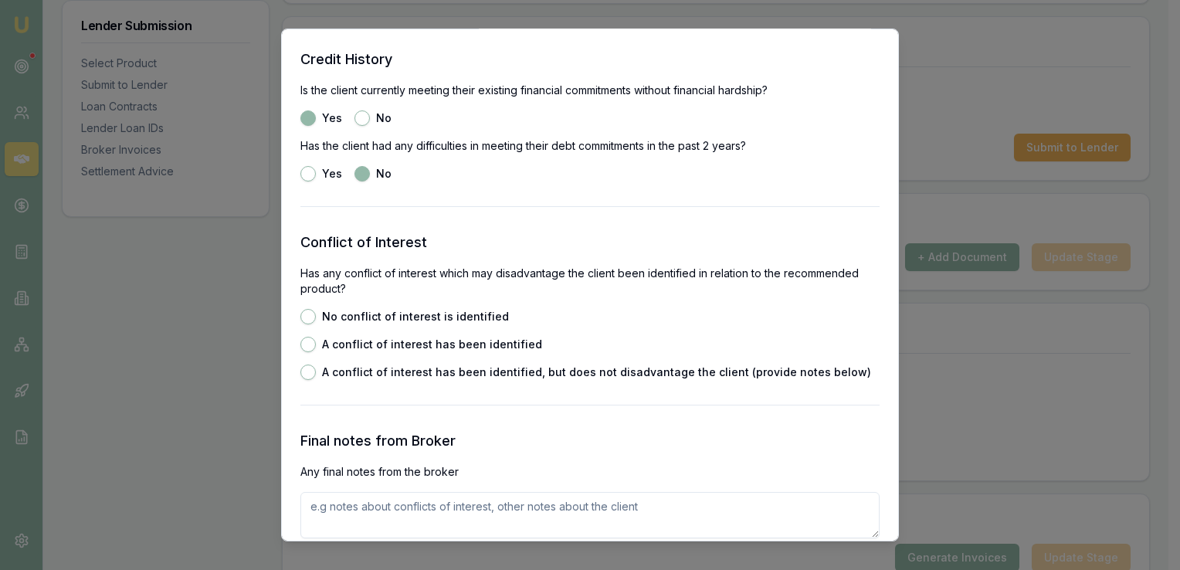
click at [333, 323] on div "No conflict of interest is identified" at bounding box center [405, 316] width 209 height 15
click at [310, 319] on button "No conflict of interest is identified" at bounding box center [308, 316] width 15 height 15
radio input "true"
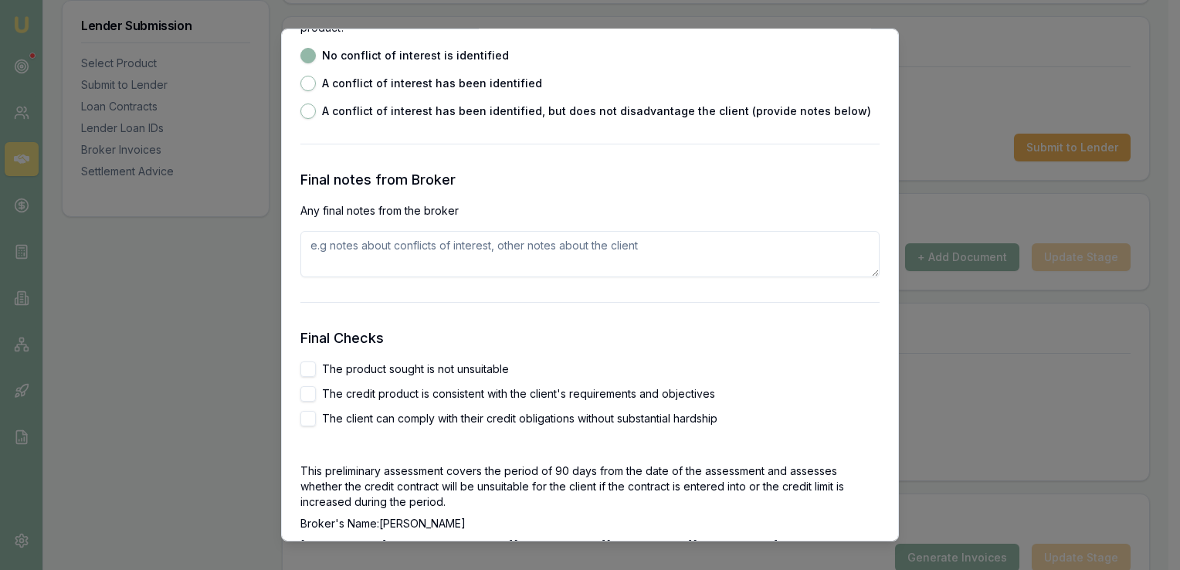
scroll to position [2395, 0]
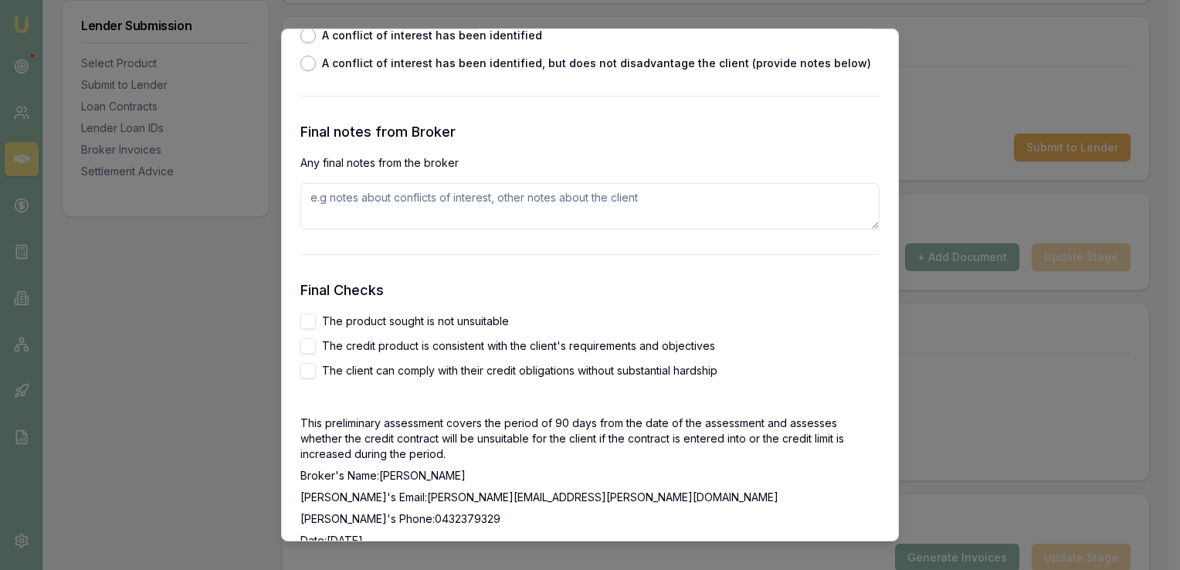
click at [352, 205] on textarea at bounding box center [590, 206] width 579 height 46
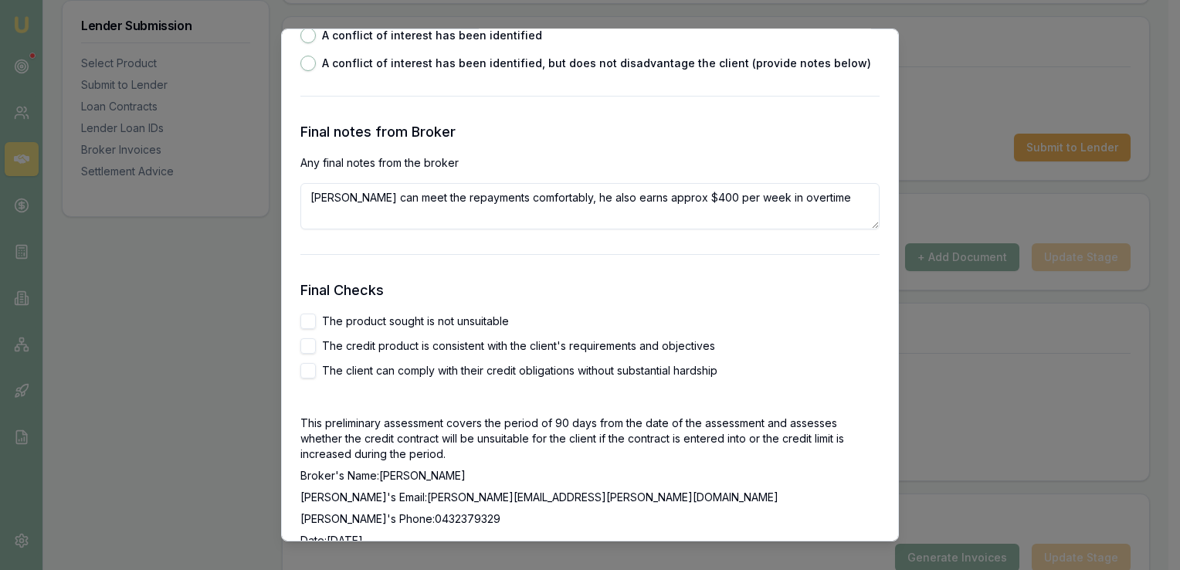
type textarea "[PERSON_NAME] can meet the repayments comfortably, he also earns approx $400 pe…"
click at [365, 321] on label "The product sought is not unsuitable" at bounding box center [415, 321] width 187 height 11
click at [316, 321] on button "The product sought is not unsuitable" at bounding box center [308, 321] width 15 height 15
checkbox input "true"
click at [368, 346] on label "The credit product is consistent with the client's requirements and objectives" at bounding box center [518, 346] width 393 height 11
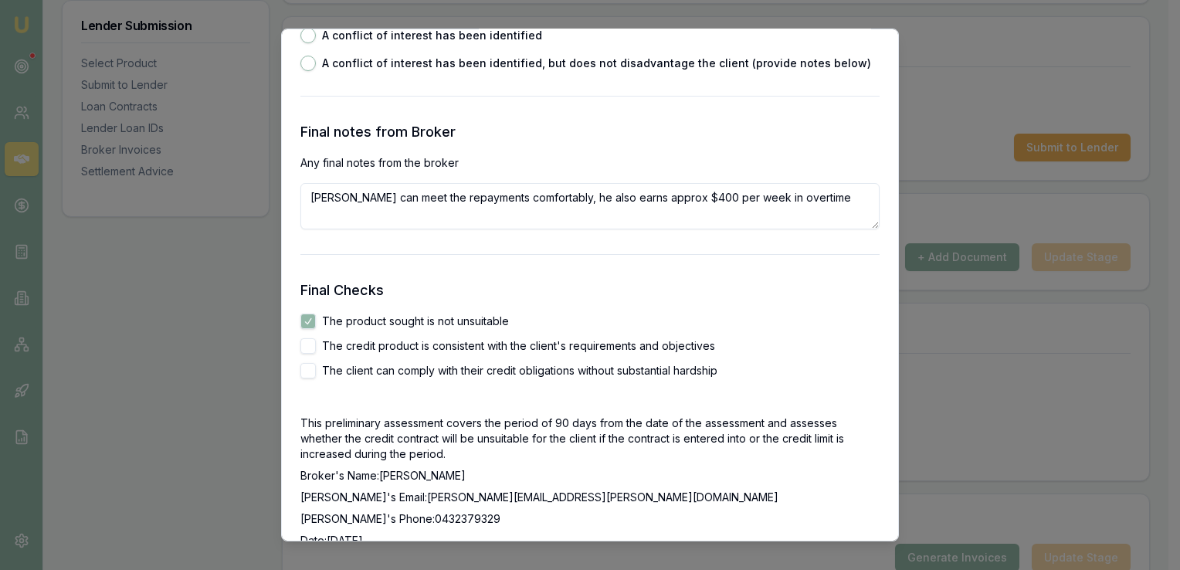
click at [316, 346] on button "The credit product is consistent with the client's requirements and objectives" at bounding box center [308, 345] width 15 height 15
checkbox input "true"
click at [362, 373] on label "The client can comply with their credit obligations without substantial hardship" at bounding box center [520, 370] width 396 height 11
click at [316, 373] on button "The client can comply with their credit obligations without substantial hardship" at bounding box center [308, 370] width 15 height 15
checkbox input "true"
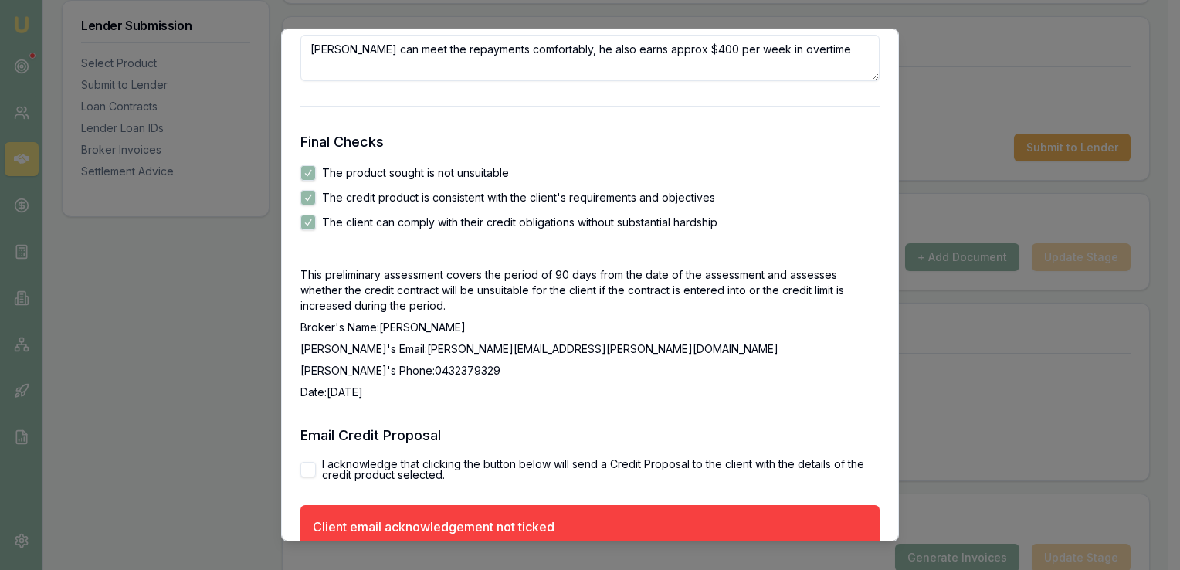
scroll to position [2621, 0]
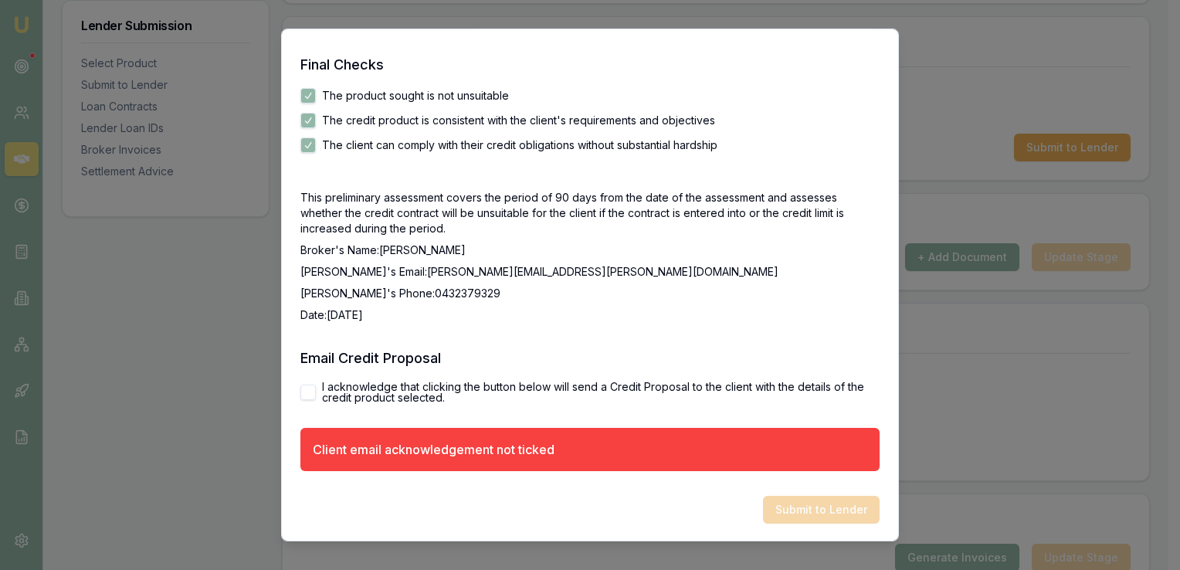
click at [312, 399] on button "I acknowledge that clicking the button below will send a Credit Proposal to the…" at bounding box center [308, 392] width 15 height 15
checkbox input "true"
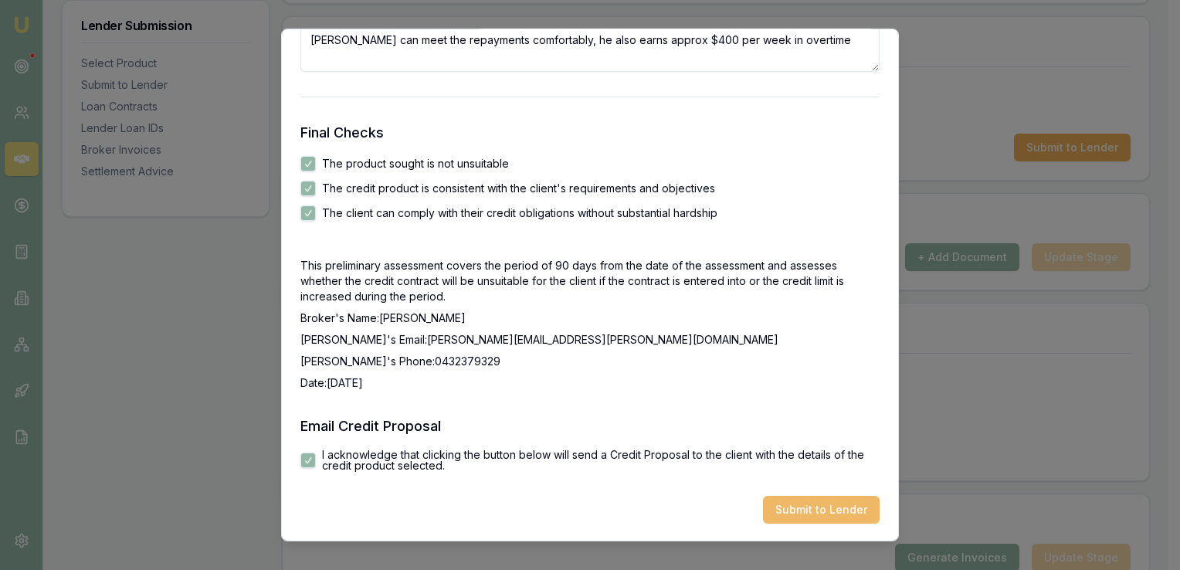
click at [834, 505] on button "Submit to Lender" at bounding box center [821, 510] width 117 height 28
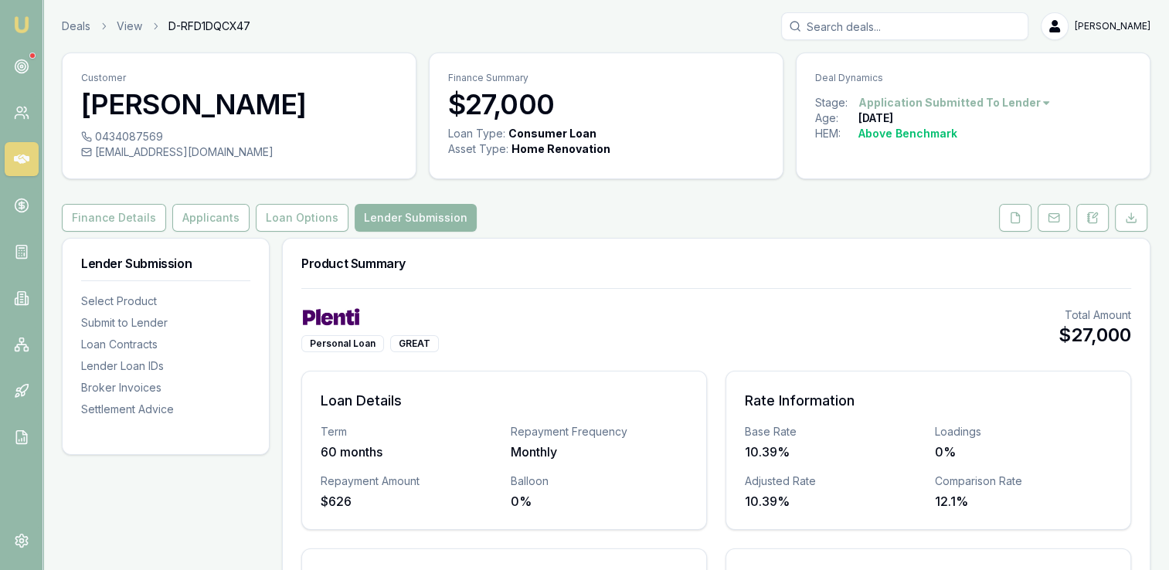
click at [407, 221] on button "Lender Submission" at bounding box center [416, 218] width 122 height 28
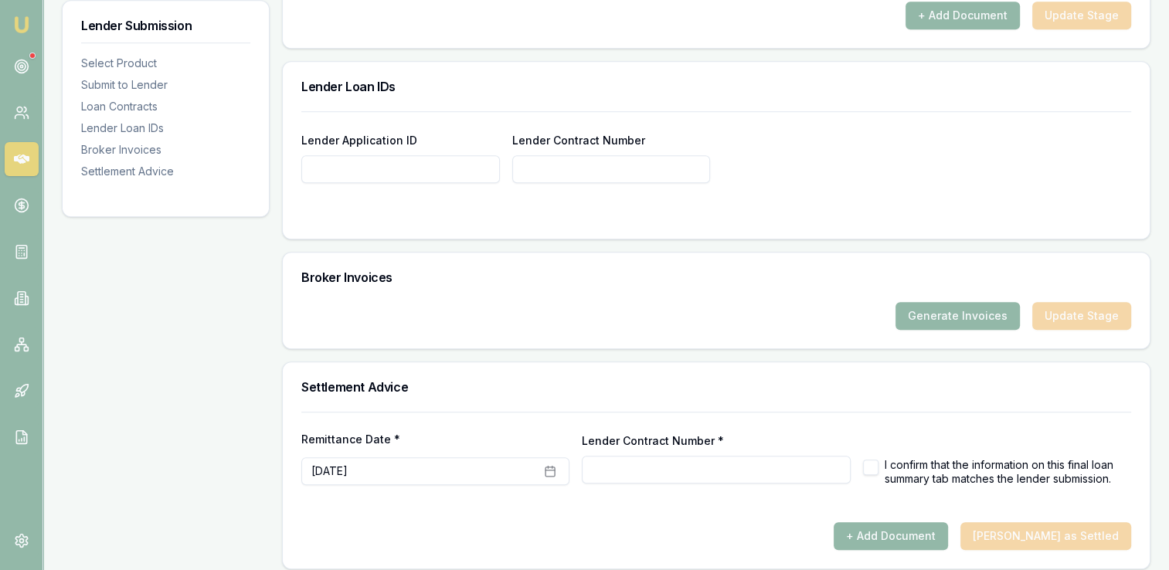
scroll to position [1060, 0]
